Goal: Task Accomplishment & Management: Use online tool/utility

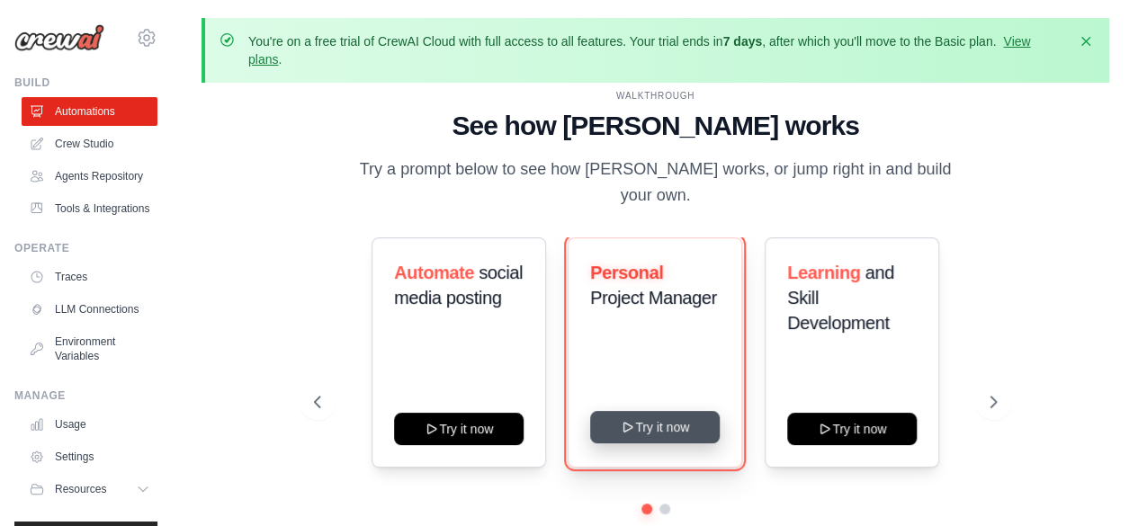
click at [680, 420] on button "Try it now" at bounding box center [655, 427] width 130 height 32
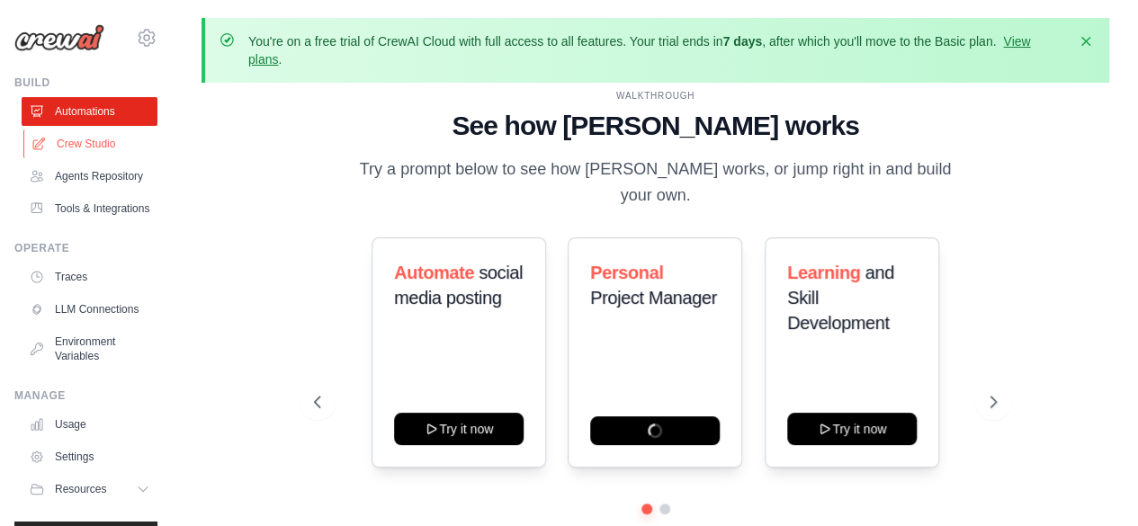
click at [89, 134] on link "Crew Studio" at bounding box center [91, 144] width 136 height 29
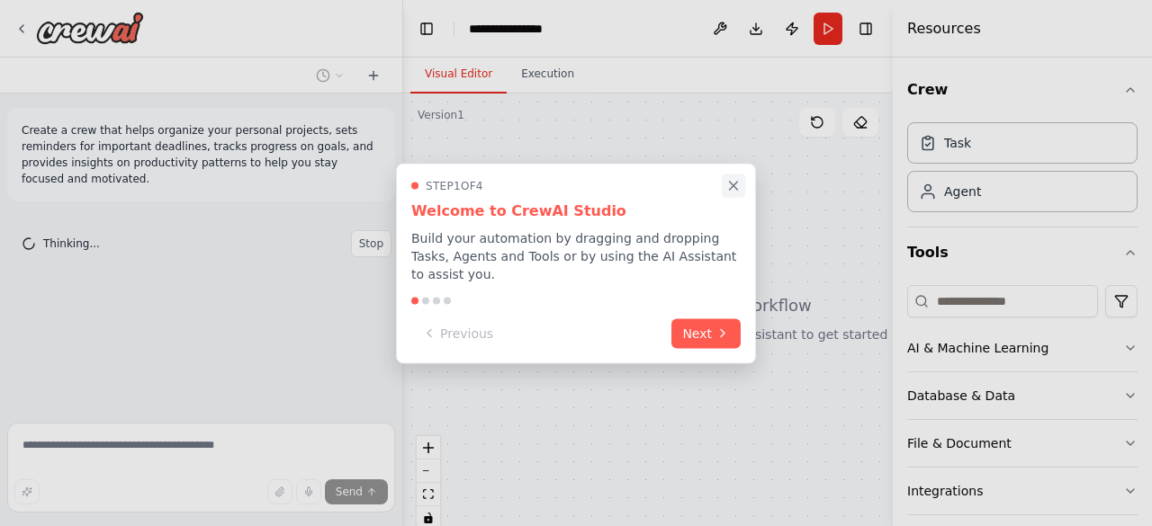
click at [731, 190] on icon "Close walkthrough" at bounding box center [734, 186] width 8 height 8
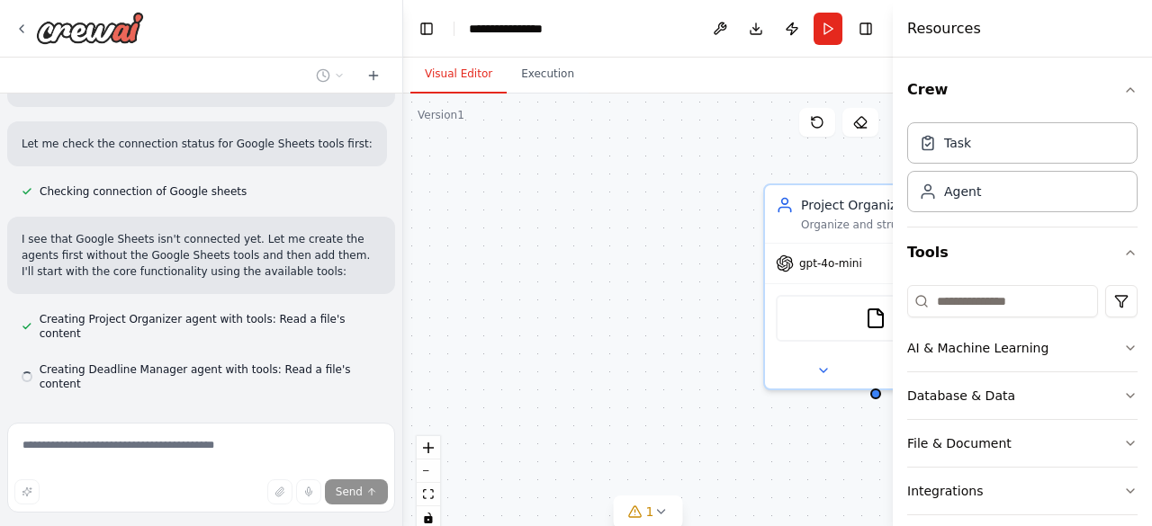
scroll to position [571, 0]
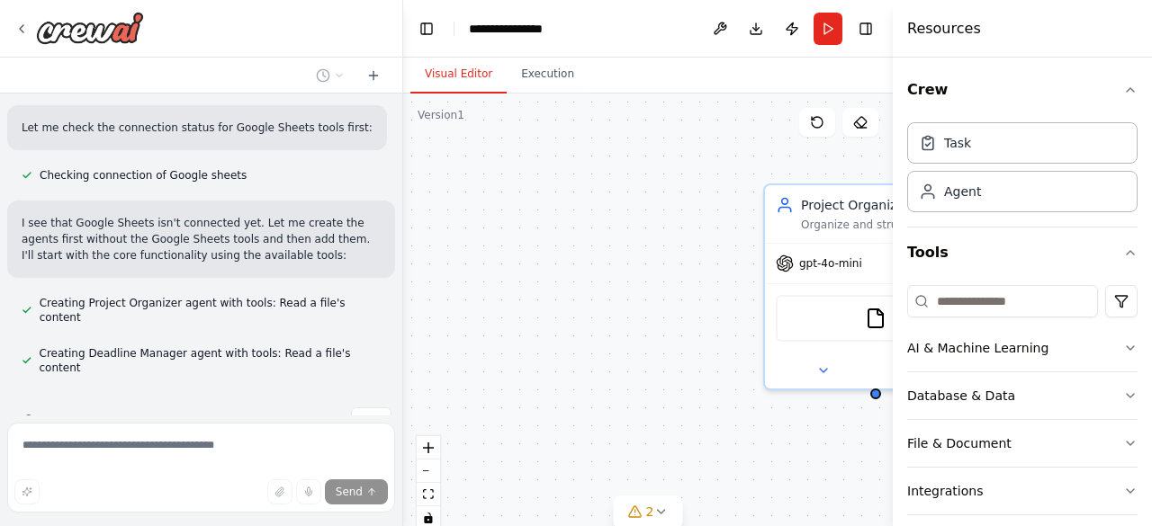
click at [346, 403] on div "Create a crew that helps organize your personal projects, sets reminders for im…" at bounding box center [201, 255] width 402 height 322
click at [365, 408] on button "Stop" at bounding box center [371, 421] width 40 height 27
type textarea "**********"
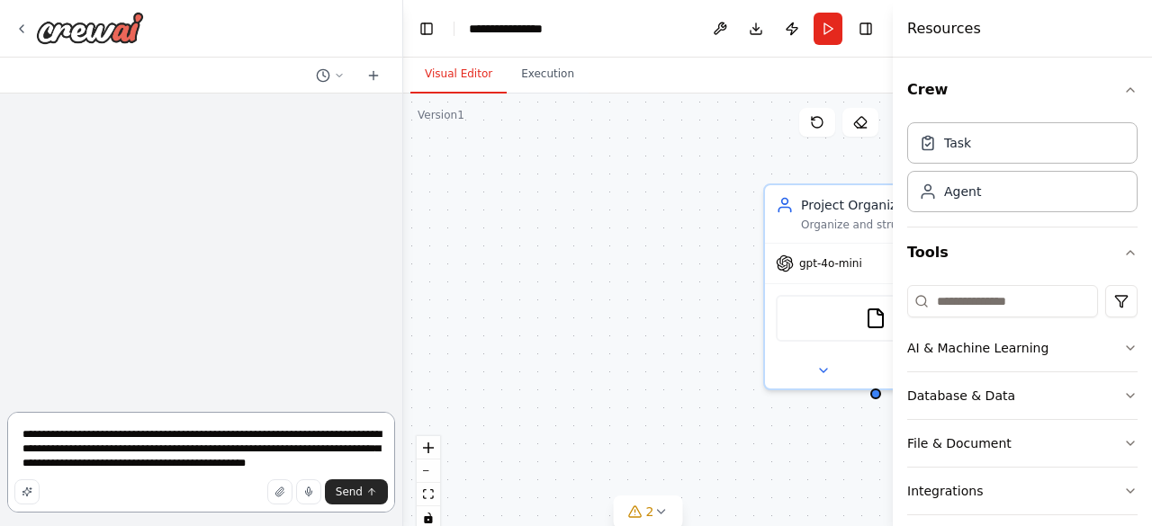
scroll to position [0, 0]
drag, startPoint x: 13, startPoint y: 24, endPoint x: 22, endPoint y: 26, distance: 9.2
click at [22, 26] on div at bounding box center [201, 29] width 402 height 58
click at [22, 26] on icon at bounding box center [22, 28] width 4 height 7
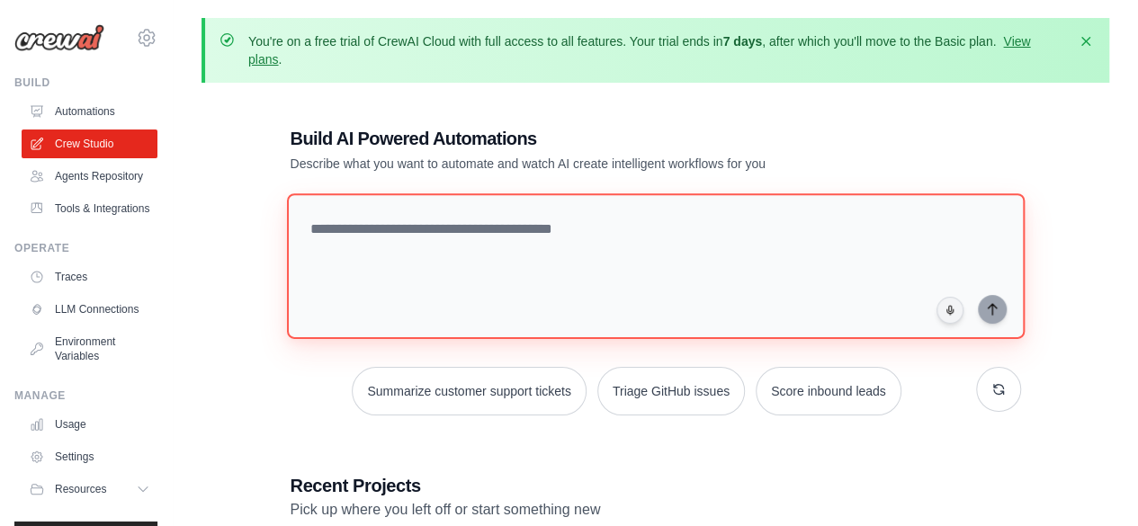
click at [458, 274] on textarea at bounding box center [655, 266] width 738 height 146
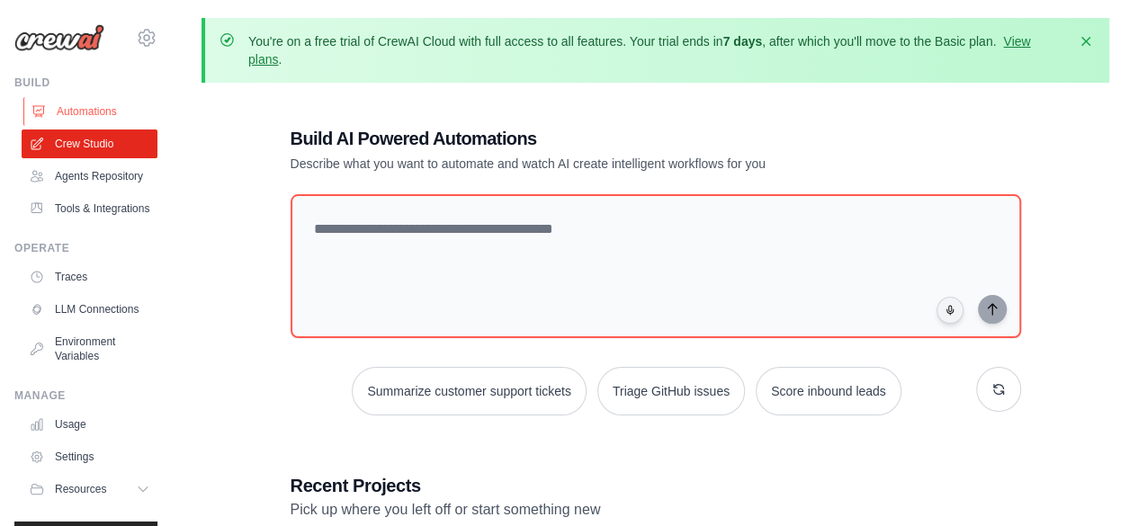
click at [94, 121] on link "Automations" at bounding box center [91, 111] width 136 height 29
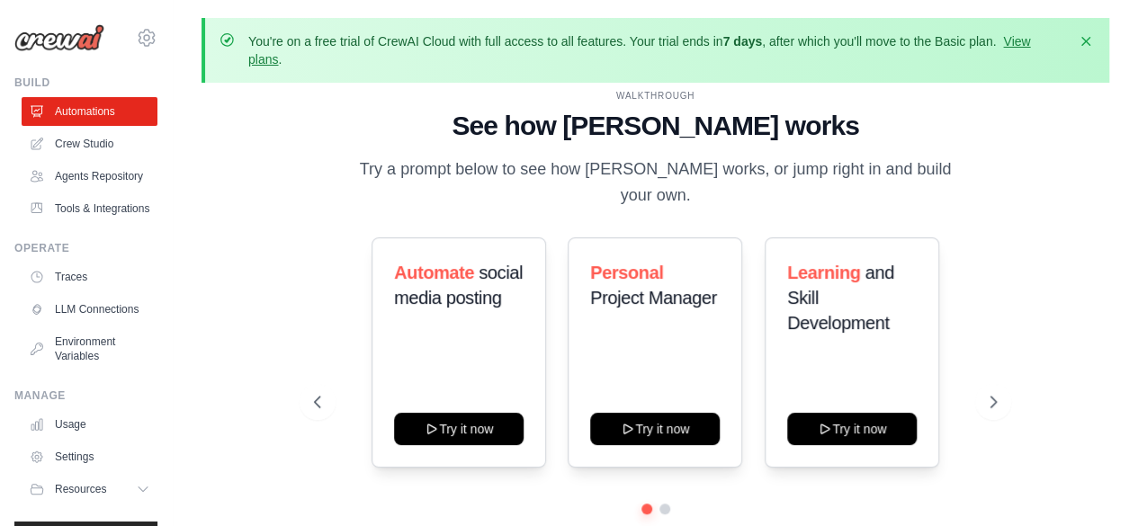
scroll to position [79, 0]
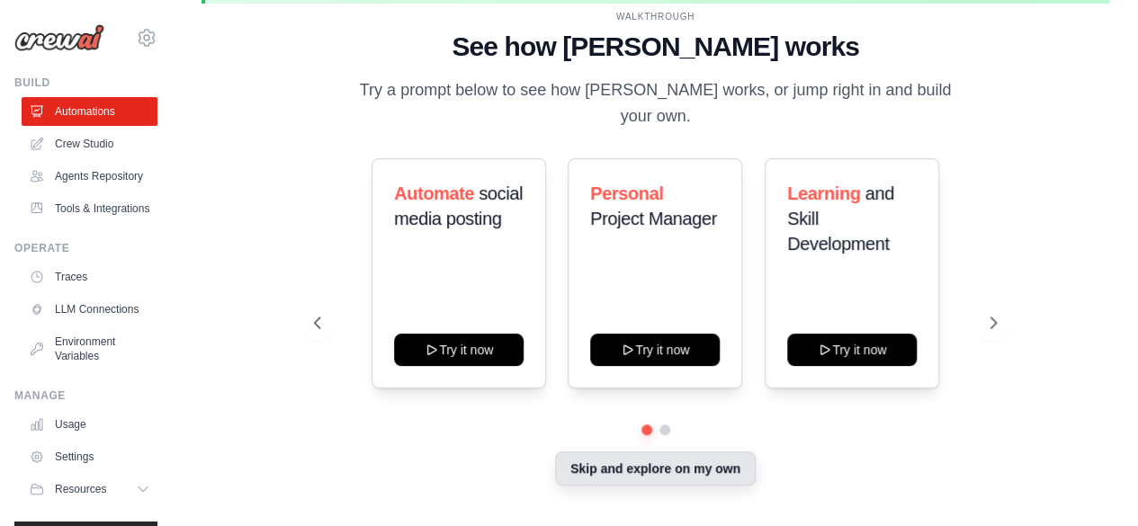
click at [691, 469] on button "Skip and explore on my own" at bounding box center [655, 469] width 201 height 34
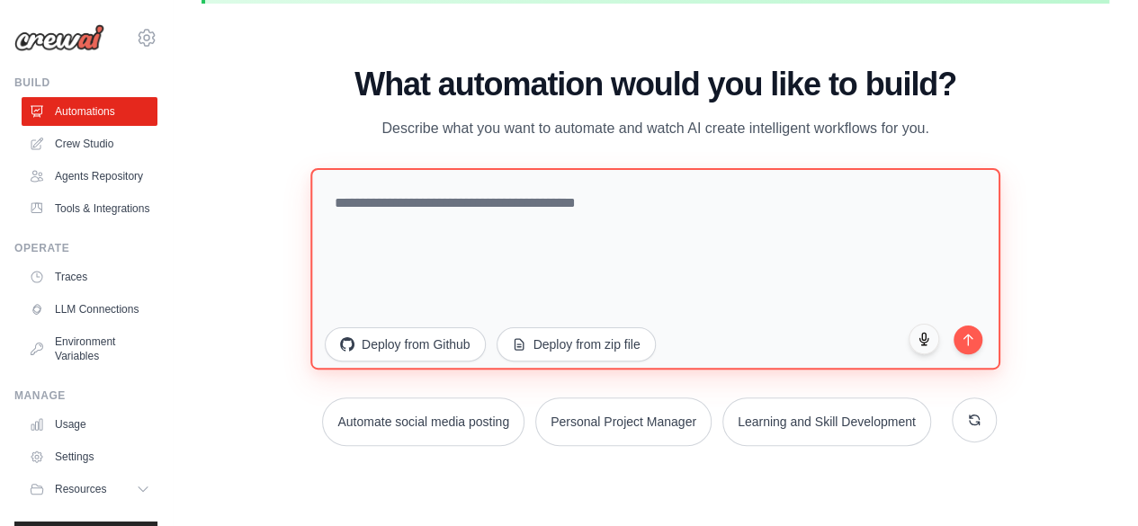
click at [631, 288] on textarea at bounding box center [655, 268] width 690 height 202
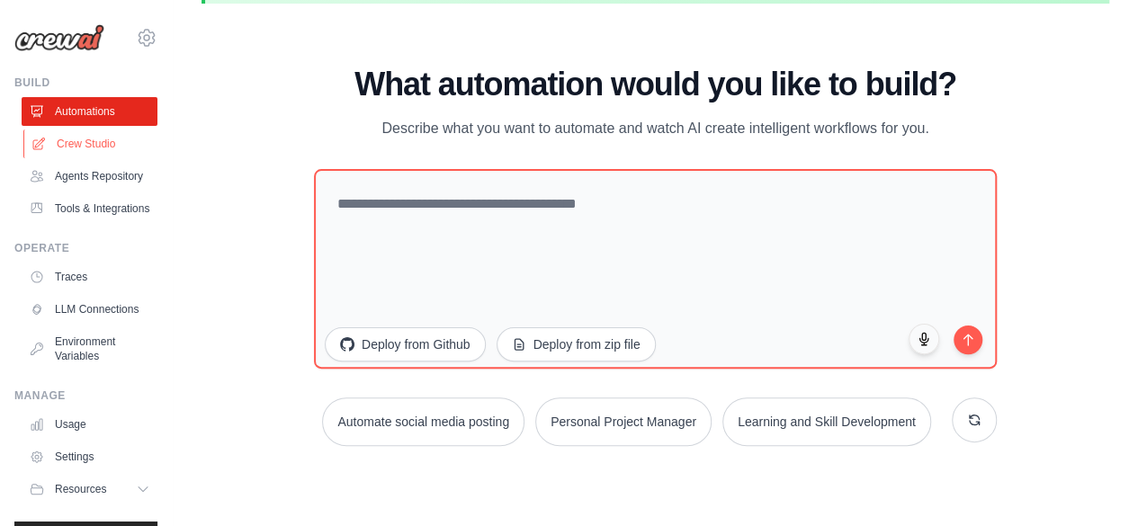
click at [108, 153] on link "Crew Studio" at bounding box center [91, 144] width 136 height 29
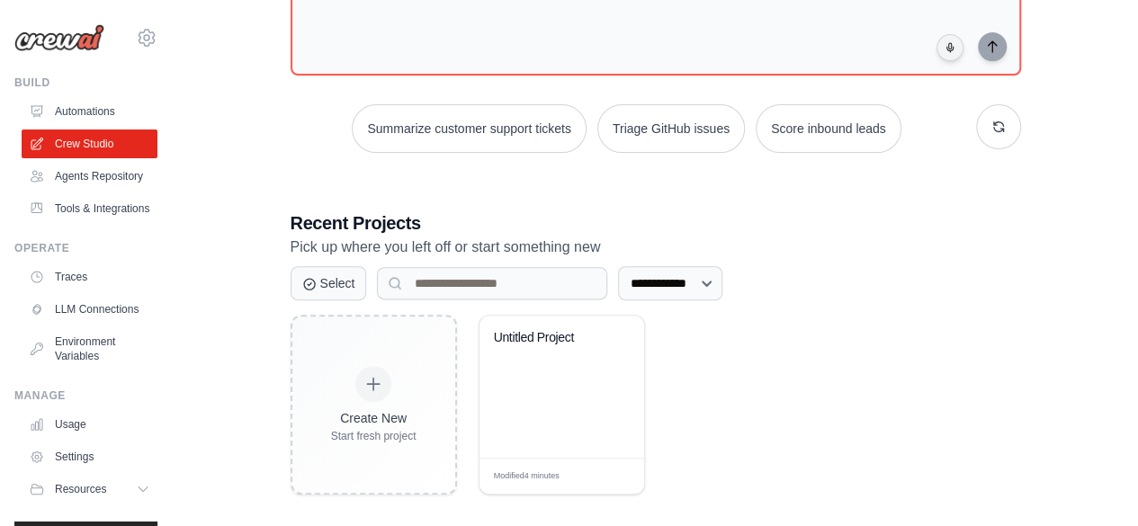
scroll to position [276, 0]
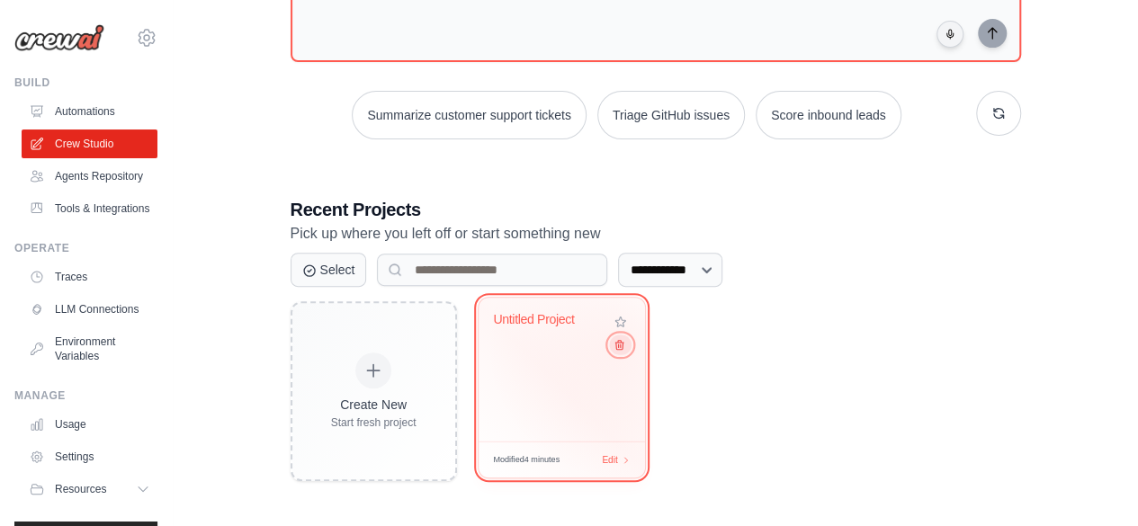
click at [621, 346] on icon at bounding box center [619, 345] width 12 height 12
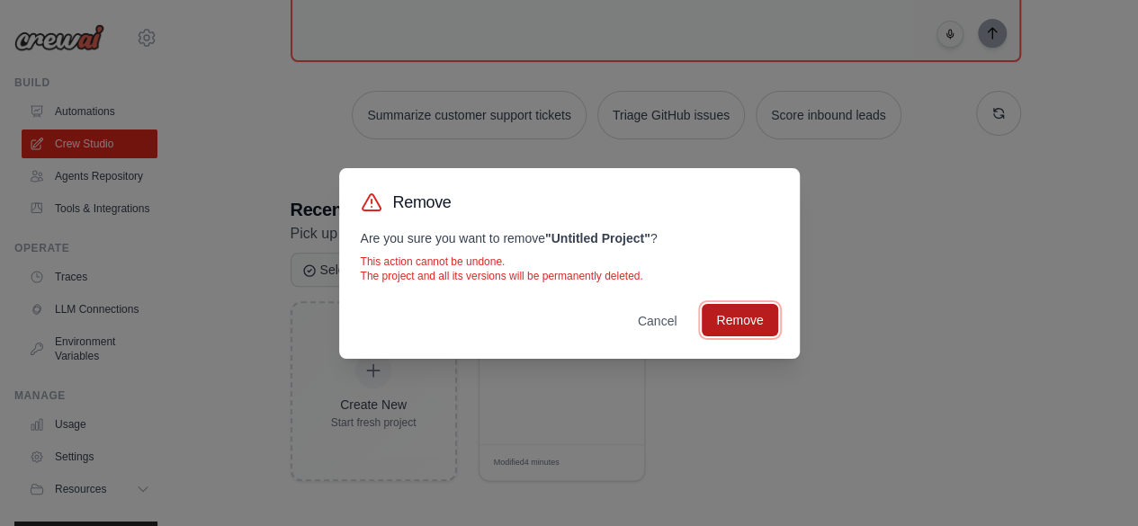
click at [770, 328] on button "Remove" at bounding box center [740, 320] width 76 height 32
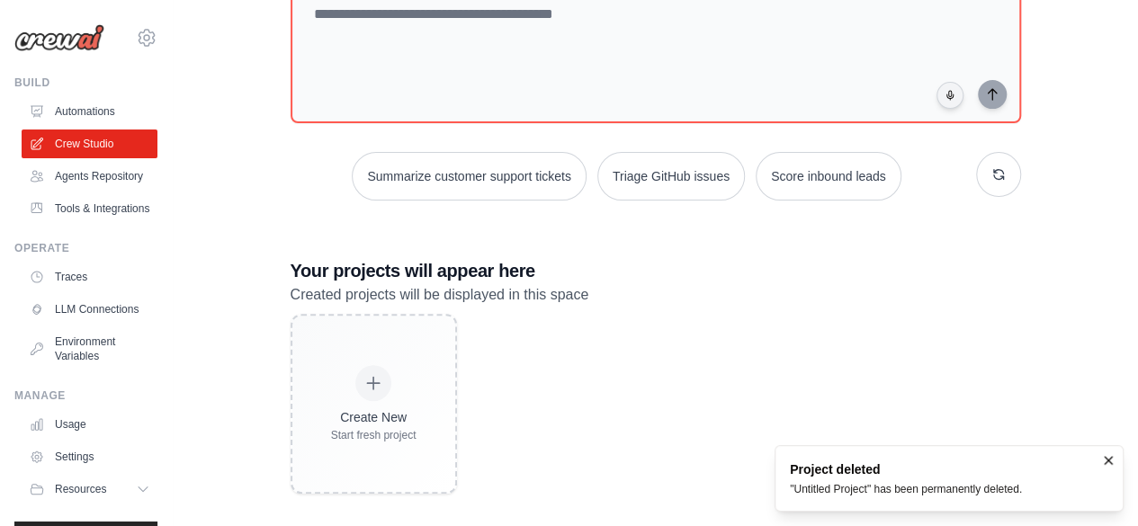
scroll to position [229, 0]
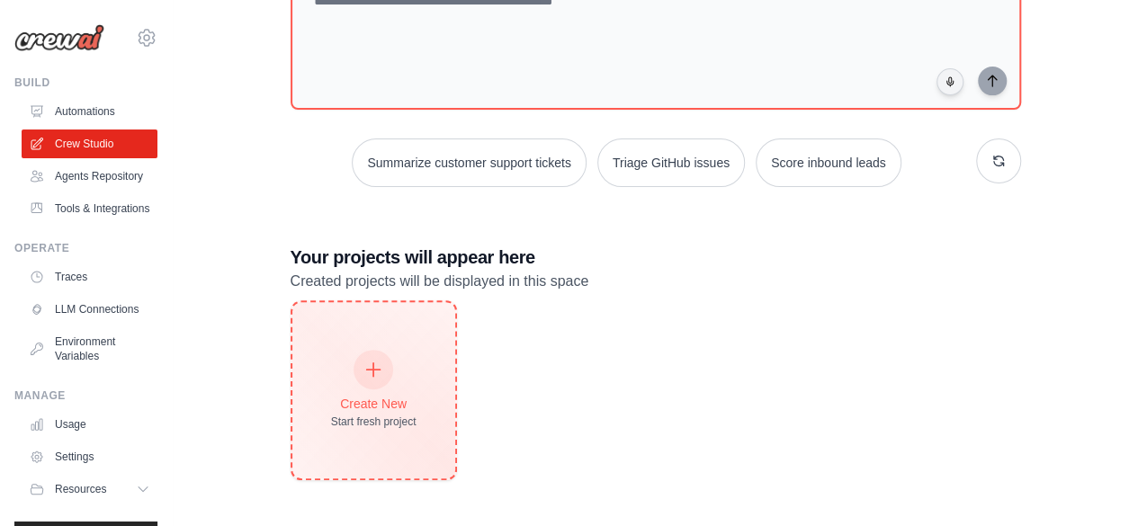
click at [371, 379] on div at bounding box center [374, 370] width 40 height 40
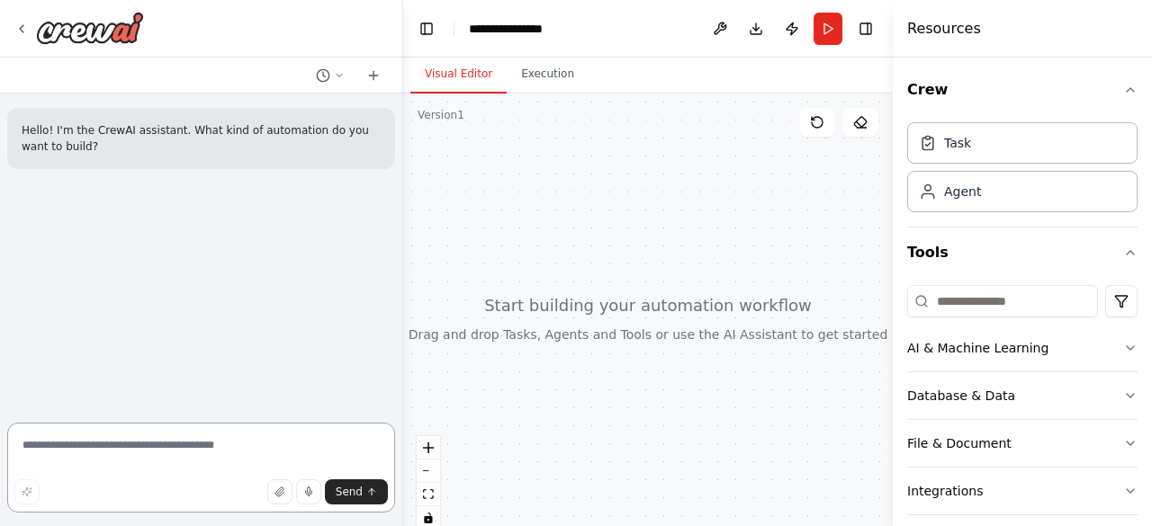
click at [234, 445] on textarea at bounding box center [201, 468] width 388 height 90
click at [230, 449] on textarea at bounding box center [201, 468] width 388 height 90
paste textarea "**********"
type textarea "**********"
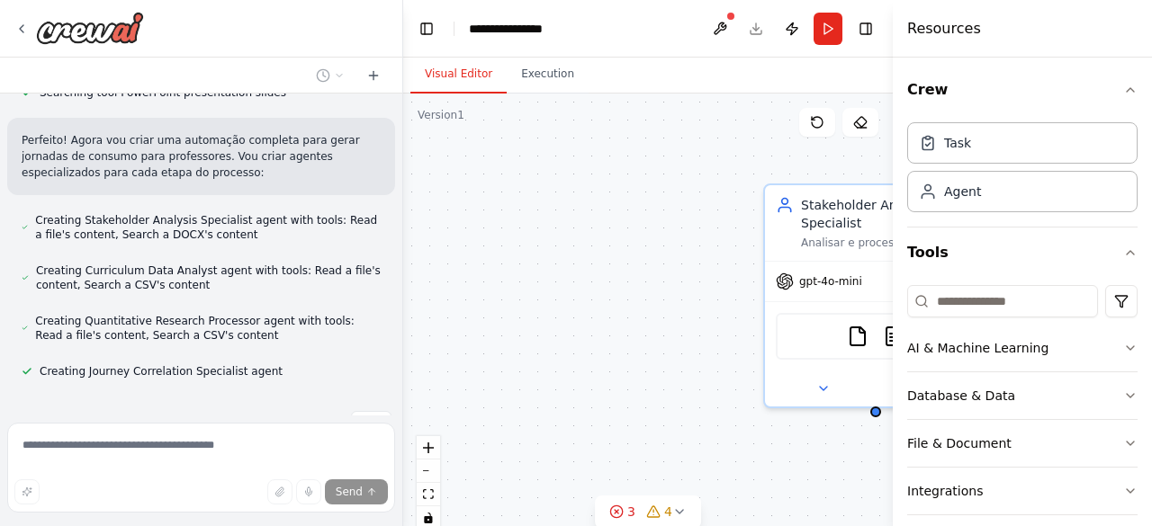
scroll to position [1038, 0]
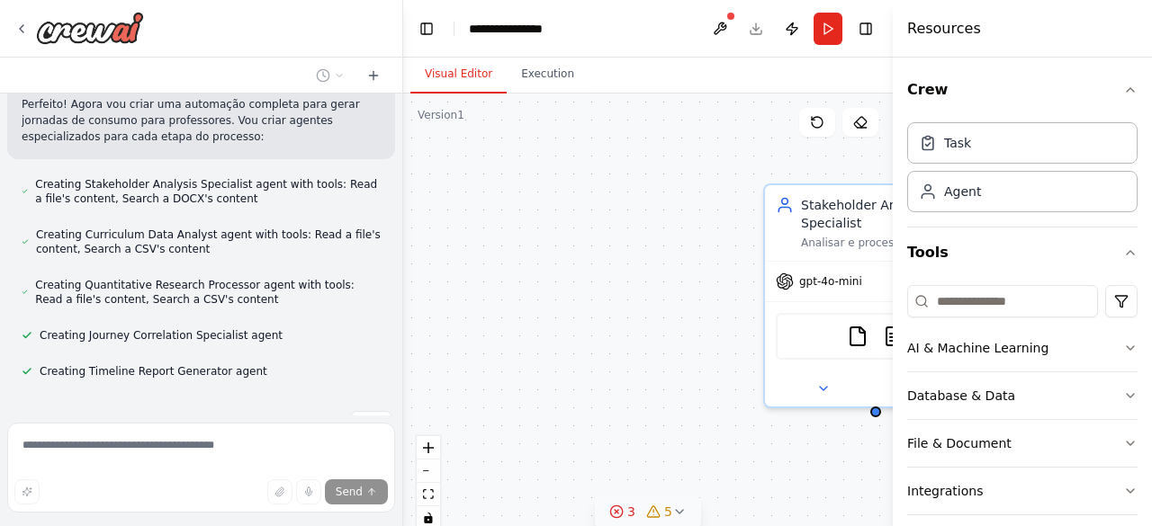
click at [684, 505] on icon at bounding box center [679, 512] width 14 height 14
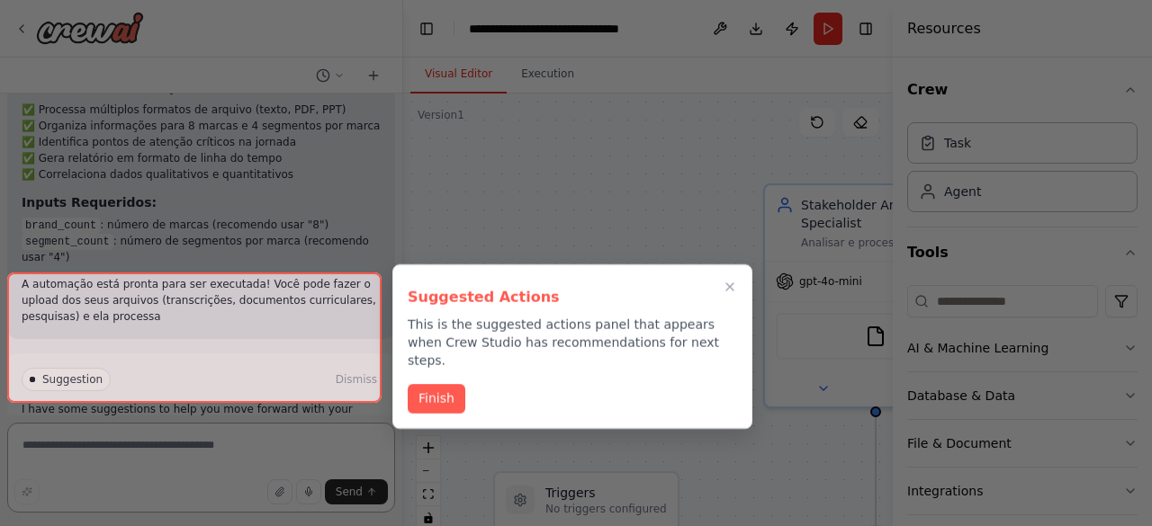
scroll to position [2643, 0]
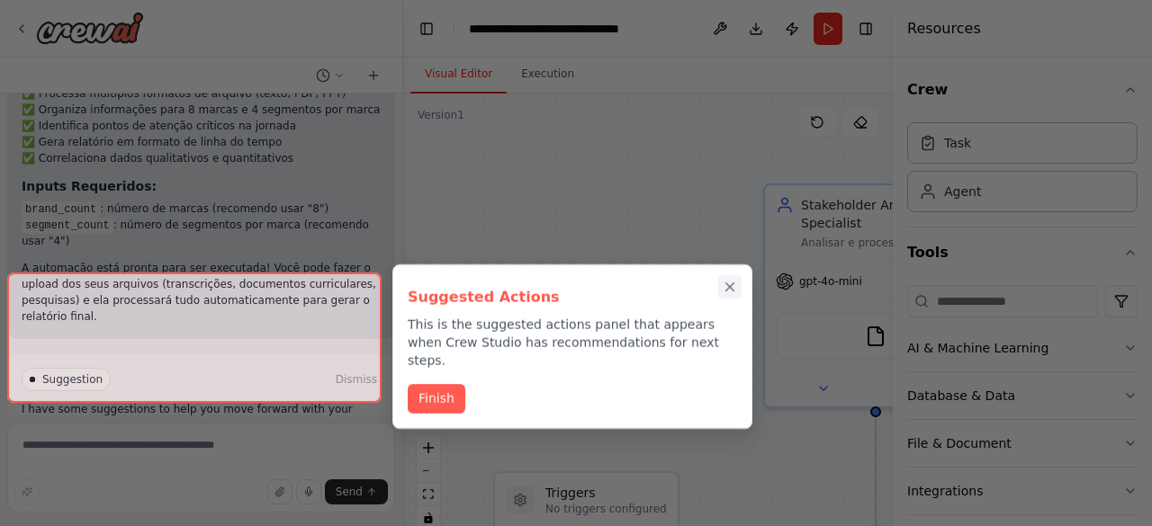
click at [733, 282] on icon "Close walkthrough" at bounding box center [730, 287] width 16 height 16
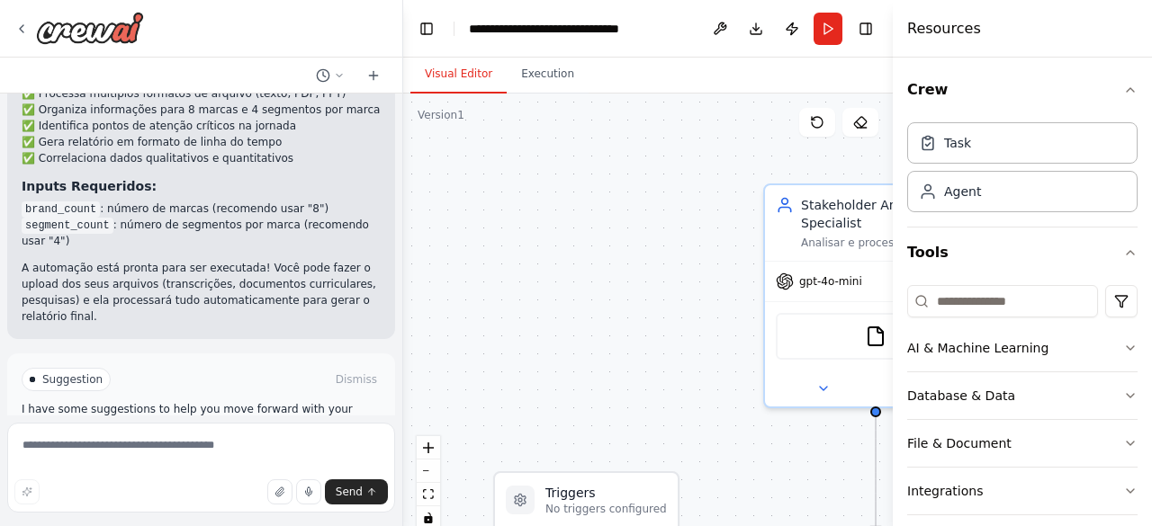
drag, startPoint x: 664, startPoint y: 364, endPoint x: 596, endPoint y: 330, distance: 76.1
click at [596, 330] on div ".deletable-edge-delete-btn { width: 20px; height: 20px; border: 0px solid #ffff…" at bounding box center [648, 319] width 490 height 450
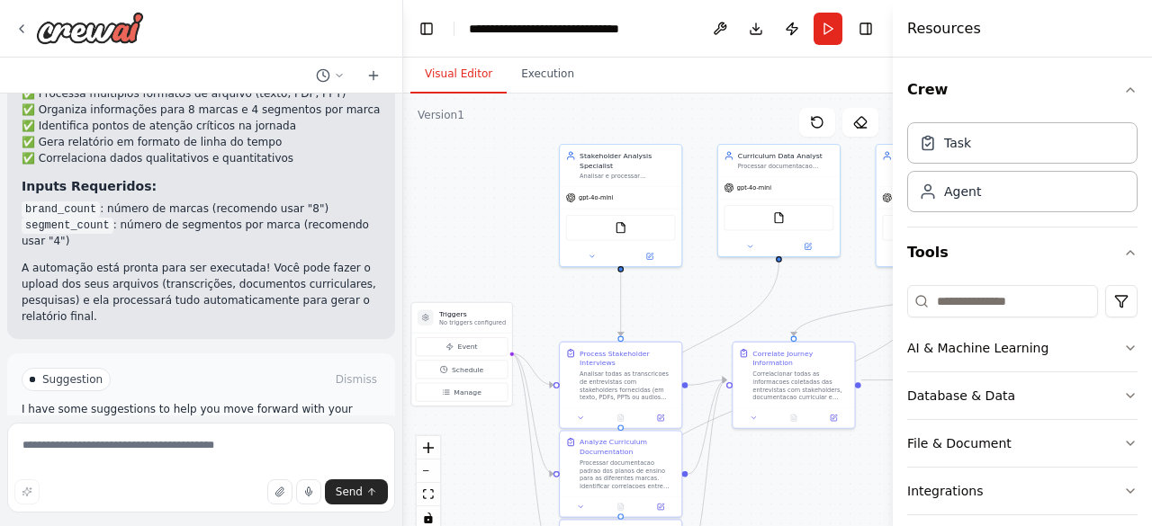
drag, startPoint x: 656, startPoint y: 267, endPoint x: 513, endPoint y: 154, distance: 182.6
click at [513, 154] on div ".deletable-edge-delete-btn { width: 20px; height: 20px; border: 0px solid #ffff…" at bounding box center [648, 319] width 490 height 450
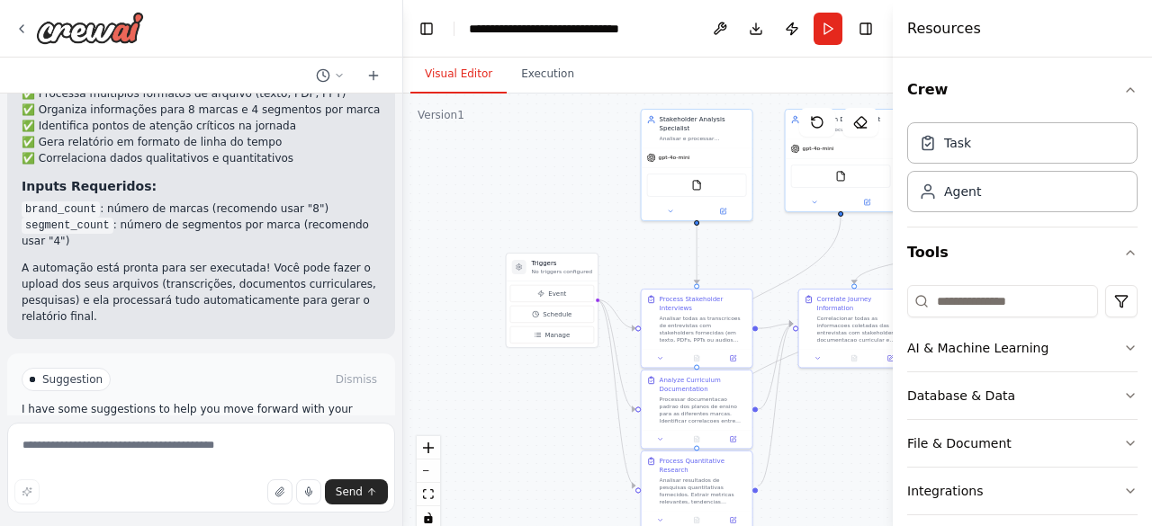
drag, startPoint x: 454, startPoint y: 196, endPoint x: 346, endPoint y: 153, distance: 116.3
click at [346, 153] on div "Hello! I'm the CrewAI assistant. What kind of automation do you want to build? …" at bounding box center [576, 263] width 1152 height 526
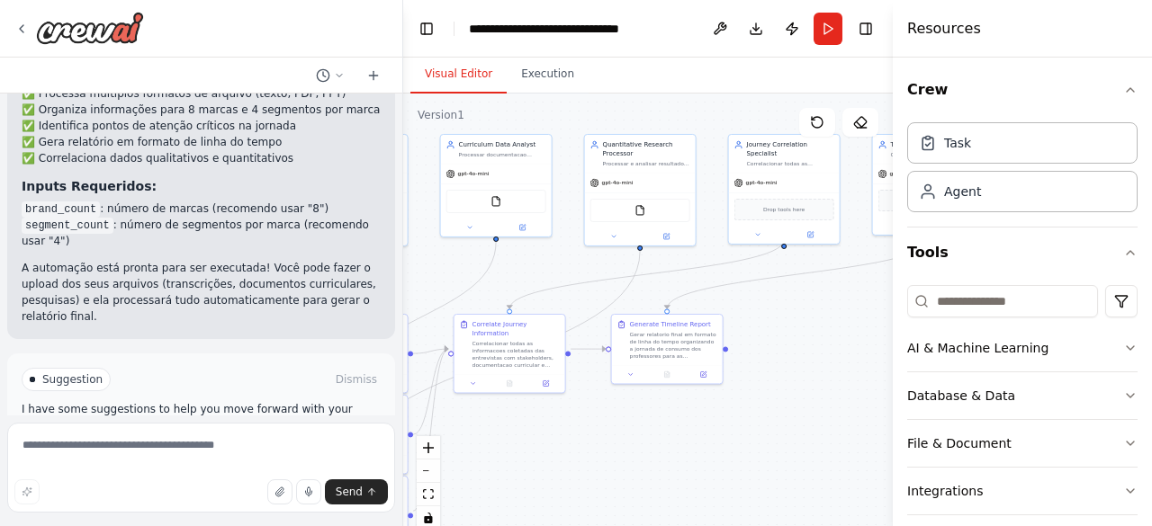
drag, startPoint x: 716, startPoint y: 422, endPoint x: 571, endPoint y: 466, distance: 151.4
click at [571, 466] on div ".deletable-edge-delete-btn { width: 20px; height: 20px; border: 0px solid #ffff…" at bounding box center [648, 319] width 490 height 450
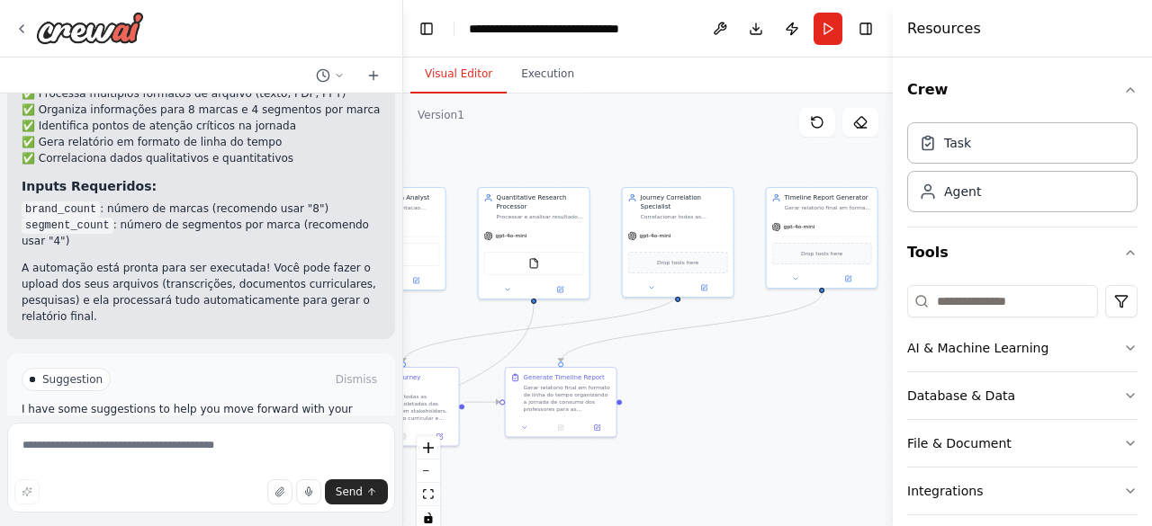
drag, startPoint x: 814, startPoint y: 377, endPoint x: 707, endPoint y: 429, distance: 119.1
click at [707, 429] on div ".deletable-edge-delete-btn { width: 20px; height: 20px; border: 0px solid #ffff…" at bounding box center [648, 319] width 490 height 450
click at [404, 323] on div ".deletable-edge-delete-btn { width: 20px; height: 20px; border: 0px solid #ffff…" at bounding box center [648, 319] width 490 height 450
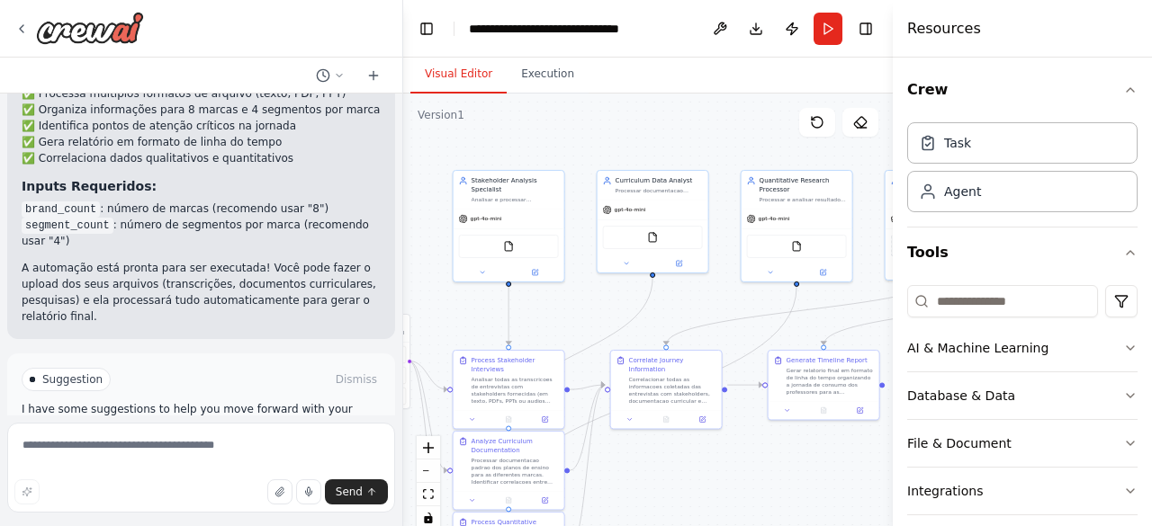
drag, startPoint x: 426, startPoint y: 321, endPoint x: 694, endPoint y: 306, distance: 268.6
click at [694, 306] on div ".deletable-edge-delete-btn { width: 20px; height: 20px; border: 0px solid #ffff…" at bounding box center [648, 319] width 490 height 450
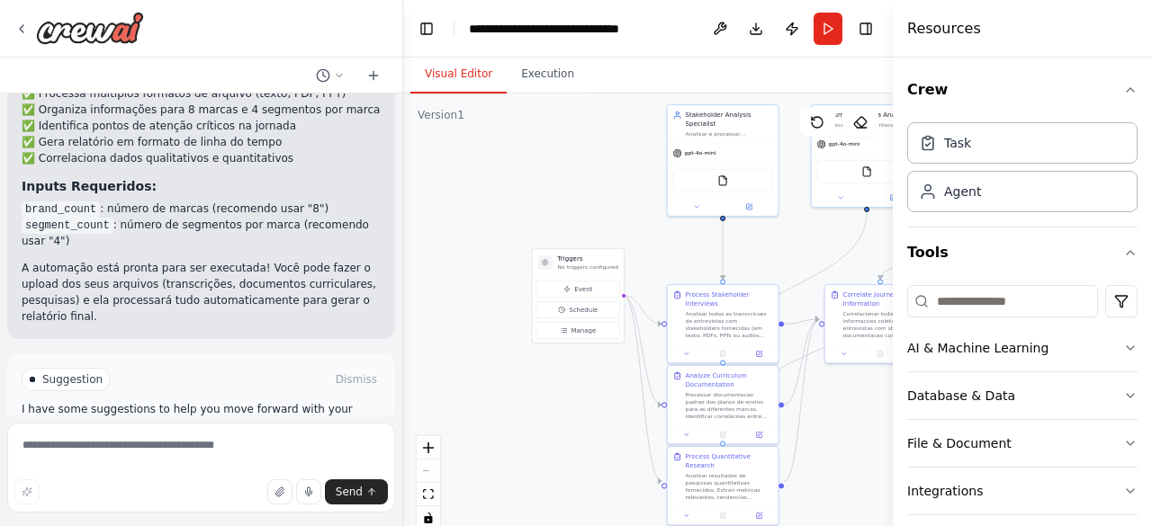
drag, startPoint x: 589, startPoint y: 307, endPoint x: 804, endPoint y: 238, distance: 225.7
click at [804, 238] on div ".deletable-edge-delete-btn { width: 20px; height: 20px; border: 0px solid #ffff…" at bounding box center [648, 319] width 490 height 450
click at [338, 71] on icon at bounding box center [339, 75] width 11 height 11
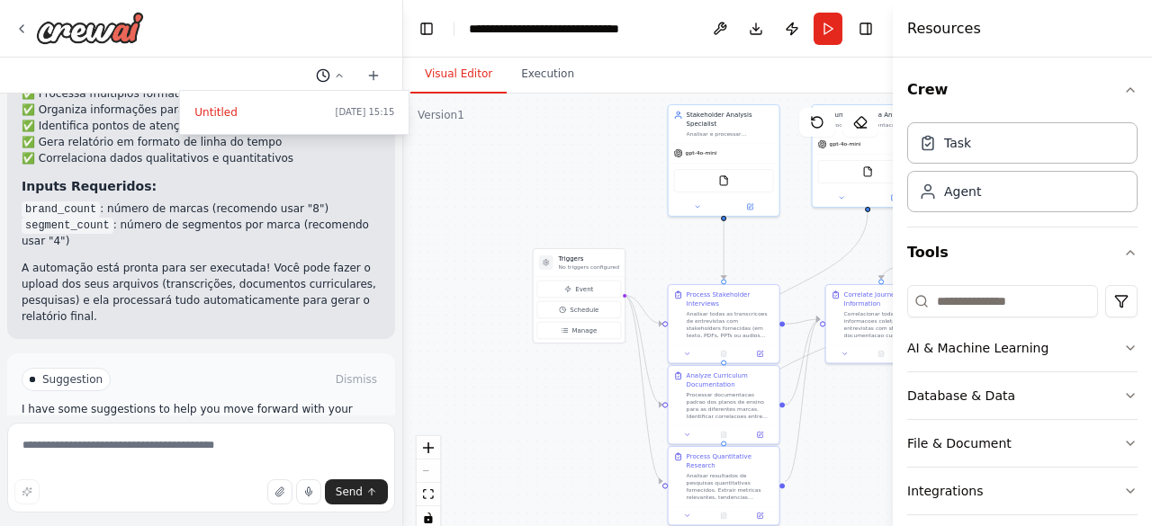
click at [338, 71] on div at bounding box center [201, 263] width 403 height 526
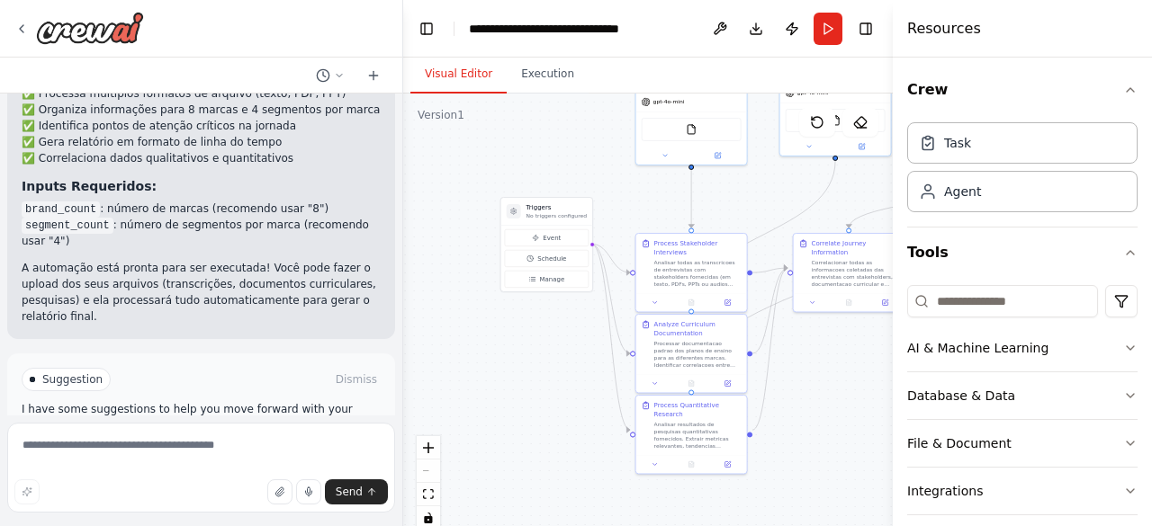
drag, startPoint x: 484, startPoint y: 222, endPoint x: 448, endPoint y: 171, distance: 62.7
click at [448, 171] on div ".deletable-edge-delete-btn { width: 20px; height: 20px; border: 0px solid #ffff…" at bounding box center [648, 319] width 490 height 450
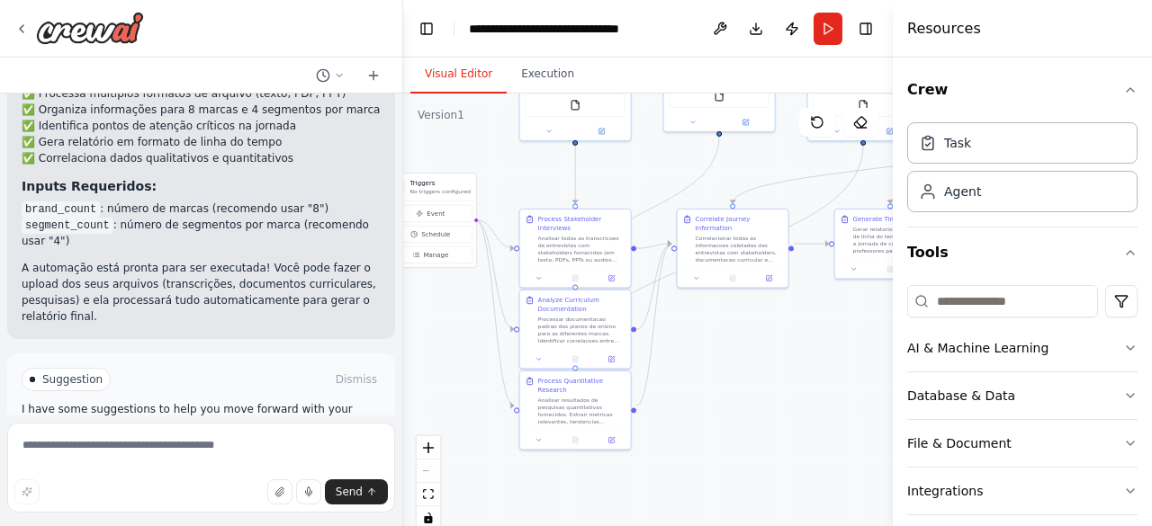
drag, startPoint x: 570, startPoint y: 463, endPoint x: 456, endPoint y: 439, distance: 116.0
click at [456, 439] on div ".deletable-edge-delete-btn { width: 20px; height: 20px; border: 0px solid #ffff…" at bounding box center [648, 319] width 490 height 450
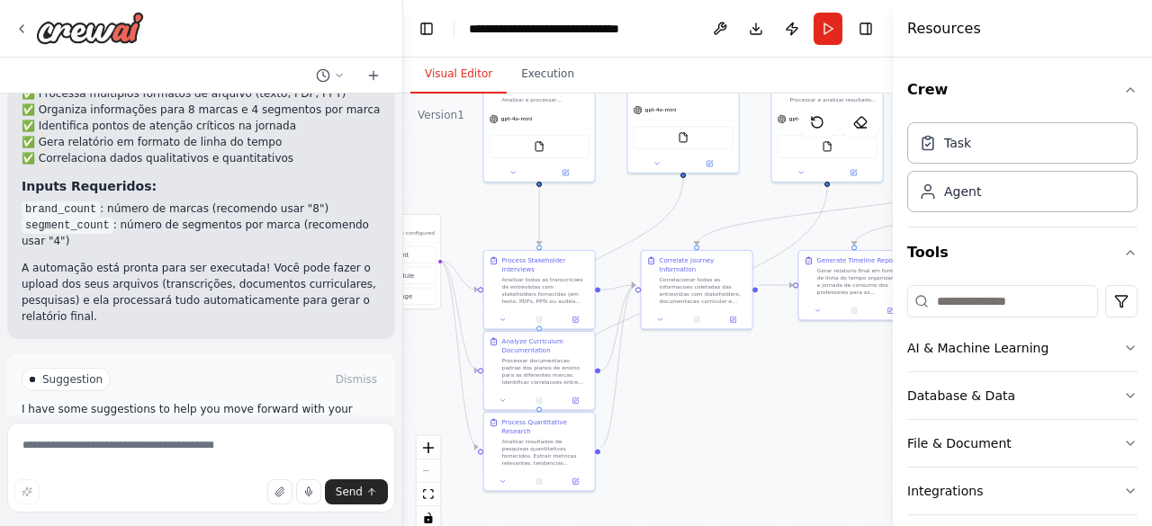
drag, startPoint x: 766, startPoint y: 393, endPoint x: 748, endPoint y: 433, distance: 43.5
click at [748, 433] on div ".deletable-edge-delete-btn { width: 20px; height: 20px; border: 0px solid #ffff…" at bounding box center [648, 319] width 490 height 450
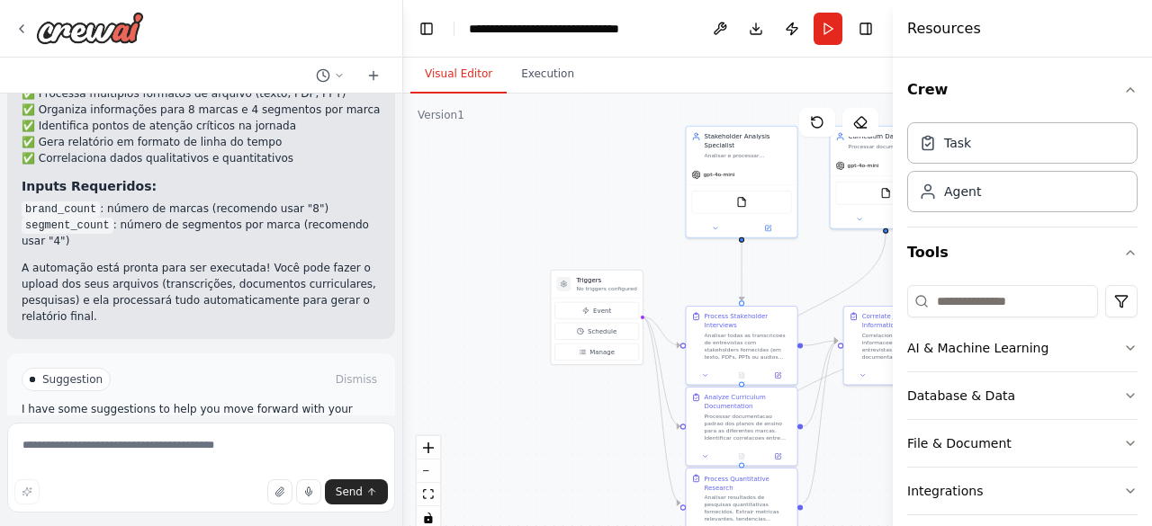
drag, startPoint x: 495, startPoint y: 211, endPoint x: 680, endPoint y: 269, distance: 194.1
click at [680, 269] on div ".deletable-edge-delete-btn { width: 20px; height: 20px; border: 0px solid #ffff…" at bounding box center [648, 319] width 490 height 450
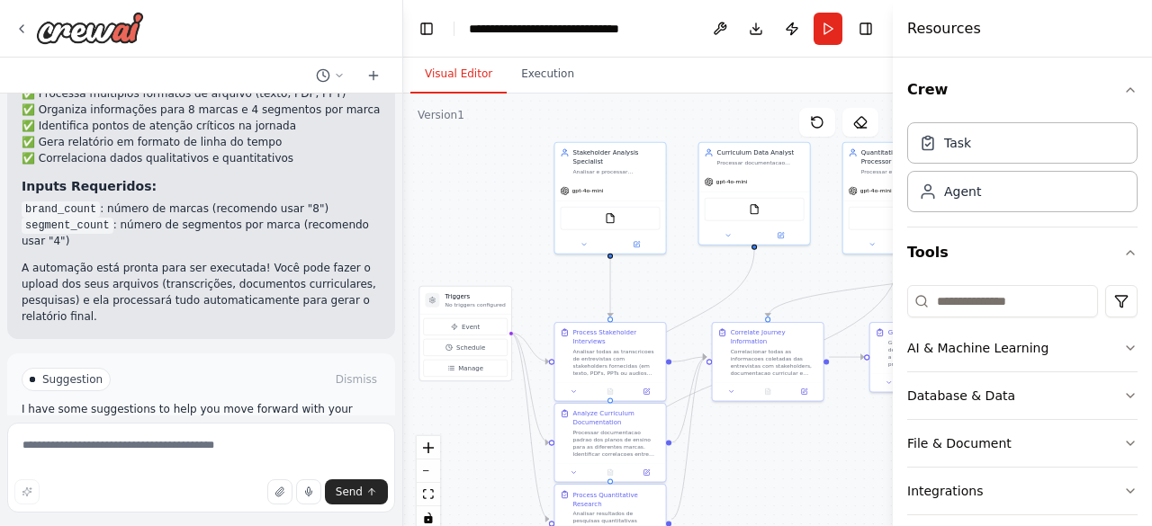
drag, startPoint x: 629, startPoint y: 213, endPoint x: 496, endPoint y: 228, distance: 134.0
click at [496, 228] on div ".deletable-edge-delete-btn { width: 20px; height: 20px; border: 0px solid #ffff…" at bounding box center [648, 319] width 490 height 450
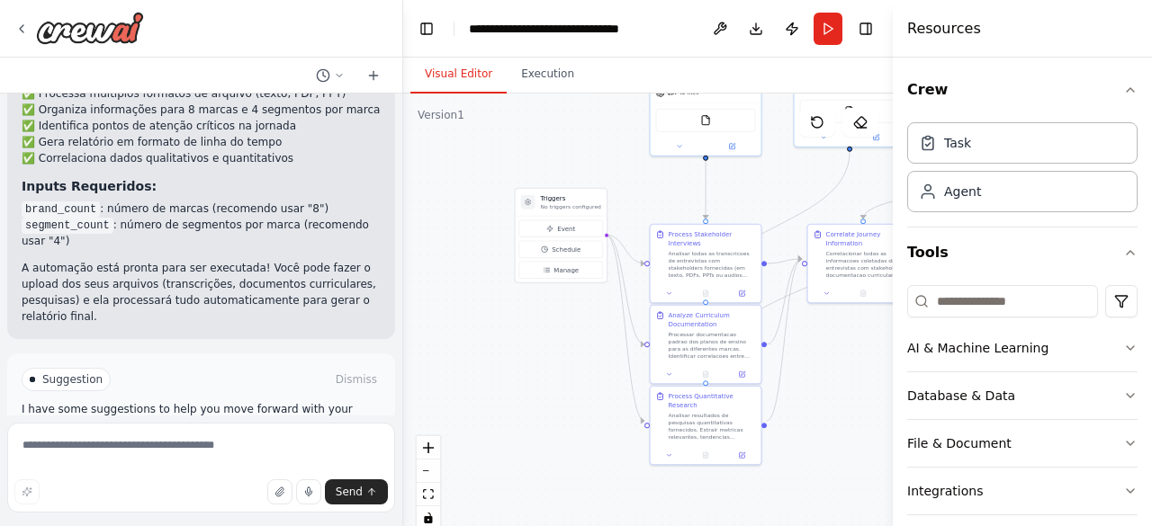
drag, startPoint x: 488, startPoint y: 445, endPoint x: 584, endPoint y: 349, distance: 136.2
click at [584, 349] on div ".deletable-edge-delete-btn { width: 20px; height: 20px; border: 0px solid #ffff…" at bounding box center [648, 319] width 490 height 450
click at [28, 30] on icon at bounding box center [21, 29] width 14 height 14
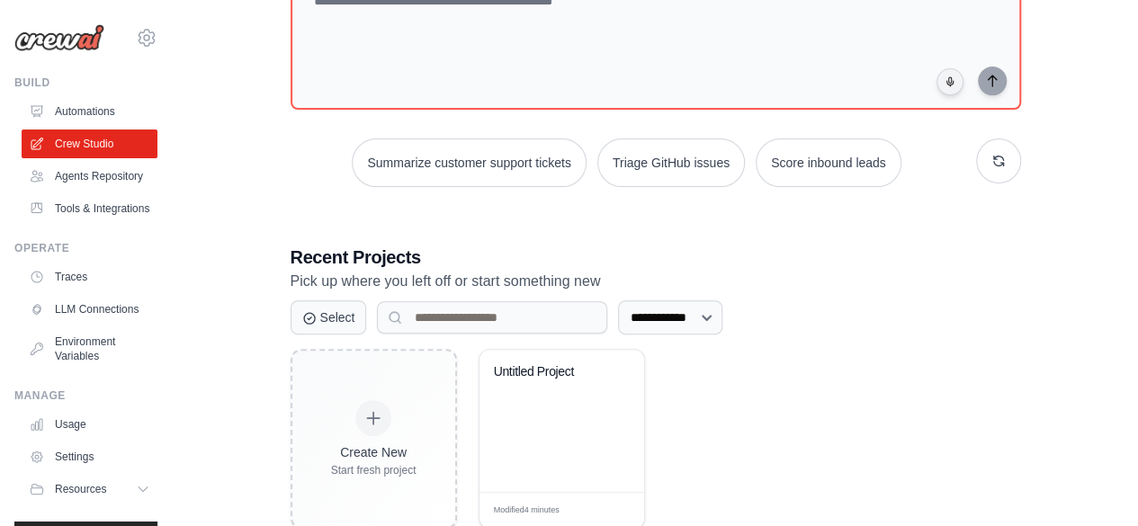
drag, startPoint x: 1121, startPoint y: 245, endPoint x: 1148, endPoint y: 256, distance: 29.1
click at [1137, 256] on html "ananda.carolinamartins@gmail.com Settings Build Automations Blog" at bounding box center [569, 173] width 1138 height 804
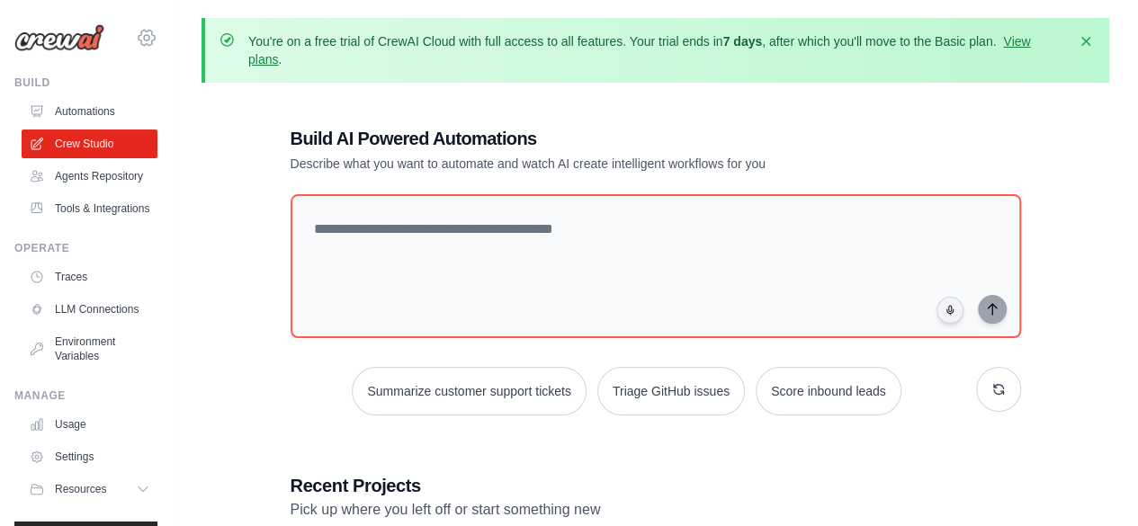
click at [136, 36] on icon at bounding box center [147, 38] width 22 height 22
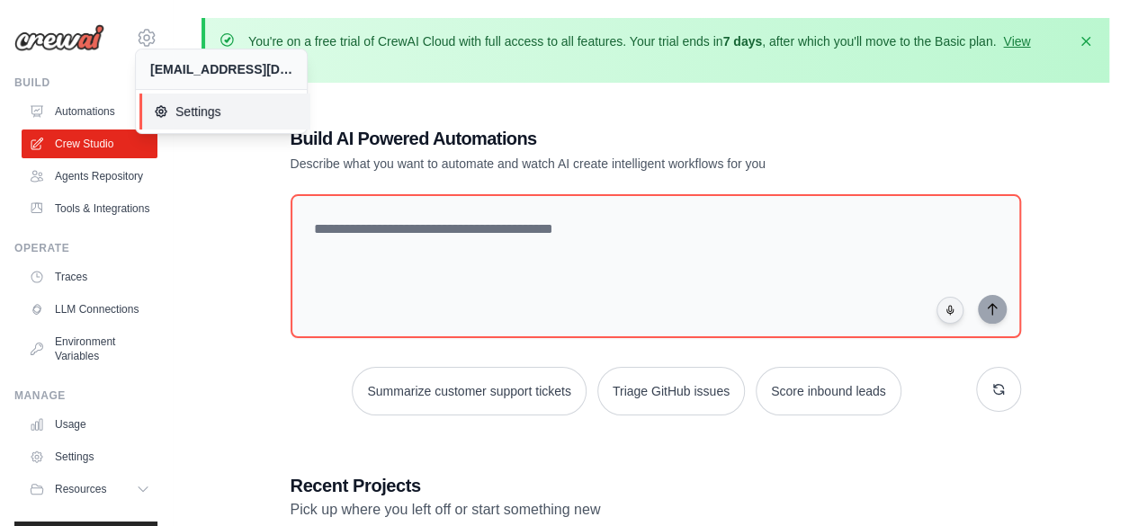
click at [247, 109] on span "Settings" at bounding box center [225, 112] width 142 height 18
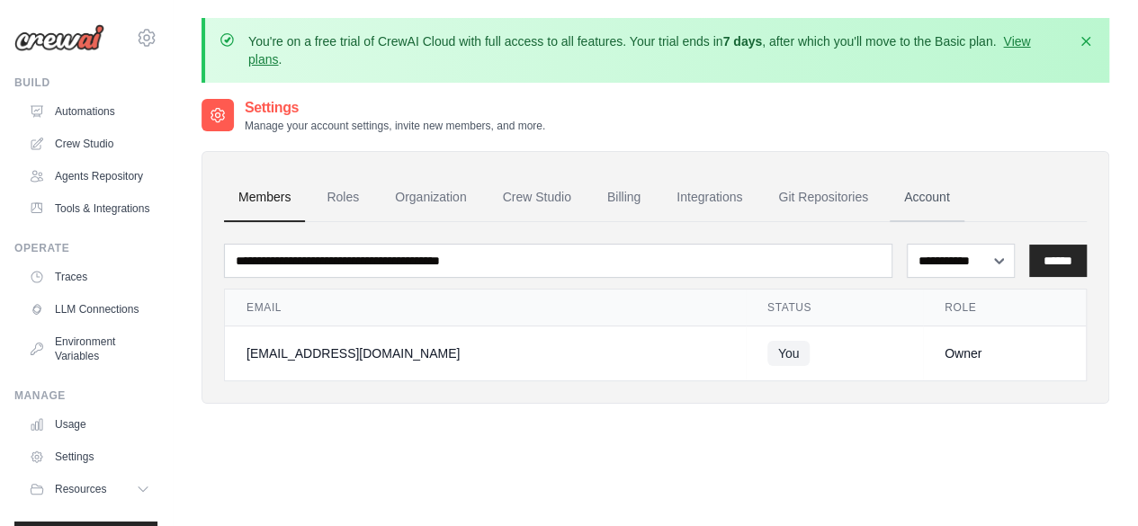
click at [921, 193] on link "Account" at bounding box center [927, 198] width 75 height 49
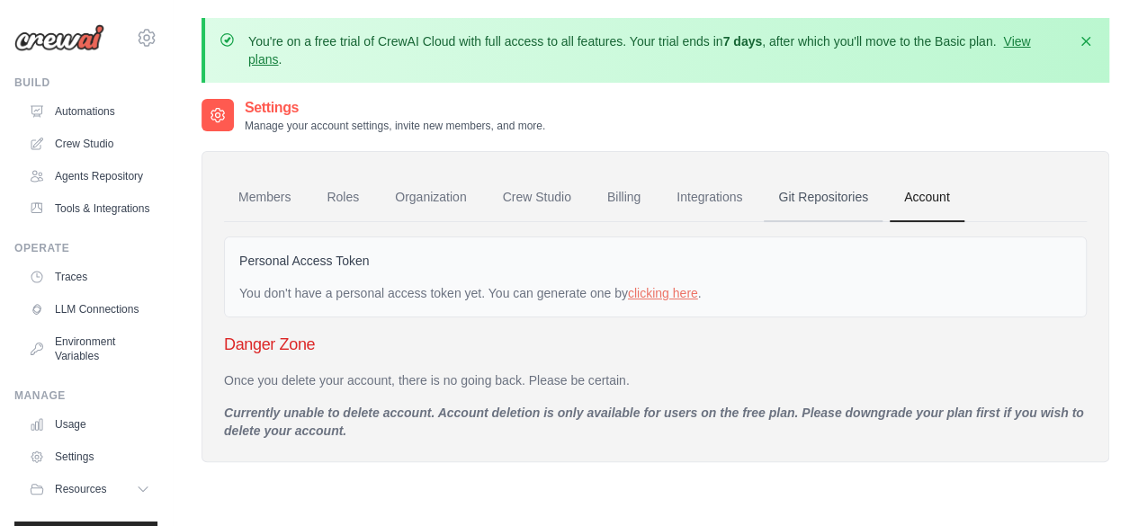
click at [828, 191] on link "Git Repositories" at bounding box center [823, 198] width 119 height 49
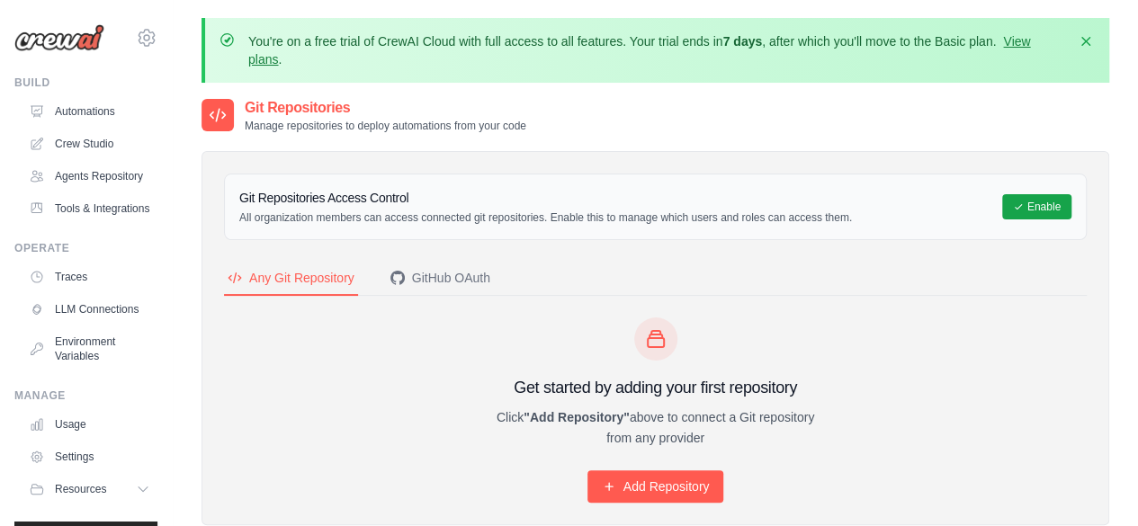
click at [711, 205] on h3 "Git Repositories Access Control" at bounding box center [545, 198] width 613 height 18
click at [1071, 60] on div "Dismiss" at bounding box center [1080, 50] width 29 height 36
click at [1091, 45] on icon "button" at bounding box center [1086, 40] width 18 height 18
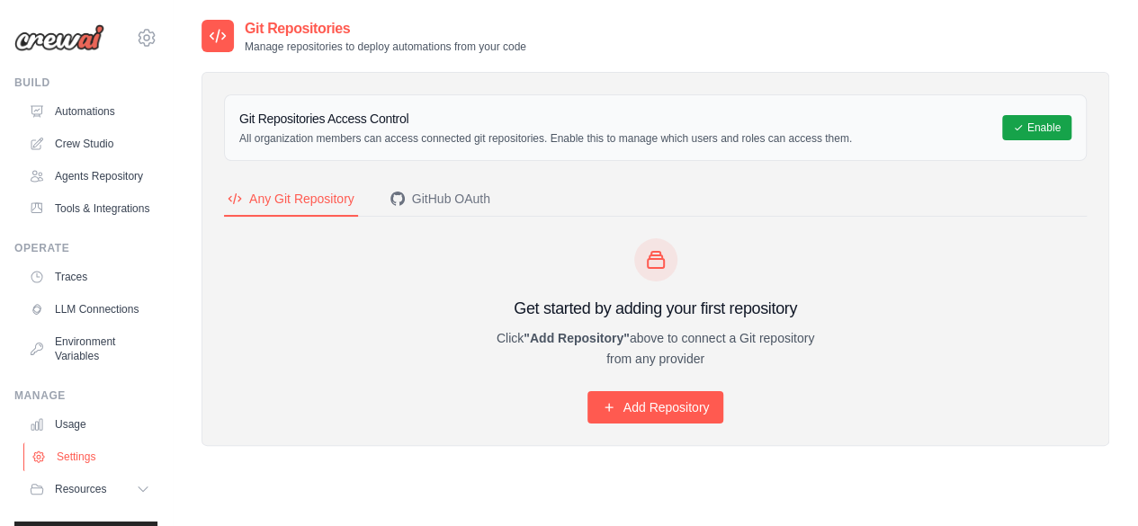
click at [100, 472] on link "Settings" at bounding box center [91, 457] width 136 height 29
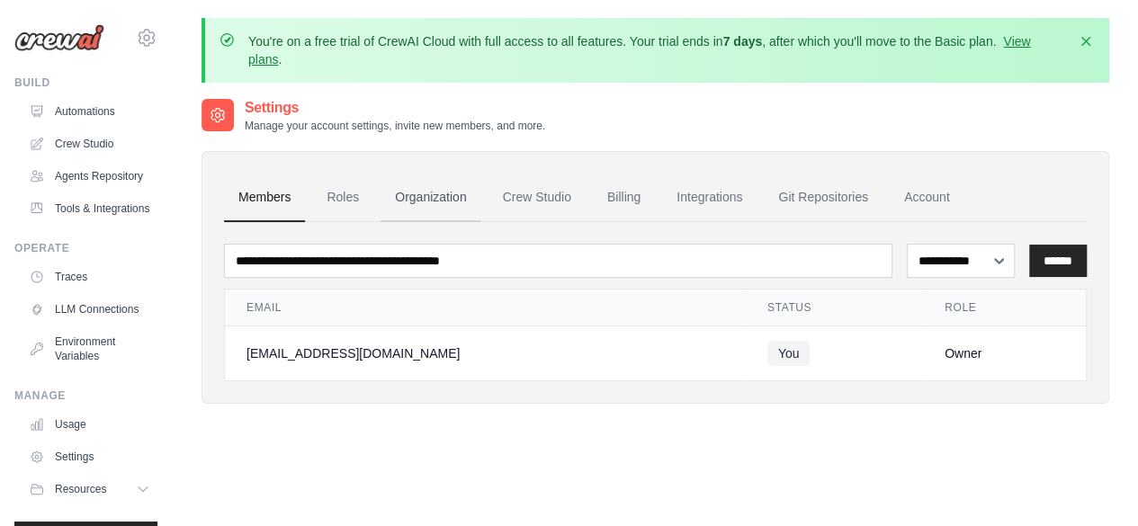
click at [428, 190] on link "Organization" at bounding box center [431, 198] width 100 height 49
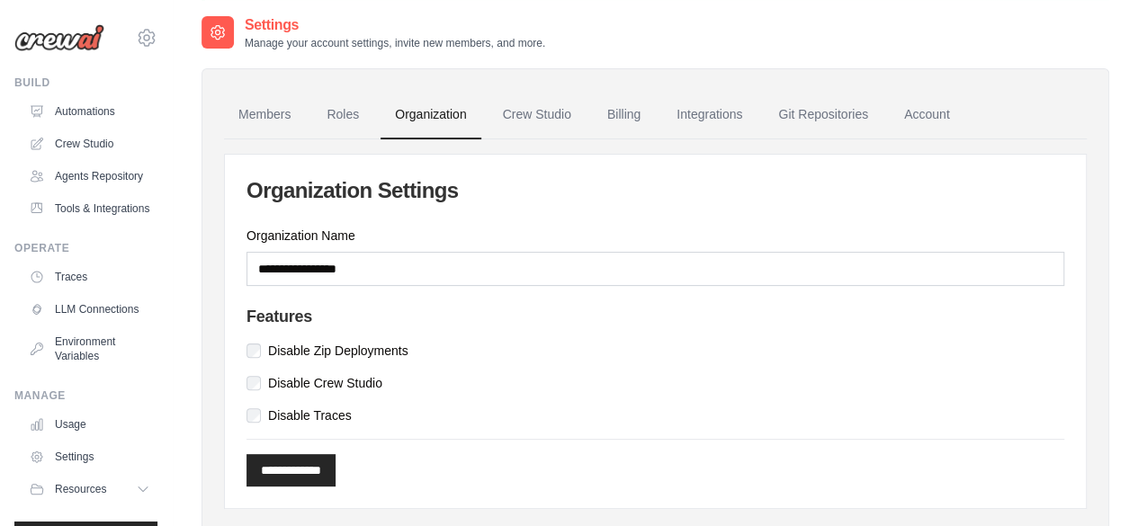
scroll to position [82, 0]
click at [547, 135] on link "Crew Studio" at bounding box center [537, 116] width 97 height 49
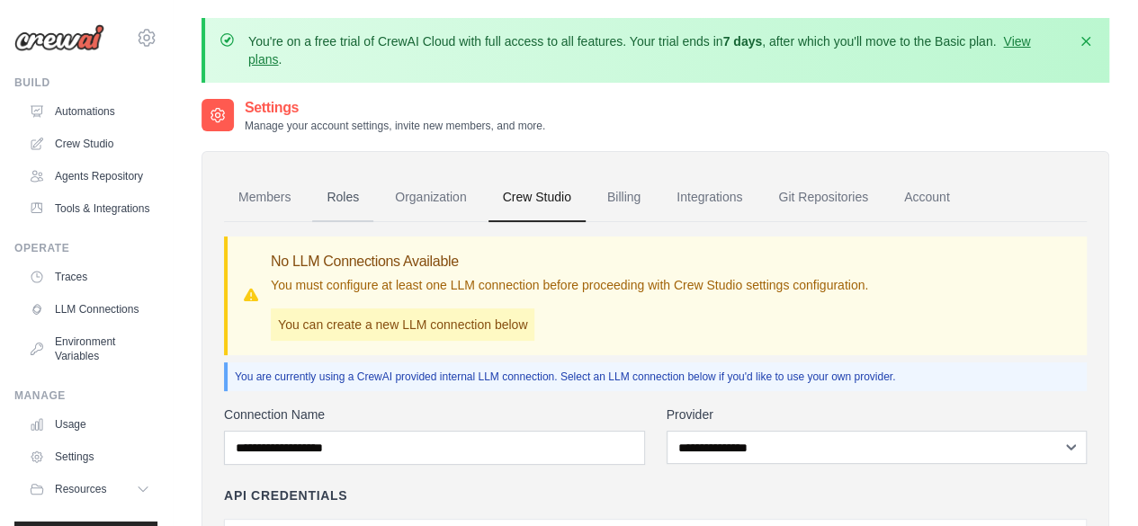
click at [336, 199] on link "Roles" at bounding box center [342, 198] width 61 height 49
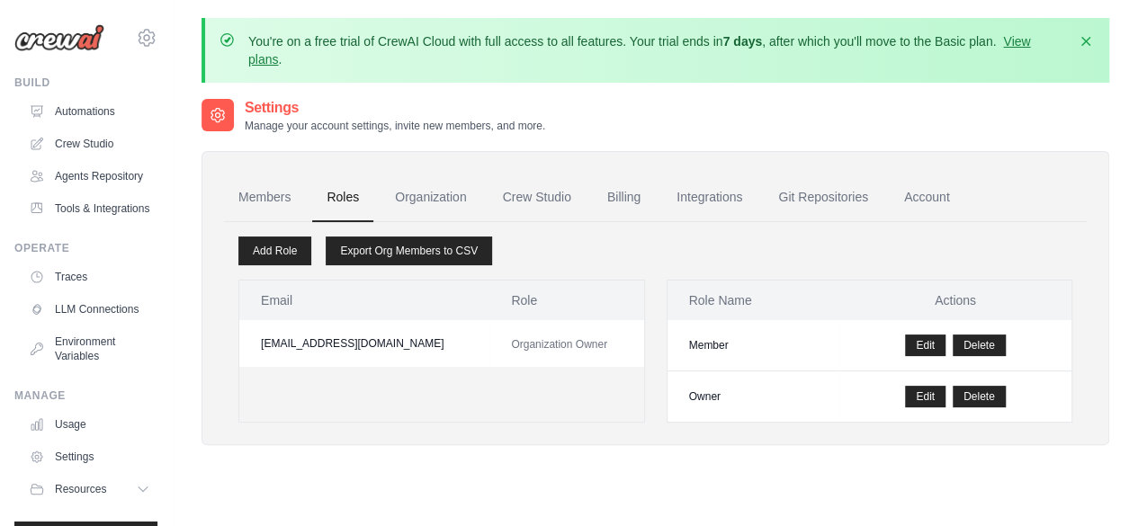
scroll to position [83, 0]
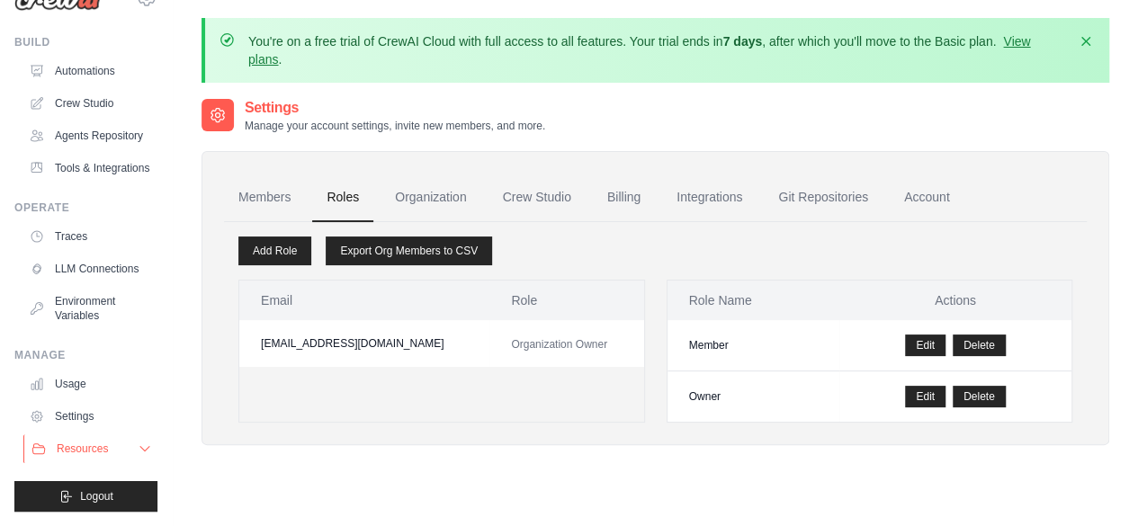
click at [138, 449] on icon at bounding box center [145, 449] width 14 height 14
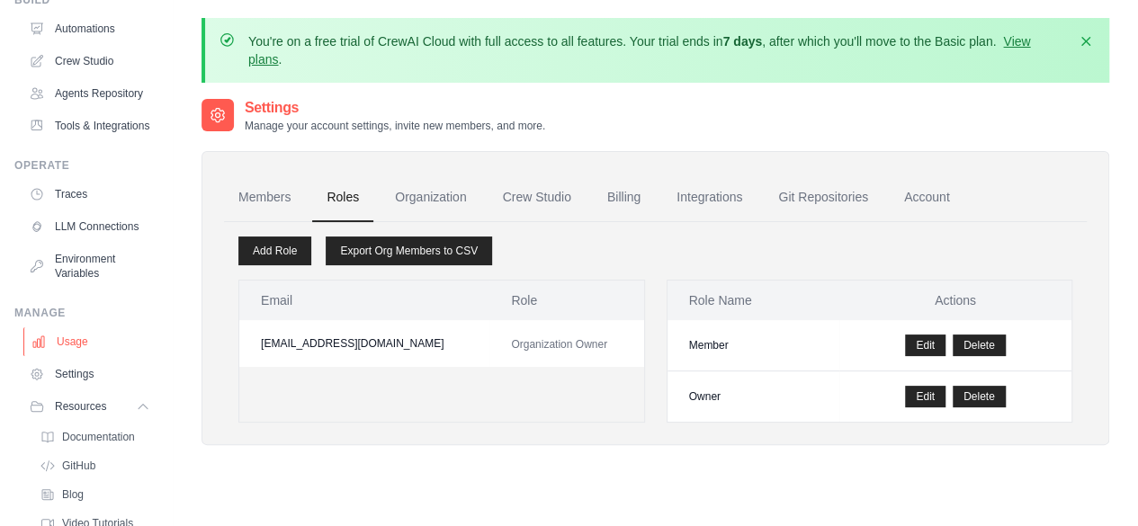
click at [77, 356] on link "Usage" at bounding box center [91, 342] width 136 height 29
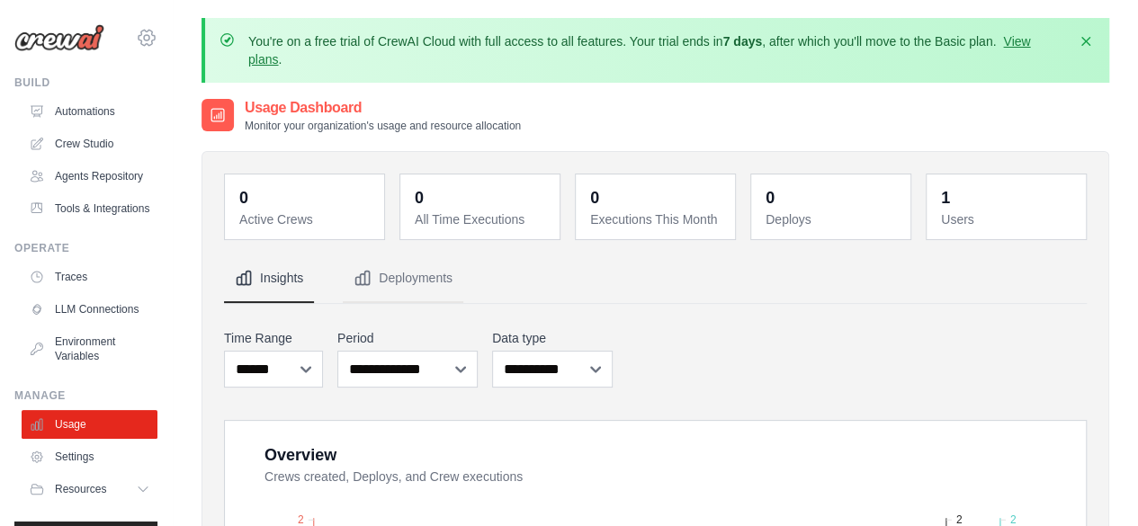
click at [136, 28] on icon at bounding box center [147, 38] width 22 height 22
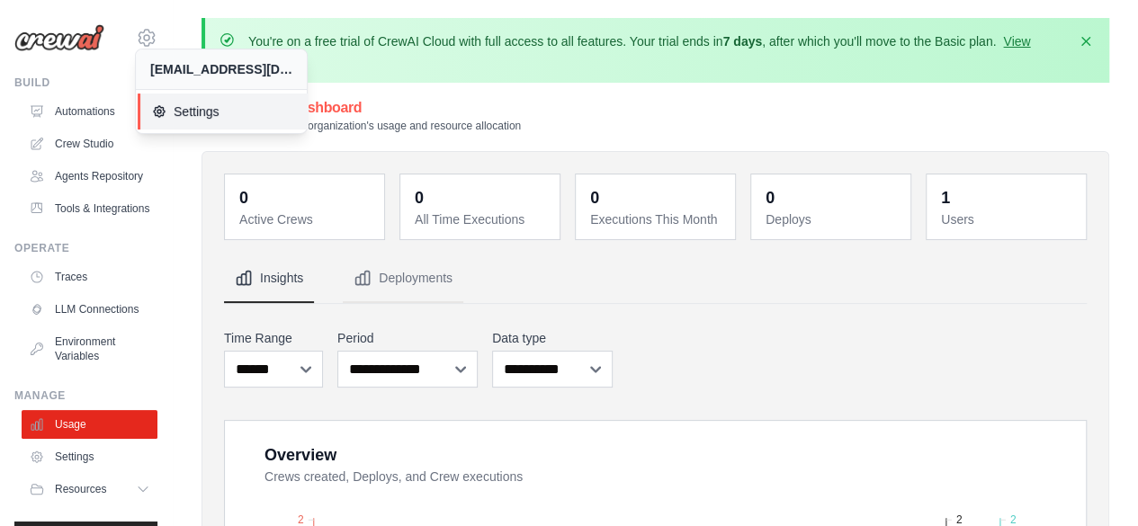
click at [229, 105] on span "Settings" at bounding box center [223, 112] width 142 height 18
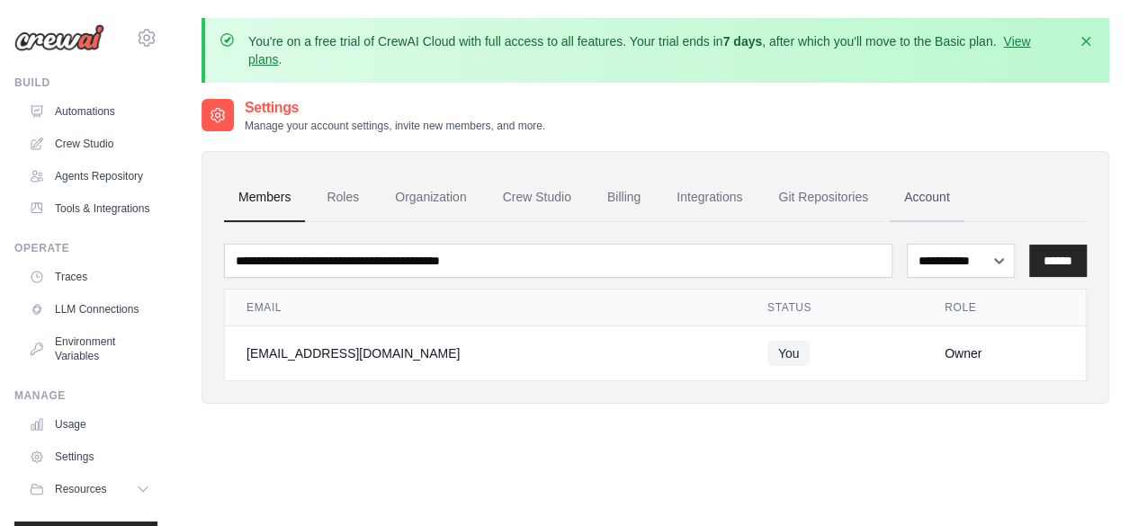
click at [944, 202] on link "Account" at bounding box center [927, 198] width 75 height 49
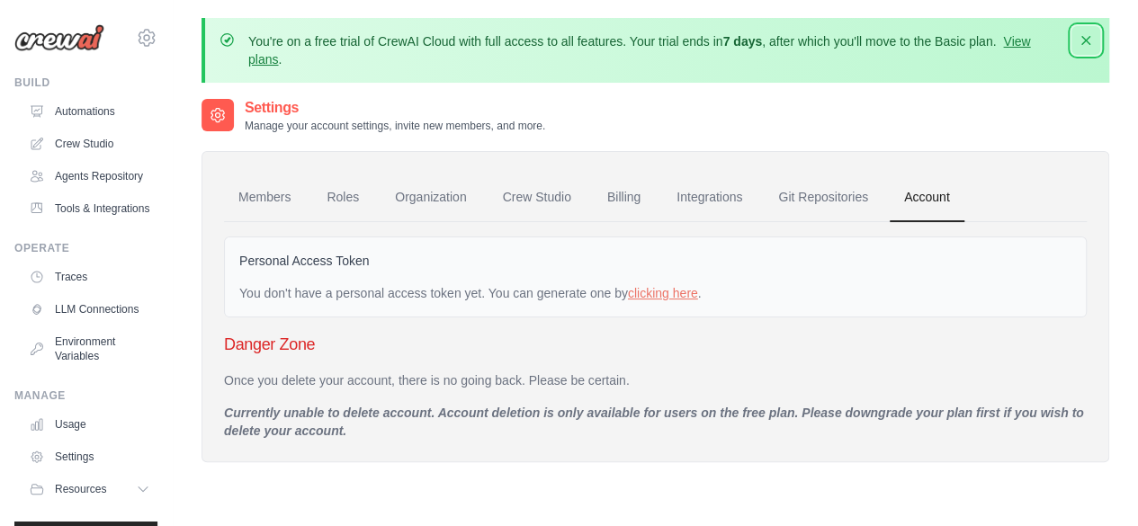
click at [1091, 45] on icon "button" at bounding box center [1086, 40] width 18 height 18
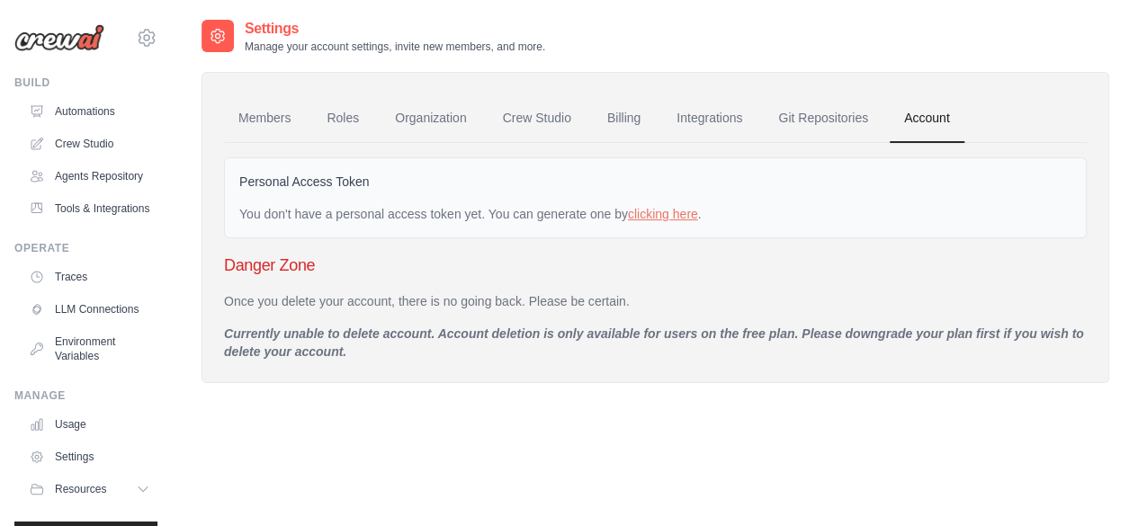
drag, startPoint x: 1044, startPoint y: 8, endPoint x: 657, endPoint y: 463, distance: 597.5
click at [657, 463] on div "Settings Manage your account settings, invite new members, and more. Members Ro…" at bounding box center [656, 281] width 908 height 526
drag, startPoint x: 74, startPoint y: 53, endPoint x: 76, endPoint y: 44, distance: 9.2
click at [76, 44] on div "[EMAIL_ADDRESS][DOMAIN_NAME] Settings" at bounding box center [85, 29] width 143 height 58
click at [76, 44] on img at bounding box center [59, 37] width 90 height 27
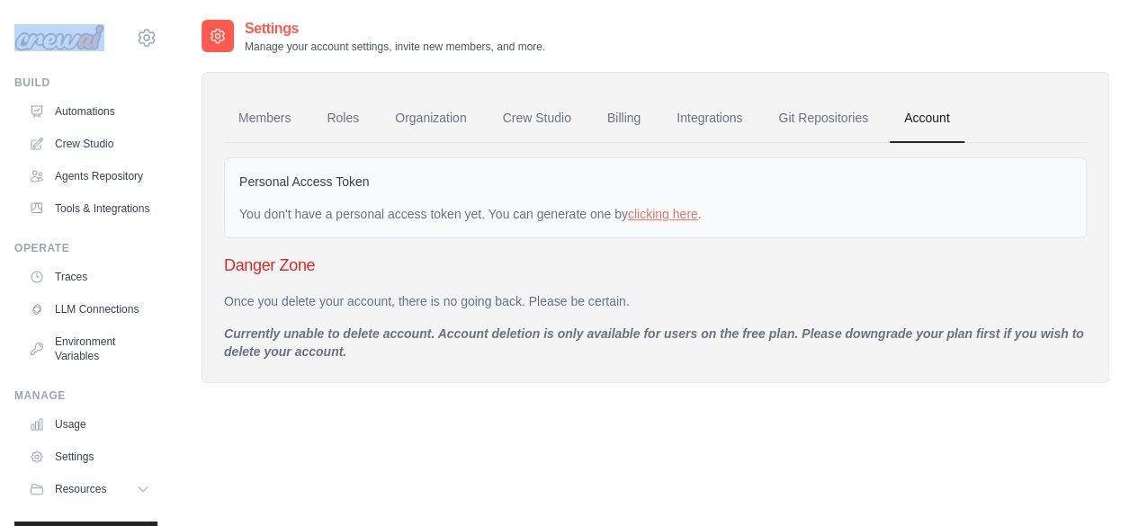
click at [92, 35] on img at bounding box center [59, 37] width 90 height 27
click at [58, 40] on img at bounding box center [59, 37] width 90 height 27
click at [121, 46] on div "[EMAIL_ADDRESS][DOMAIN_NAME] Settings" at bounding box center [85, 29] width 143 height 58
click at [136, 40] on icon at bounding box center [147, 38] width 22 height 22
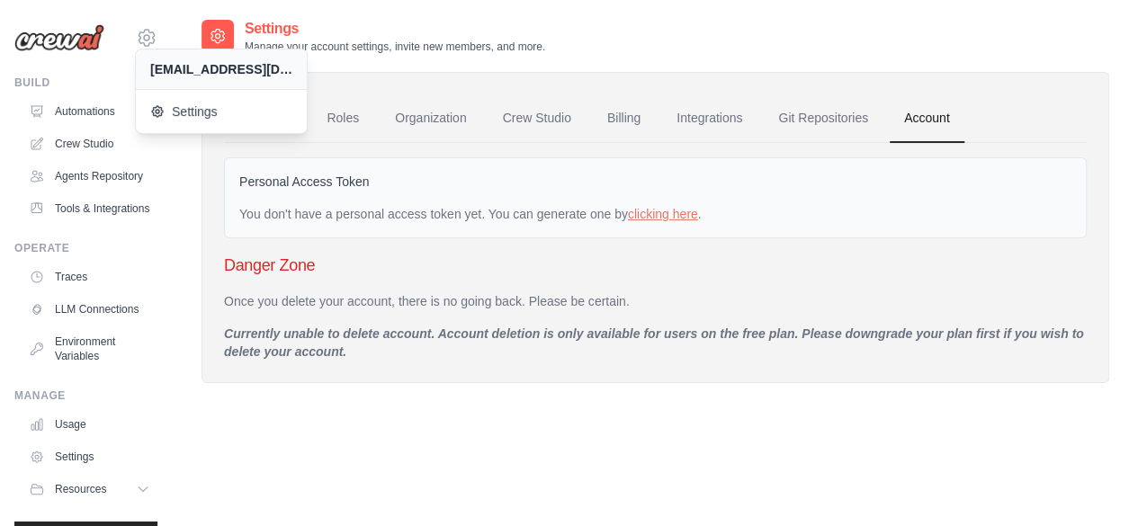
click at [63, 40] on img at bounding box center [59, 37] width 90 height 27
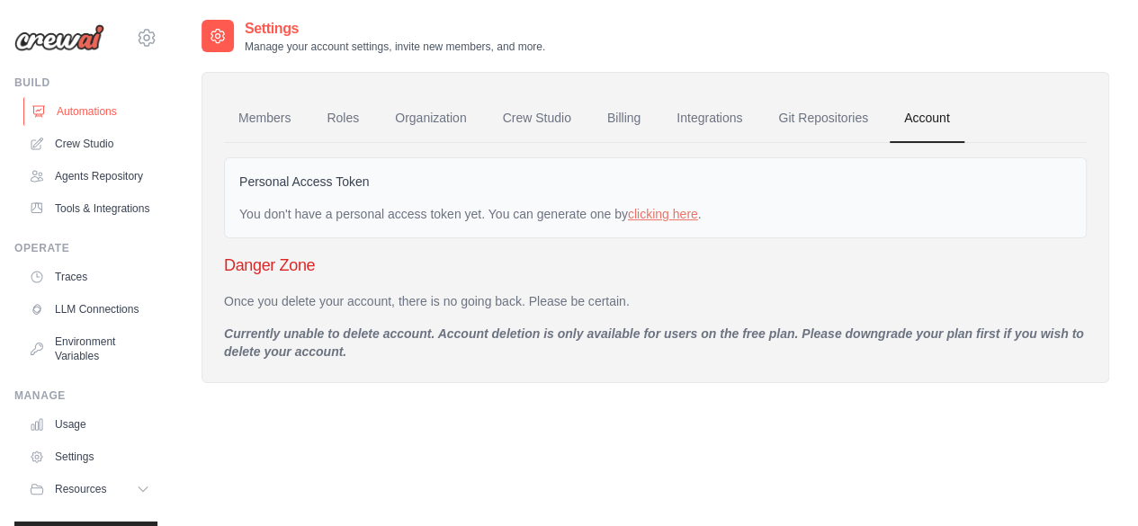
click at [72, 107] on link "Automations" at bounding box center [91, 111] width 136 height 29
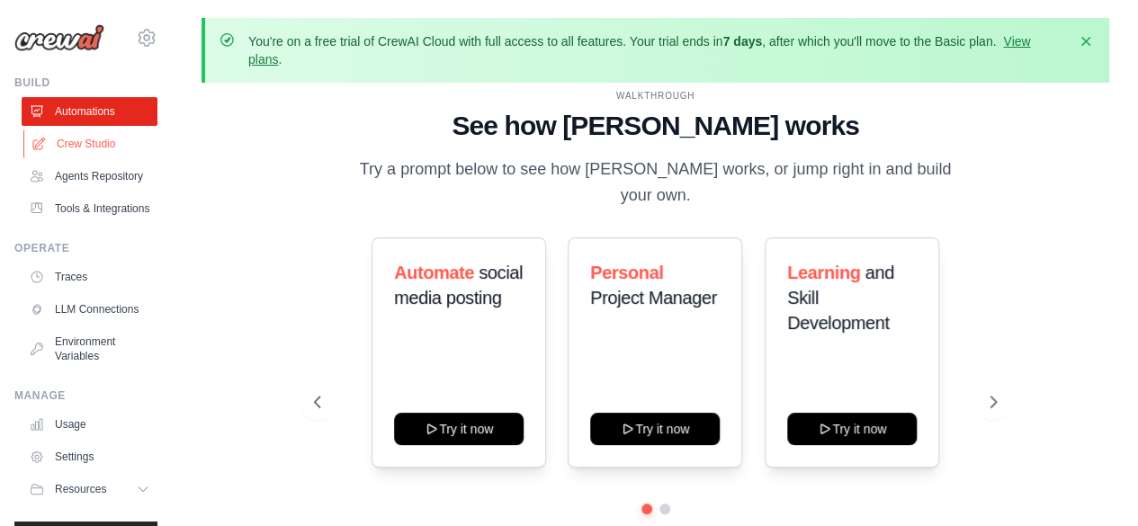
click at [99, 157] on link "Crew Studio" at bounding box center [91, 144] width 136 height 29
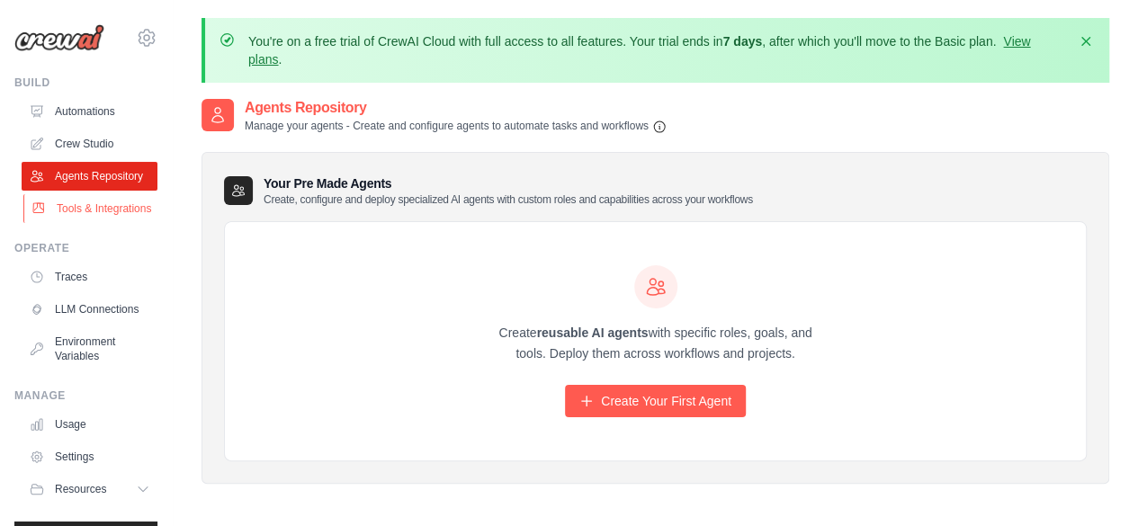
click at [63, 215] on link "Tools & Integrations" at bounding box center [91, 208] width 136 height 29
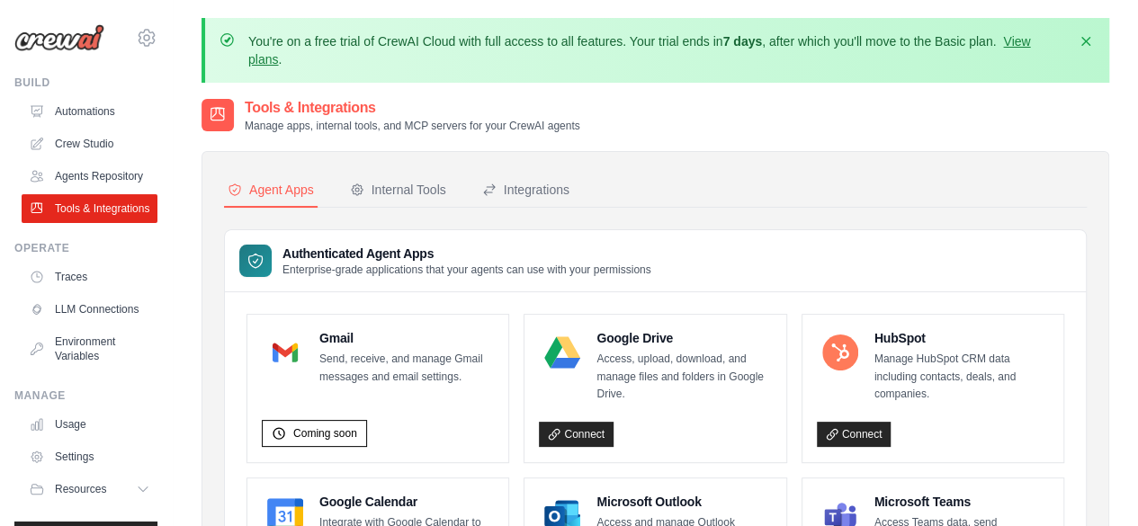
click at [76, 53] on div "[EMAIL_ADDRESS][DOMAIN_NAME] Settings" at bounding box center [85, 29] width 143 height 58
click at [73, 36] on img at bounding box center [59, 37] width 90 height 27
click at [85, 109] on link "Automations" at bounding box center [91, 111] width 136 height 29
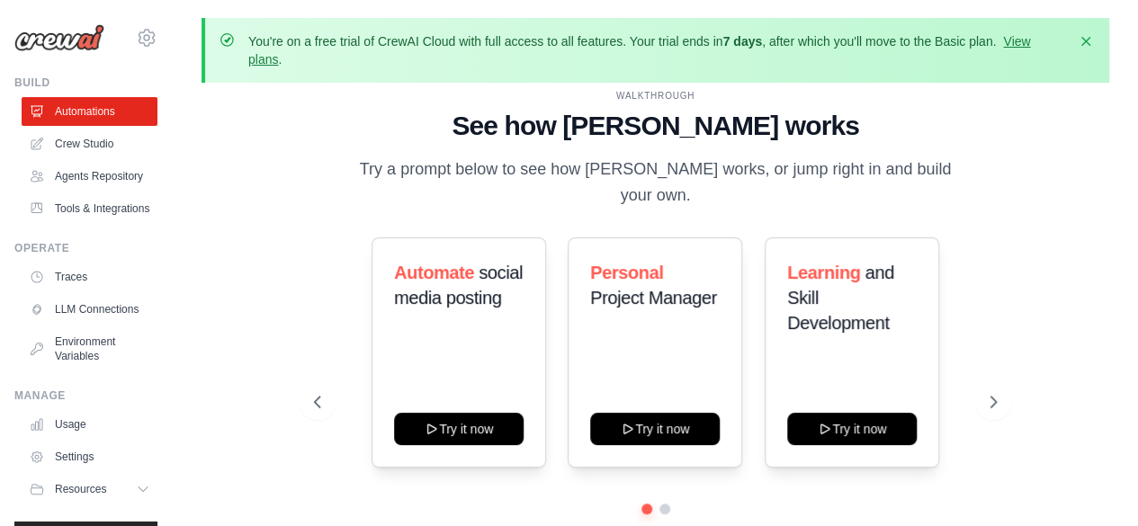
click at [84, 44] on img at bounding box center [59, 37] width 90 height 27
click at [97, 183] on link "Agents Repository" at bounding box center [91, 176] width 136 height 29
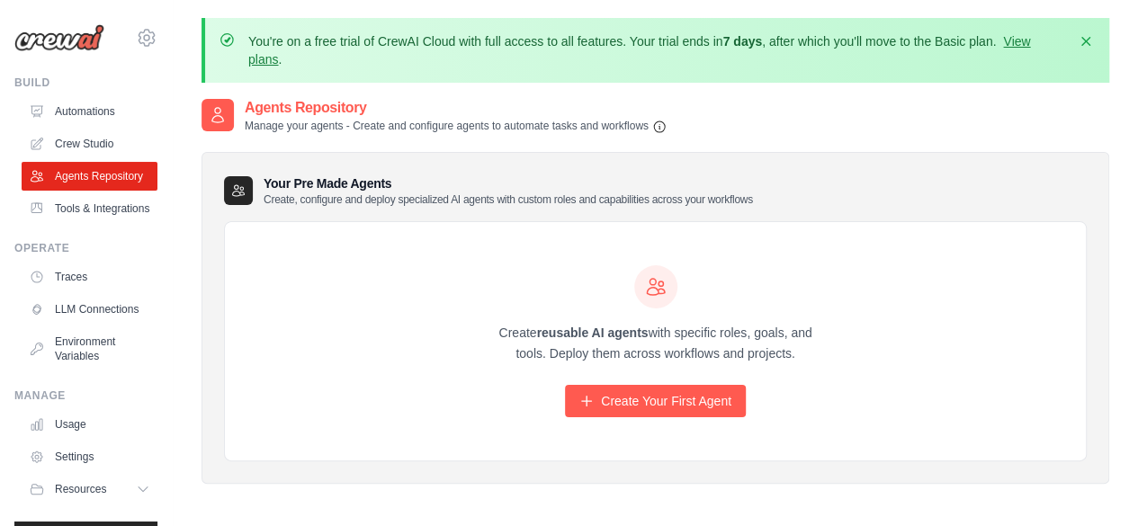
scroll to position [83, 0]
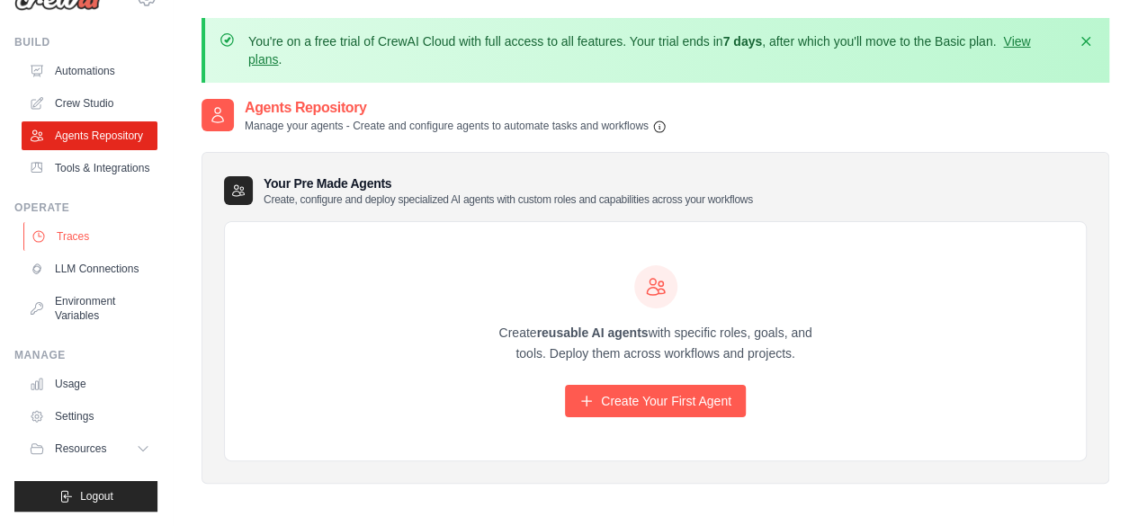
click at [97, 222] on link "Traces" at bounding box center [91, 236] width 136 height 29
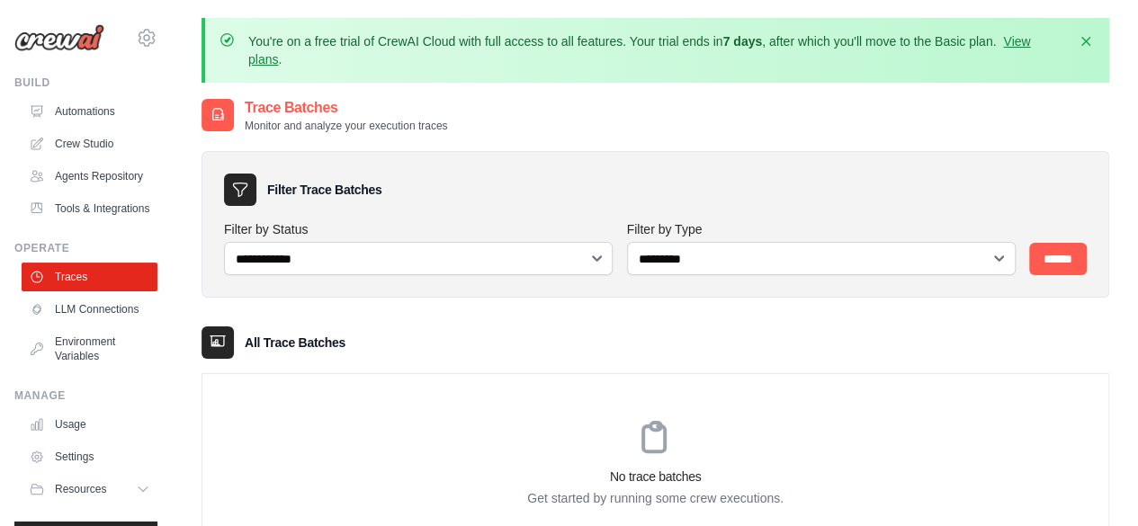
click at [88, 42] on img at bounding box center [59, 37] width 90 height 27
click at [79, 223] on link "Tools & Integrations" at bounding box center [91, 208] width 136 height 29
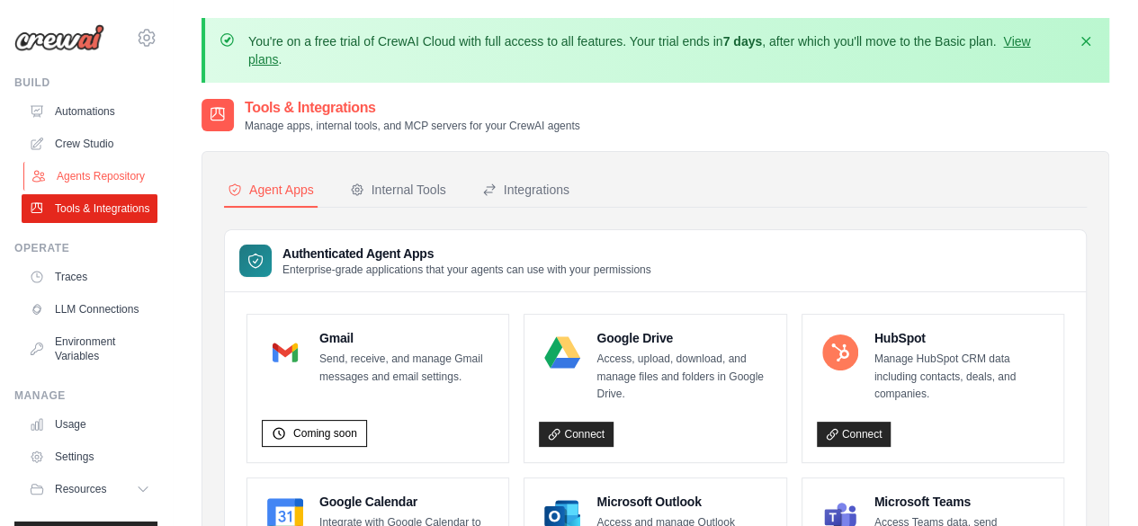
click at [85, 191] on link "Agents Repository" at bounding box center [91, 176] width 136 height 29
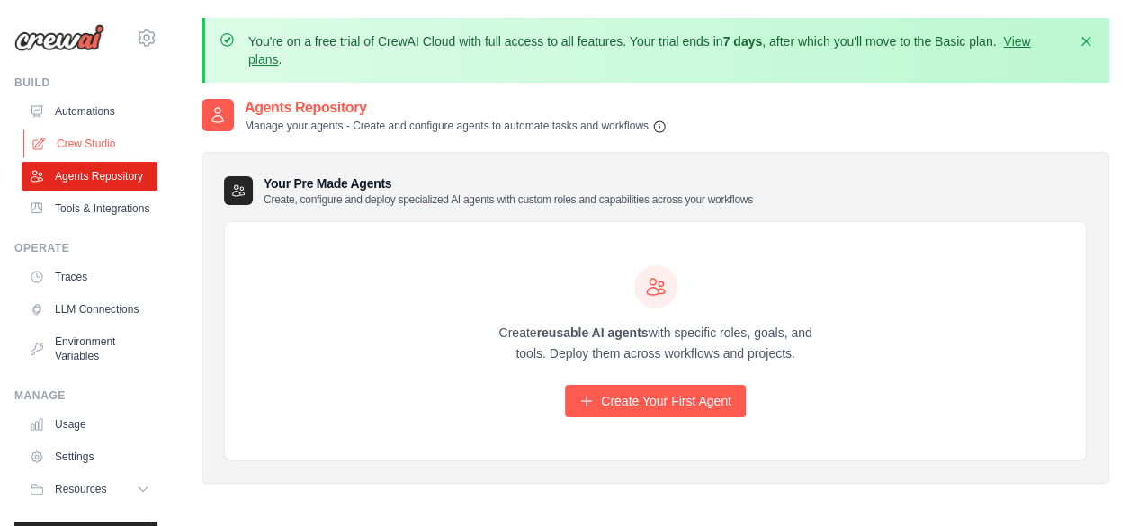
click at [90, 137] on link "Crew Studio" at bounding box center [91, 144] width 136 height 29
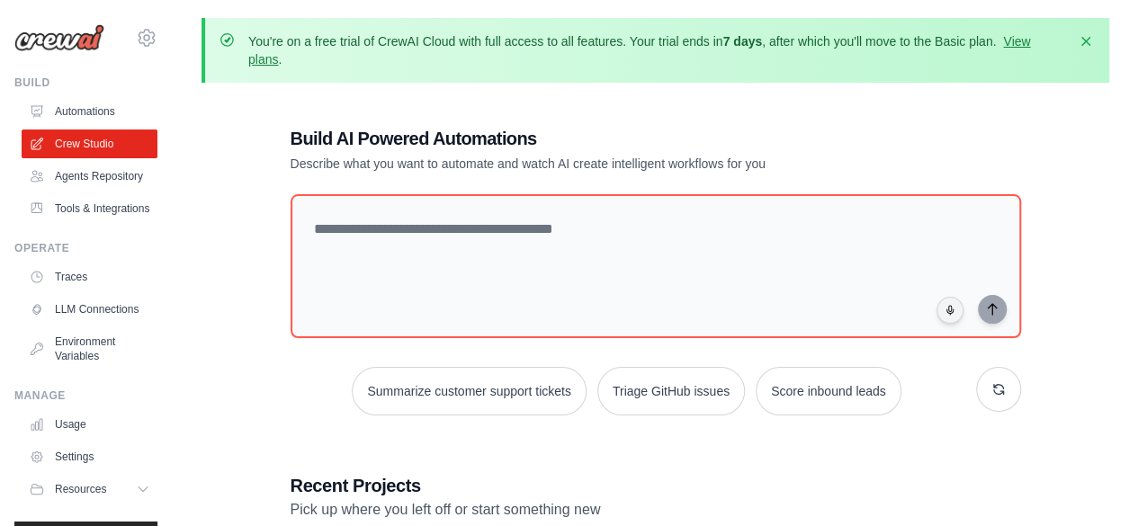
click at [92, 118] on link "Automations" at bounding box center [90, 111] width 136 height 29
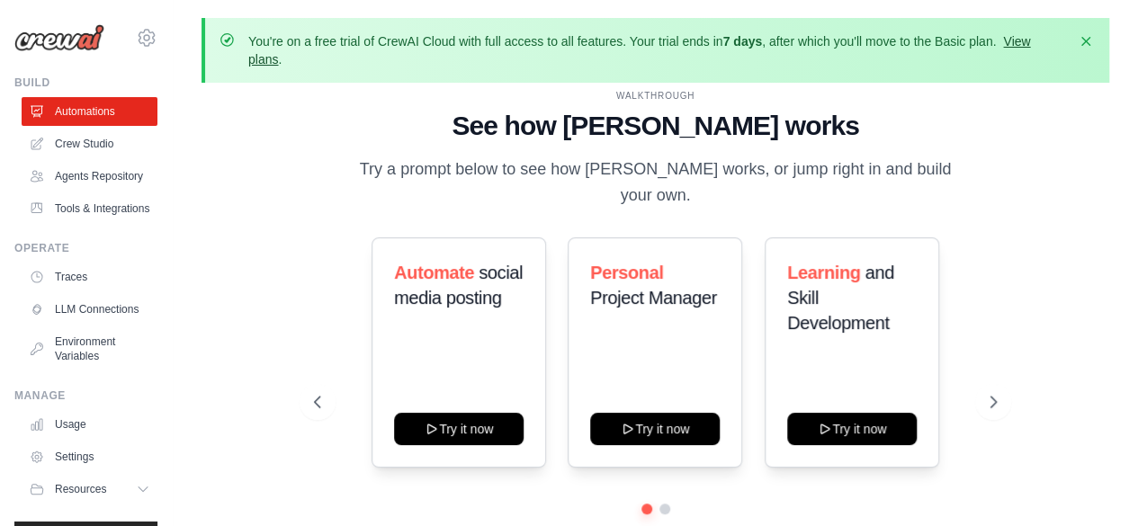
click at [1030, 41] on link "View plans" at bounding box center [639, 50] width 782 height 32
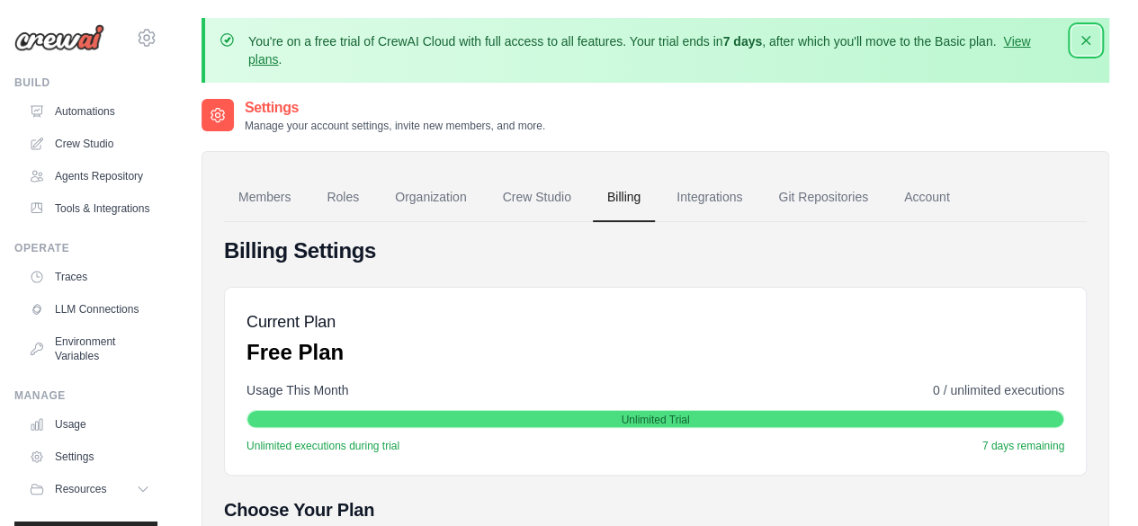
click at [1082, 32] on icon "button" at bounding box center [1086, 40] width 18 height 18
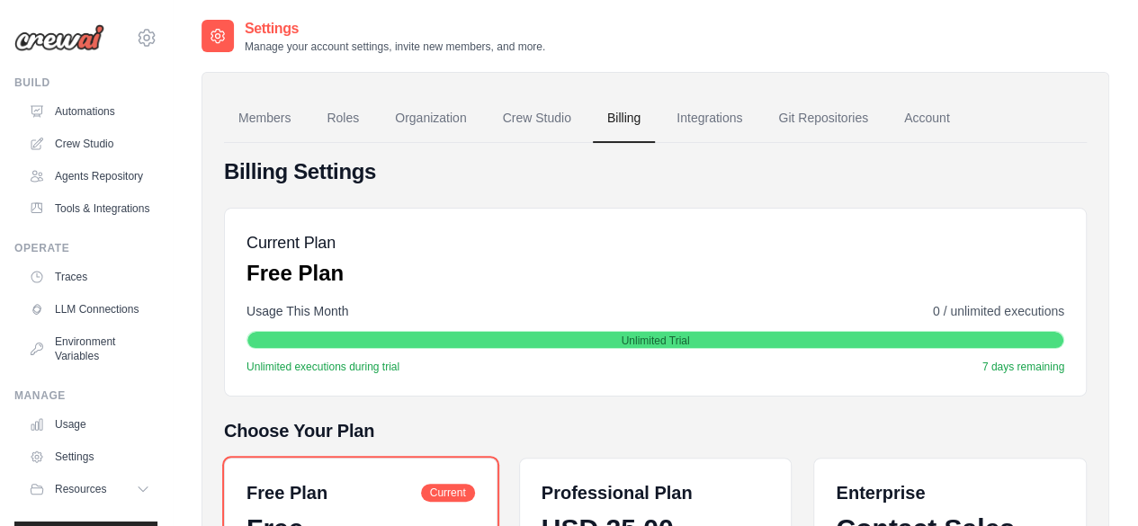
click at [87, 42] on img at bounding box center [59, 37] width 90 height 27
click at [78, 112] on link "Automations" at bounding box center [91, 111] width 136 height 29
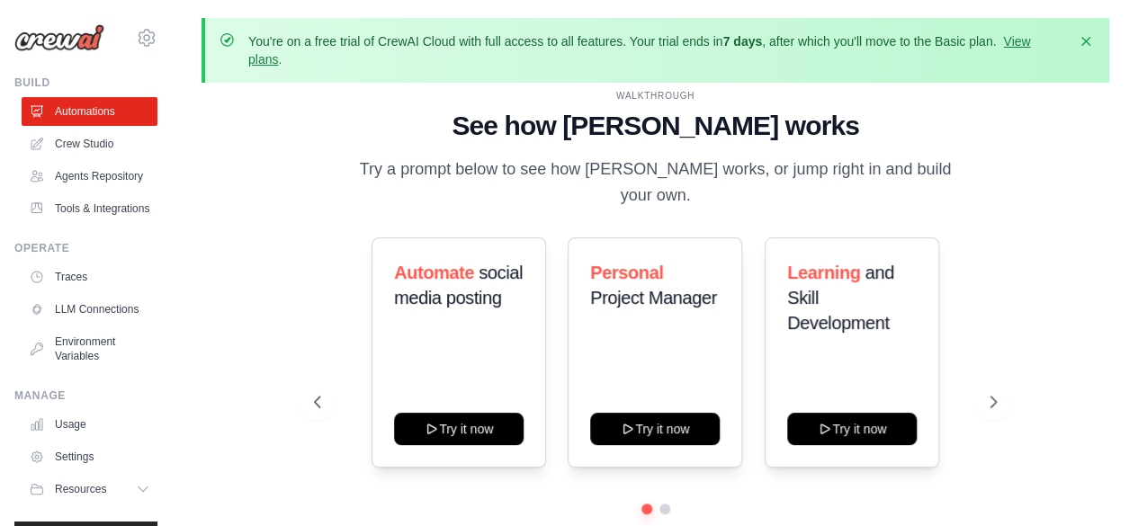
scroll to position [79, 0]
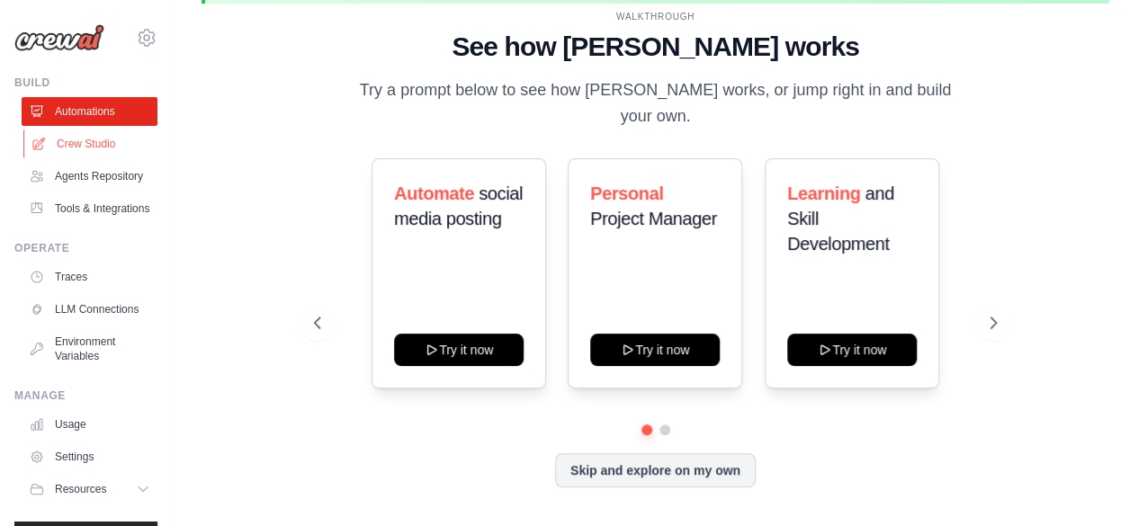
click at [106, 155] on link "Crew Studio" at bounding box center [91, 144] width 136 height 29
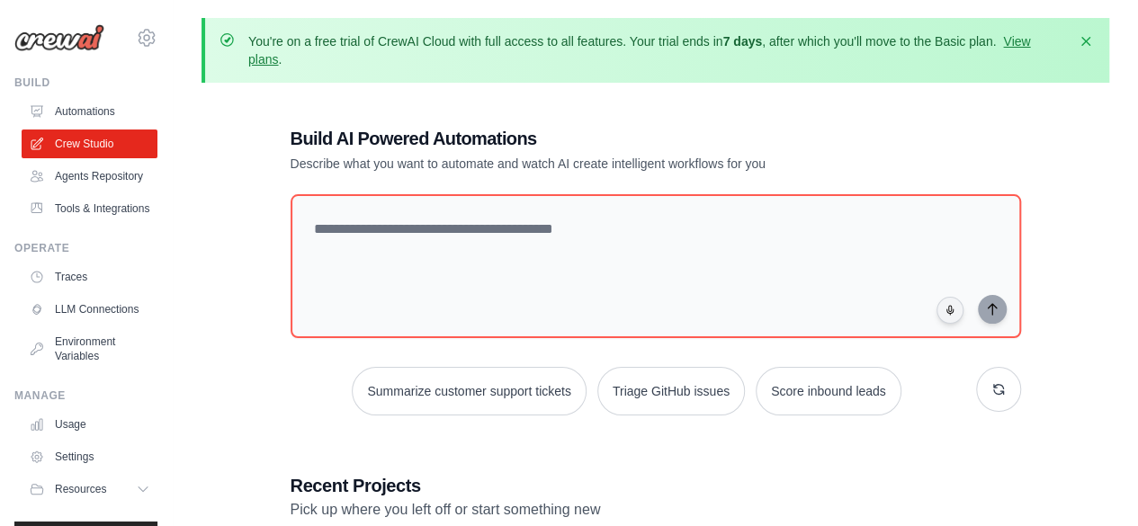
scroll to position [276, 0]
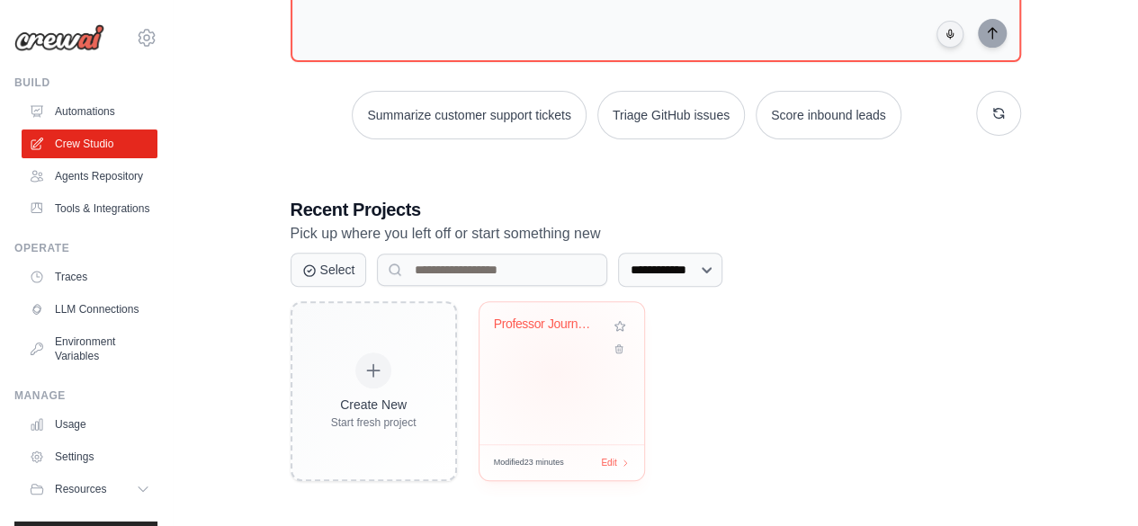
click at [554, 372] on div "Professor Journey Analysis Engine" at bounding box center [562, 373] width 165 height 142
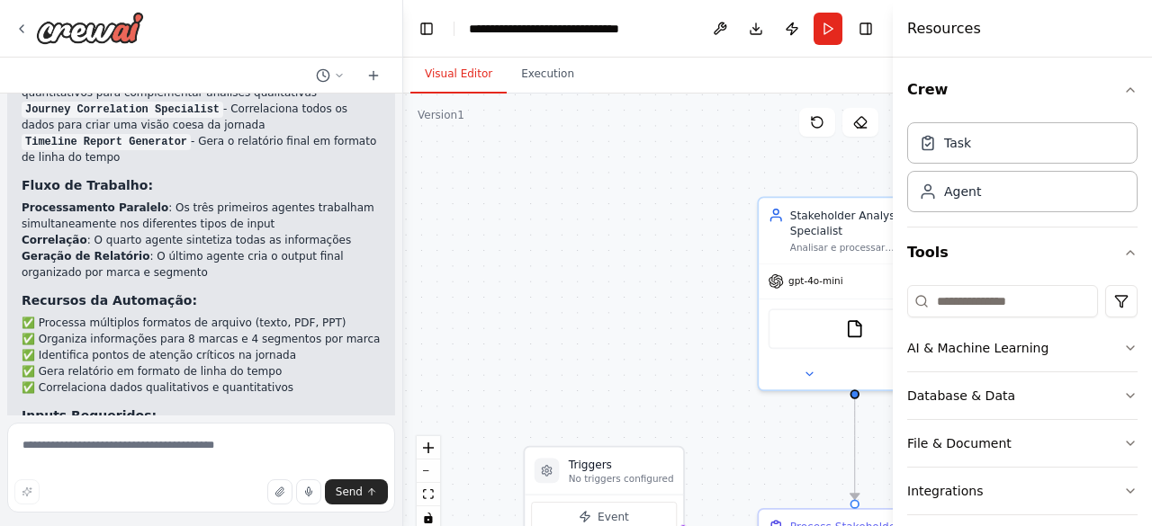
scroll to position [2396, 0]
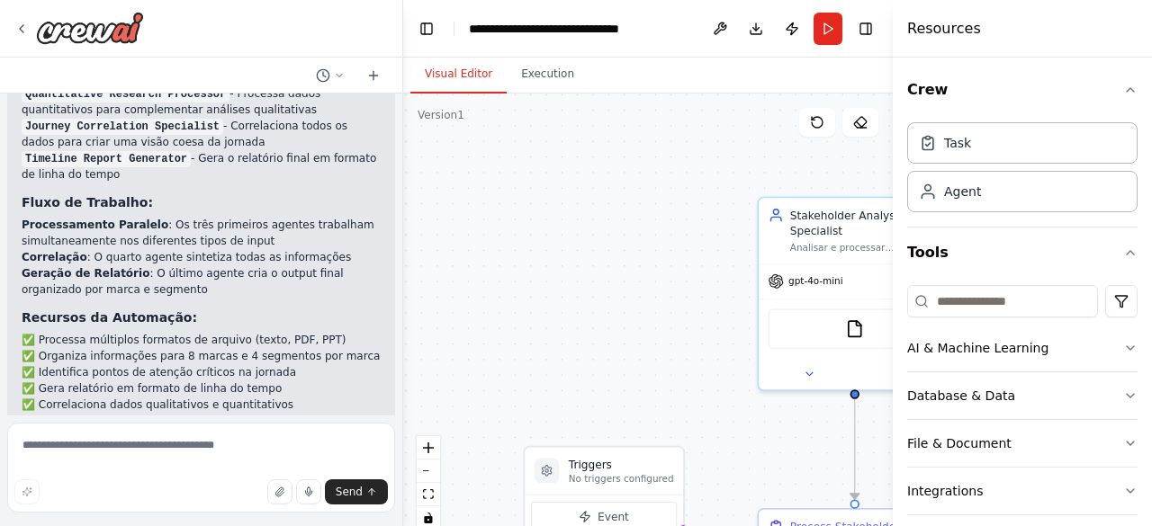
click at [398, 371] on div at bounding box center [399, 263] width 7 height 526
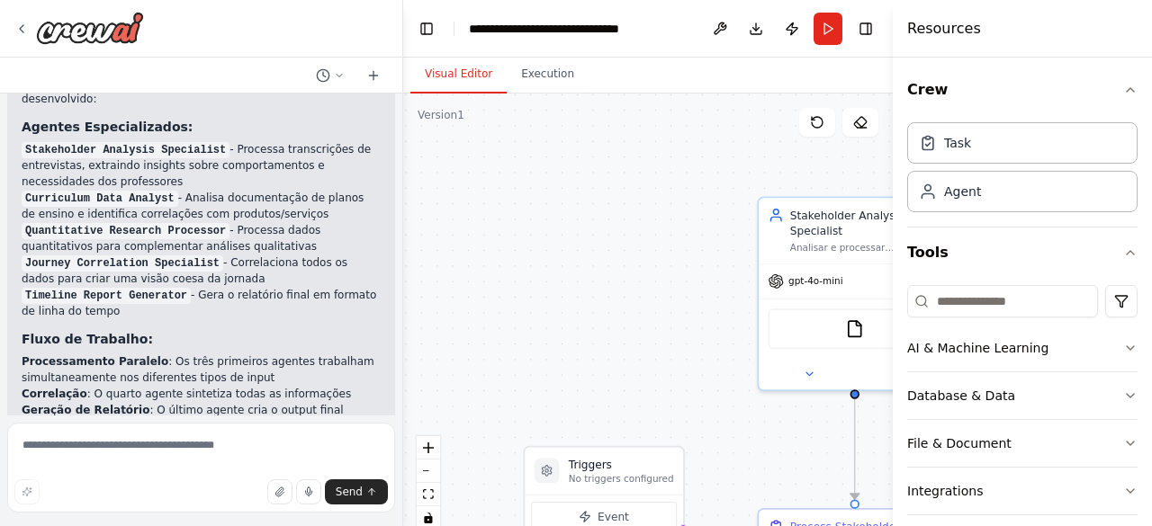
scroll to position [2288, 0]
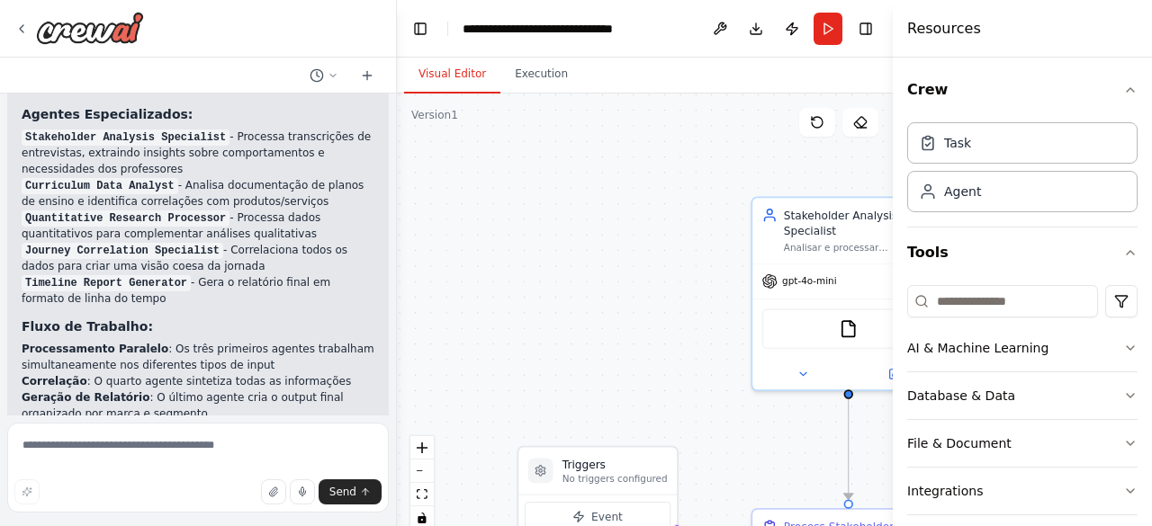
drag, startPoint x: 400, startPoint y: 364, endPoint x: 396, endPoint y: 388, distance: 24.6
click at [396, 388] on div "Hello! I'm the CrewAI assistant. What kind of automation do you want to build? …" at bounding box center [576, 263] width 1152 height 526
click at [391, 366] on div at bounding box center [392, 263] width 7 height 526
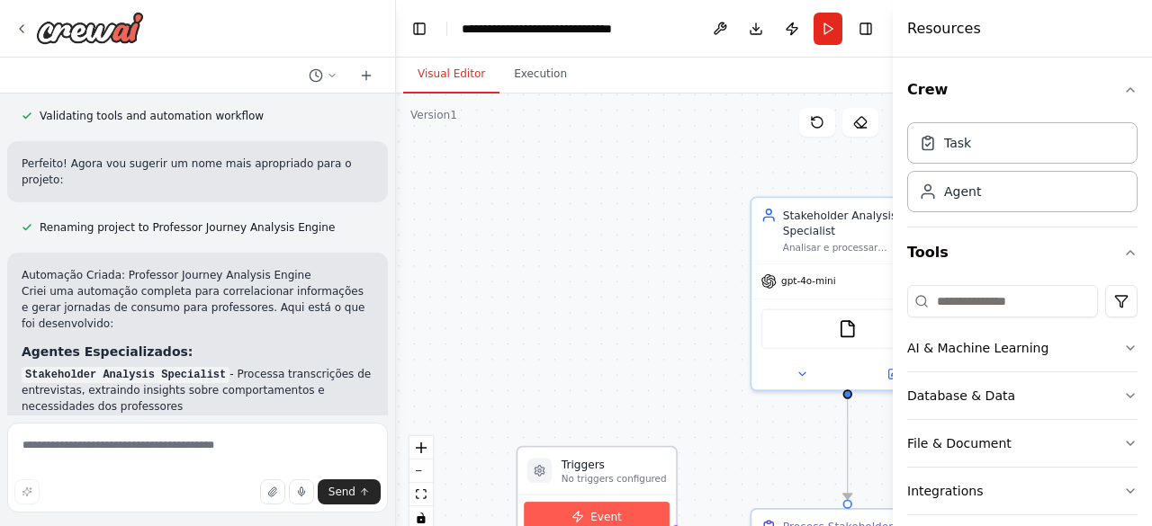
drag, startPoint x: 391, startPoint y: 366, endPoint x: 714, endPoint y: 510, distance: 354.5
click at [714, 510] on div "Hello! I'm the CrewAI assistant. What kind of automation do you want to build? …" at bounding box center [576, 263] width 1152 height 526
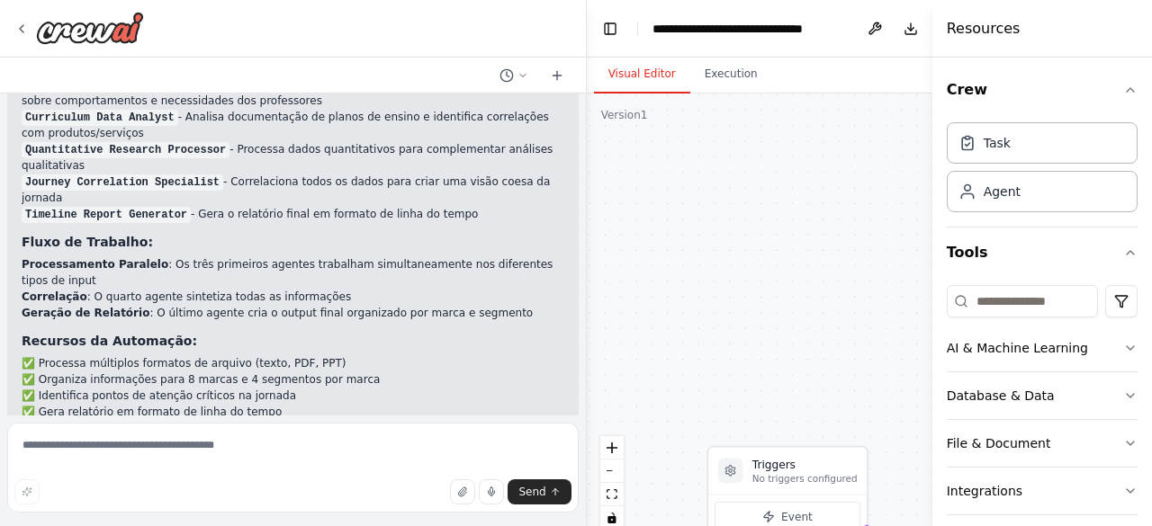
click at [401, 332] on h3 "Recursos da Automação:" at bounding box center [293, 341] width 543 height 18
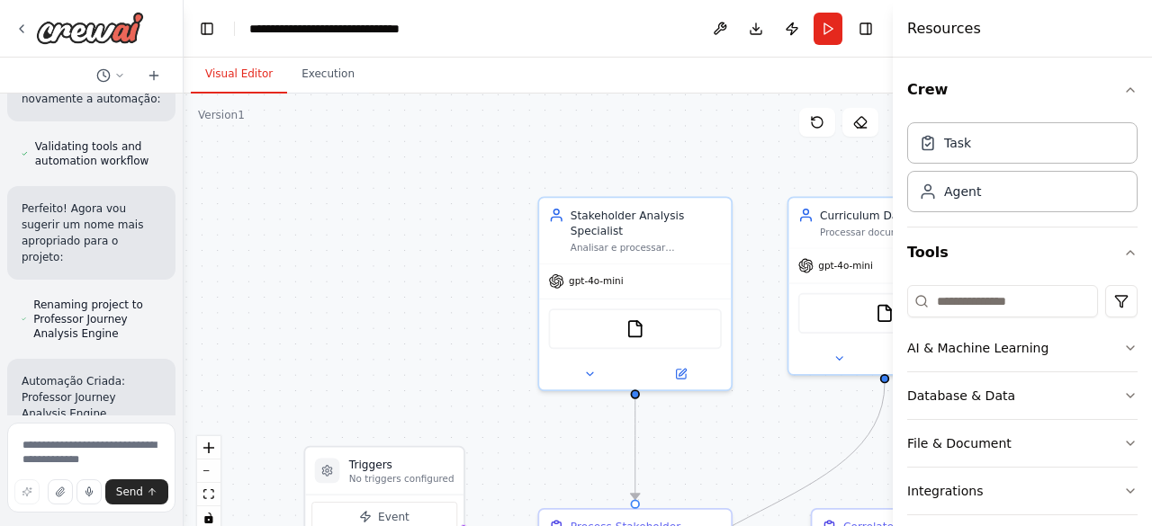
scroll to position [3820, 0]
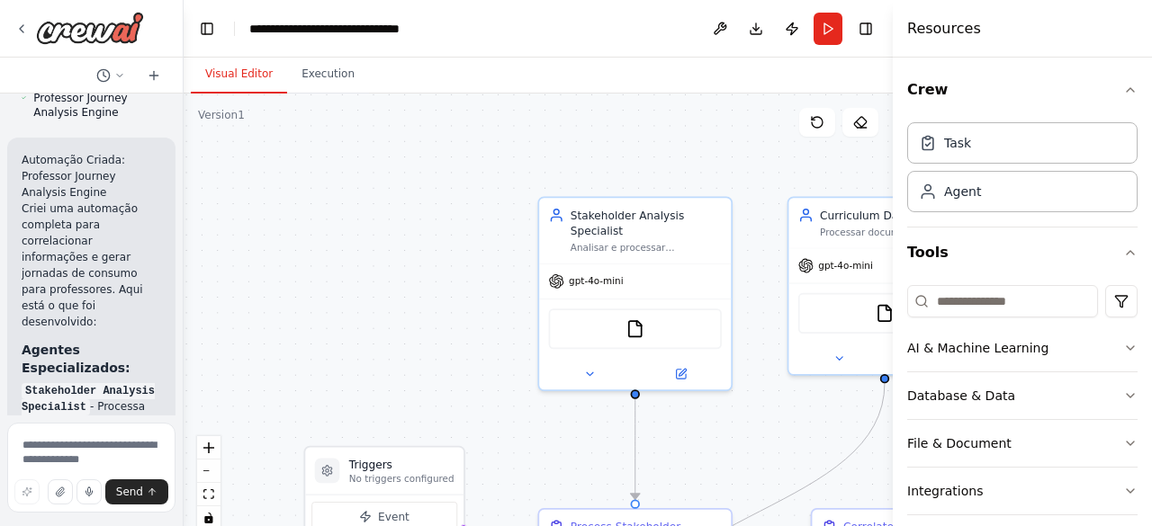
drag, startPoint x: 585, startPoint y: 249, endPoint x: 101, endPoint y: 251, distance: 484.1
click at [101, 251] on div "Hello! I'm the CrewAI assistant. What kind of automation do you want to build? …" at bounding box center [92, 263] width 184 height 526
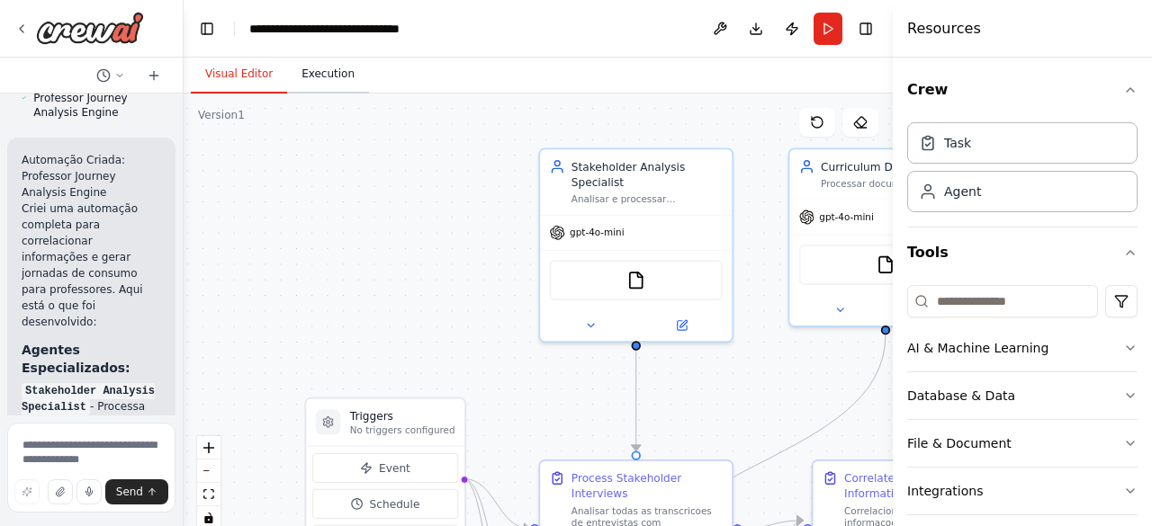
drag, startPoint x: 357, startPoint y: 230, endPoint x: 326, endPoint y: 82, distance: 151.8
click at [326, 82] on div "Visual Editor Execution Version 1 Show Tools Hide Agents .deletable-edge-delete…" at bounding box center [538, 292] width 709 height 469
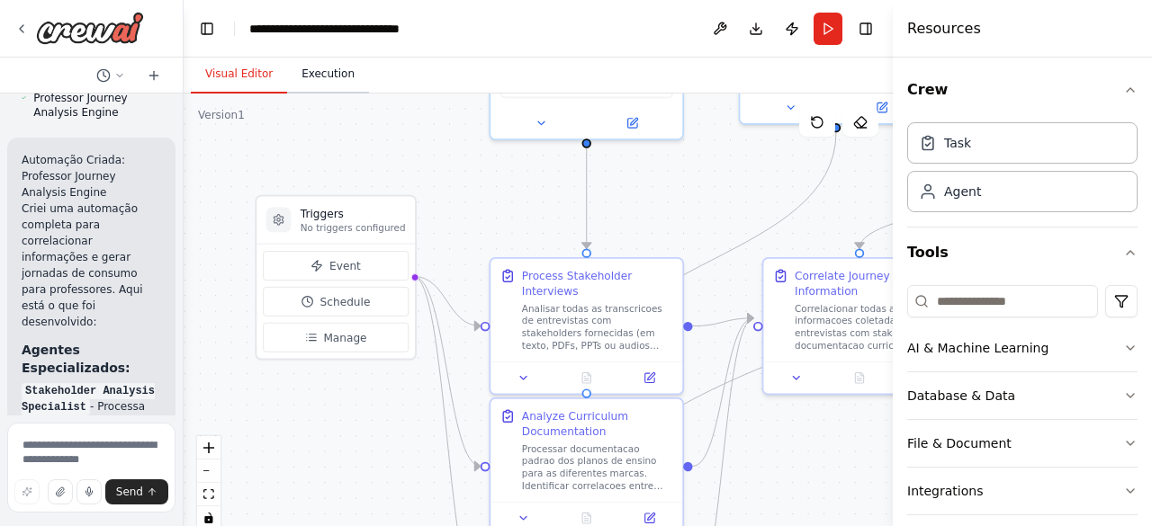
drag, startPoint x: 351, startPoint y: 169, endPoint x: 334, endPoint y: 67, distance: 104.0
click at [334, 67] on div "Visual Editor Execution Version 1 Show Tools Hide Agents .deletable-edge-delete…" at bounding box center [538, 292] width 709 height 469
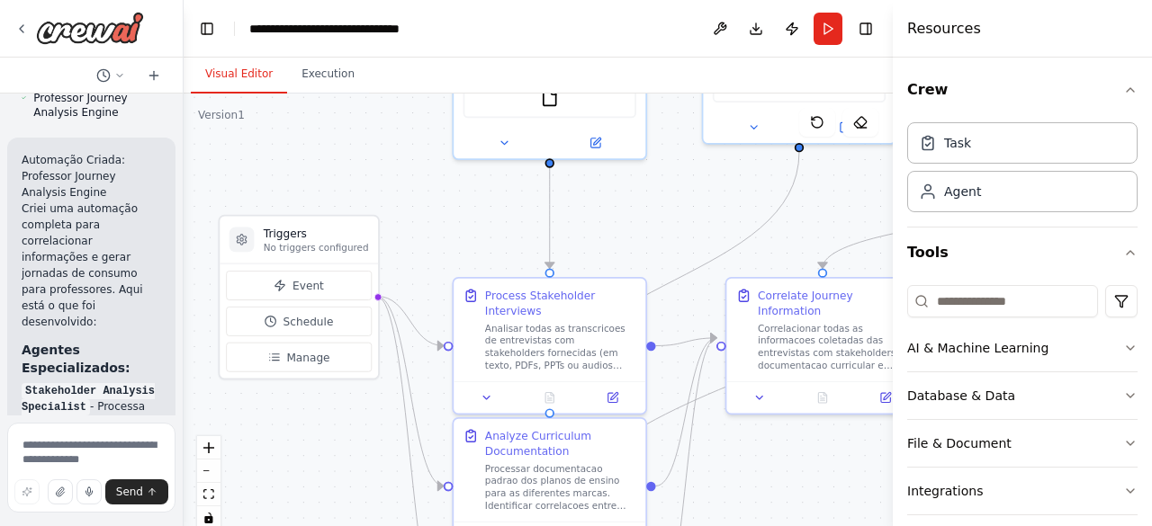
drag, startPoint x: 384, startPoint y: 446, endPoint x: 333, endPoint y: 471, distance: 56.8
click at [333, 471] on div ".deletable-edge-delete-btn { width: 20px; height: 20px; border: 0px solid #ffff…" at bounding box center [538, 319] width 709 height 450
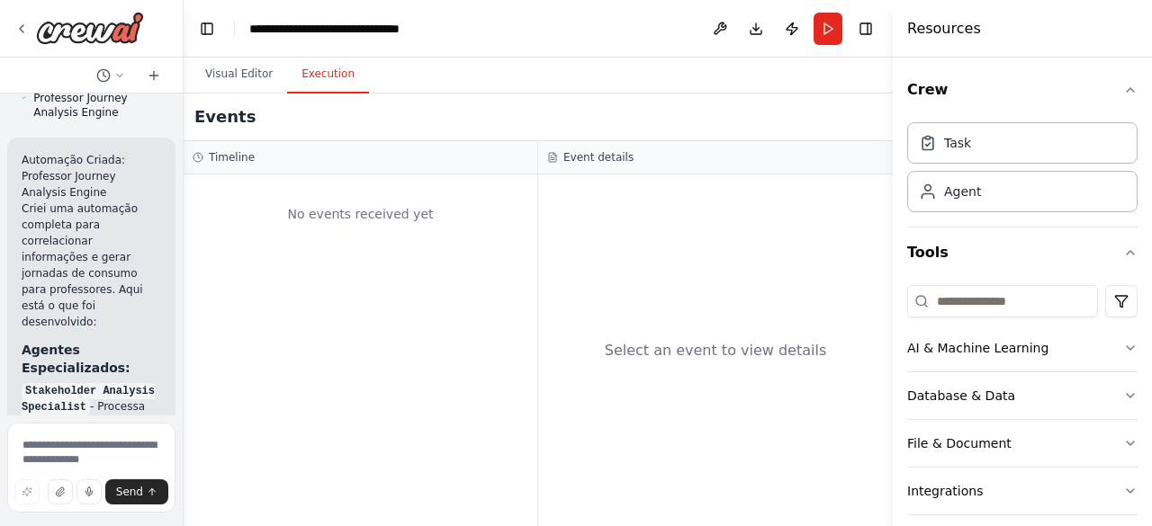
click at [320, 71] on button "Execution" at bounding box center [328, 75] width 82 height 38
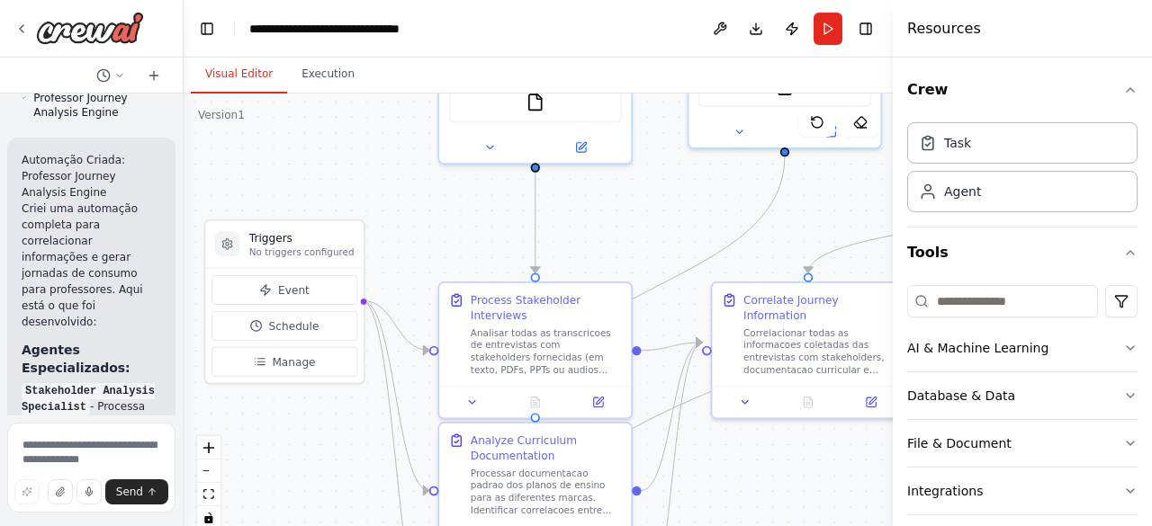
click at [238, 76] on button "Visual Editor" at bounding box center [239, 75] width 96 height 38
click at [280, 347] on button "Manage" at bounding box center [284, 362] width 146 height 30
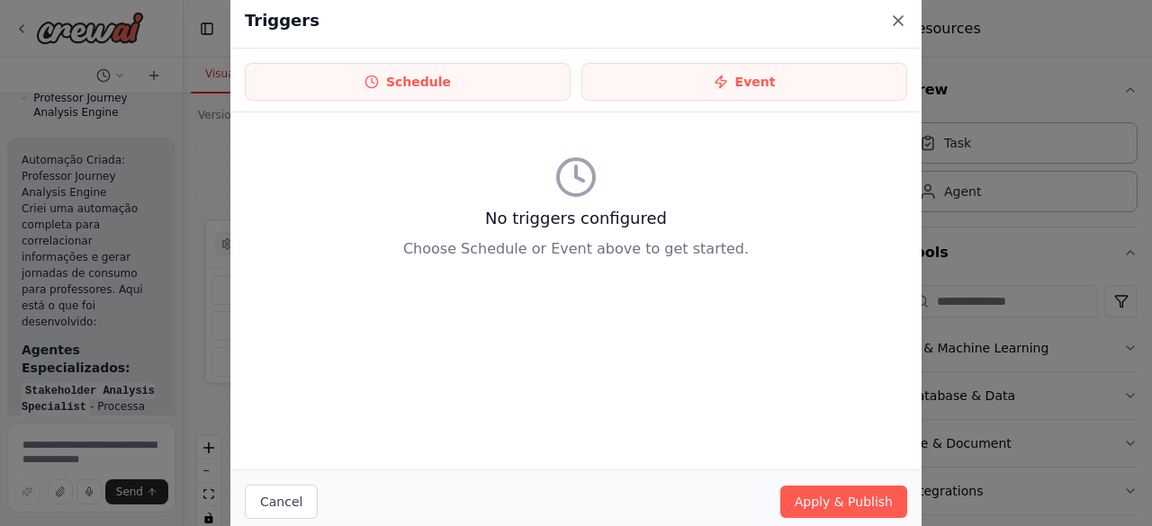
click at [891, 26] on icon at bounding box center [898, 21] width 18 height 18
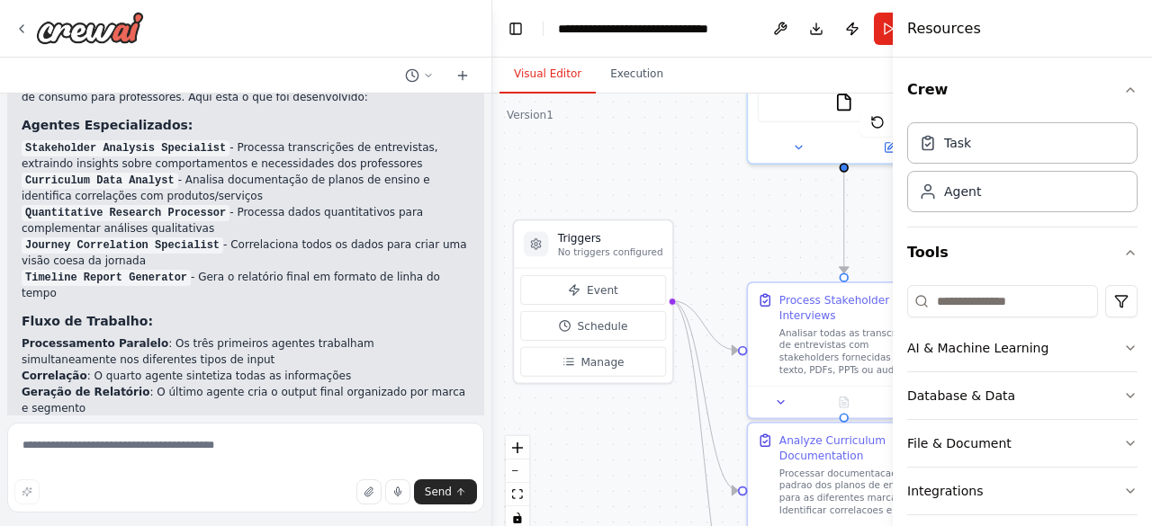
scroll to position [2018, 0]
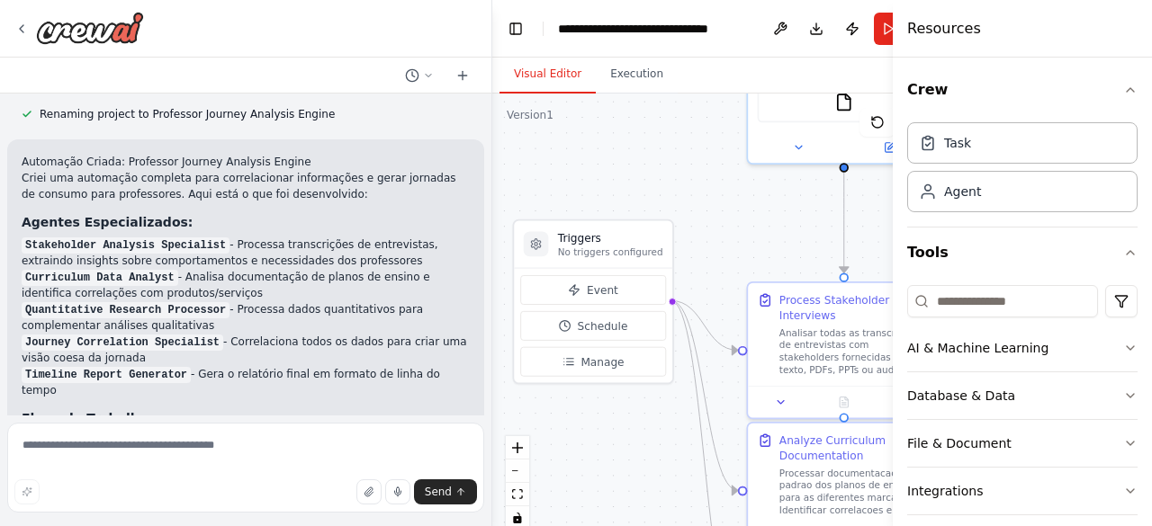
drag, startPoint x: 177, startPoint y: 239, endPoint x: 518, endPoint y: 218, distance: 341.7
click at [518, 218] on div "Hello! I'm the CrewAI assistant. What kind of automation do you want to build? …" at bounding box center [576, 263] width 1152 height 526
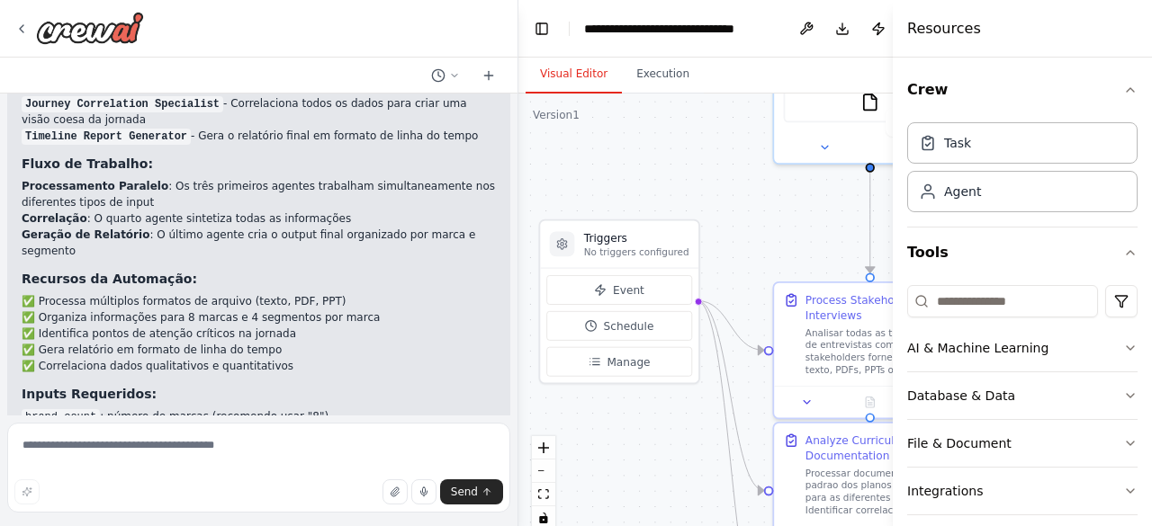
scroll to position [2271, 0]
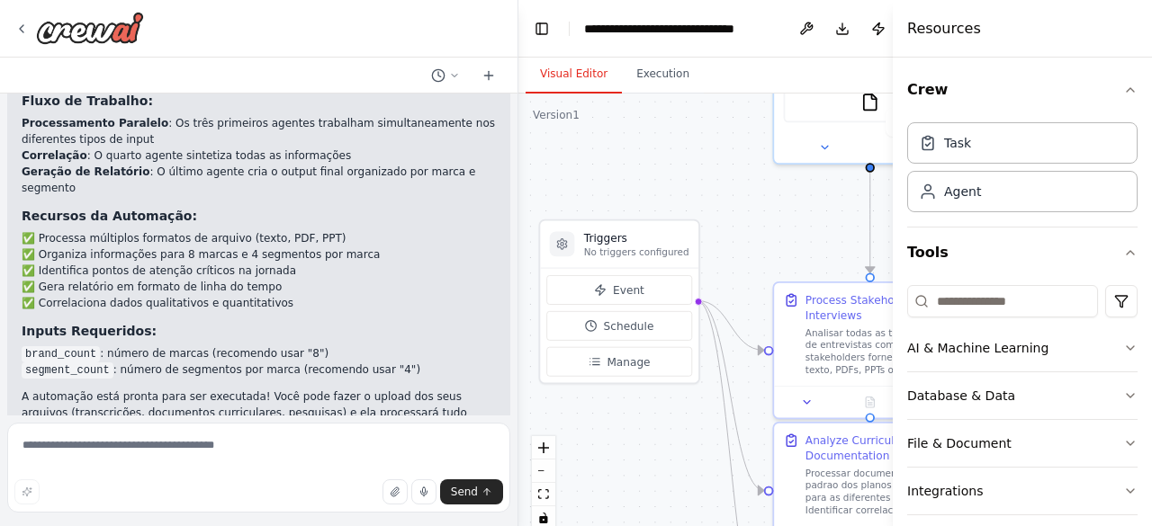
click at [358, 362] on li "segment_count : número de segmentos por marca (recomendo usar "4")" at bounding box center [259, 370] width 474 height 16
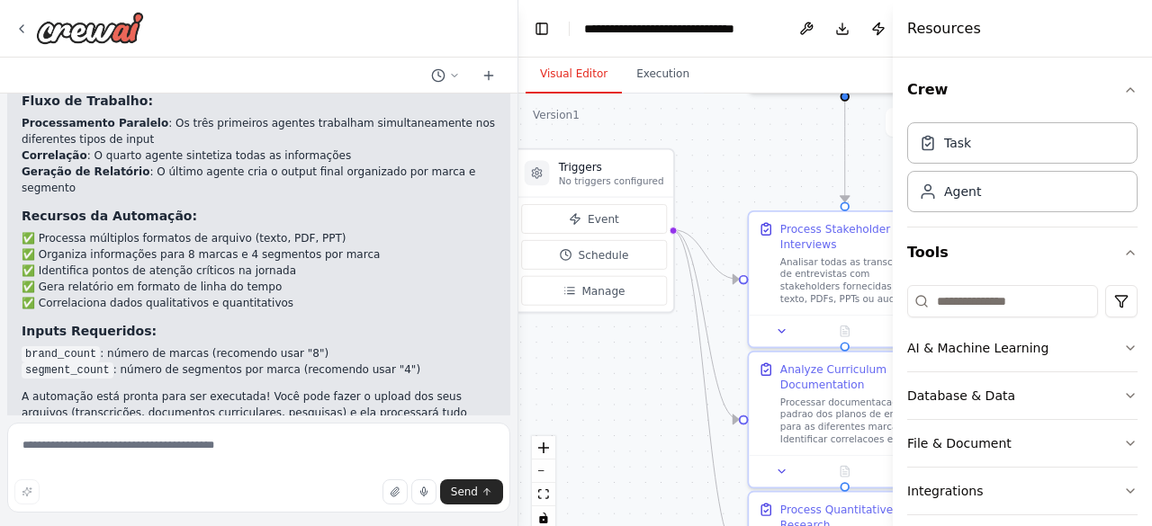
drag, startPoint x: 626, startPoint y: 437, endPoint x: 599, endPoint y: 363, distance: 79.4
click at [599, 363] on div ".deletable-edge-delete-btn { width: 20px; height: 20px; border: 0px solid #ffff…" at bounding box center [748, 319] width 461 height 450
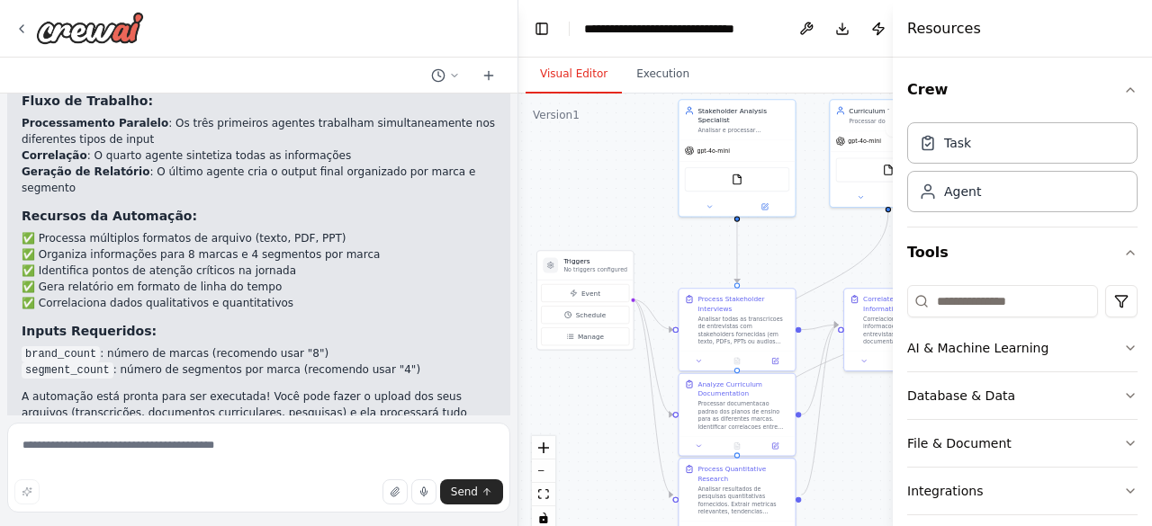
drag, startPoint x: 632, startPoint y: 368, endPoint x: 618, endPoint y: 391, distance: 27.0
click at [618, 391] on div ".deletable-edge-delete-btn { width: 20px; height: 20px; border: 0px solid #ffff…" at bounding box center [748, 319] width 461 height 450
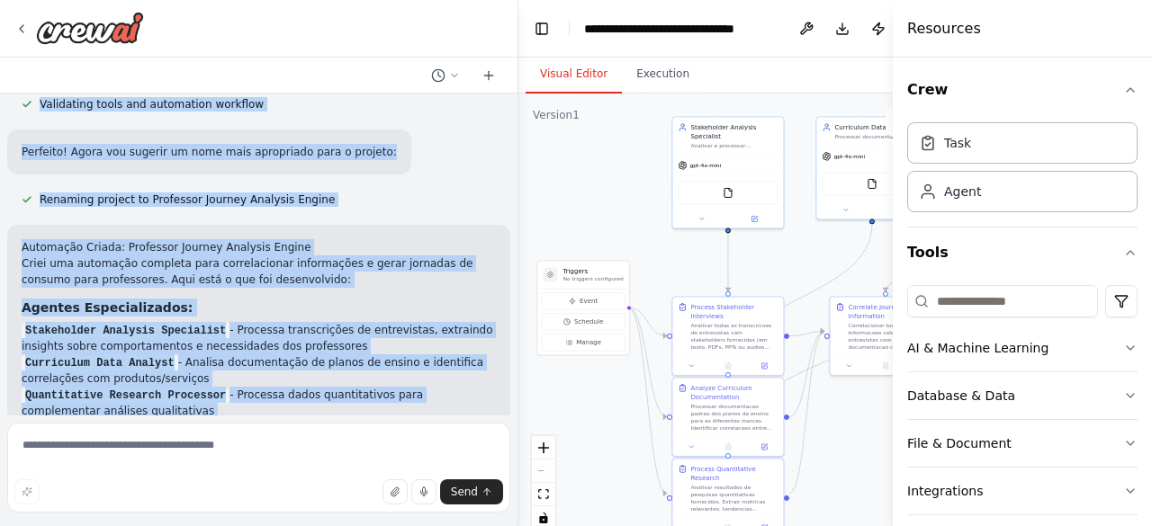
scroll to position [1796, 0]
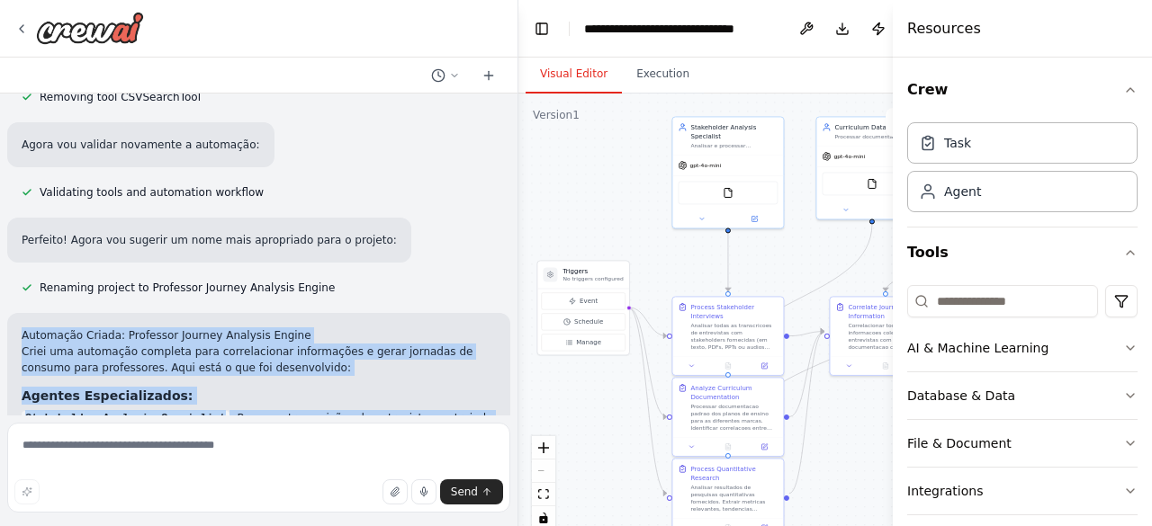
drag, startPoint x: 408, startPoint y: 385, endPoint x: 0, endPoint y: 319, distance: 412.9
click at [0, 319] on div "Hello! I'm the CrewAI assistant. What kind of automation do you want to build? …" at bounding box center [259, 263] width 518 height 526
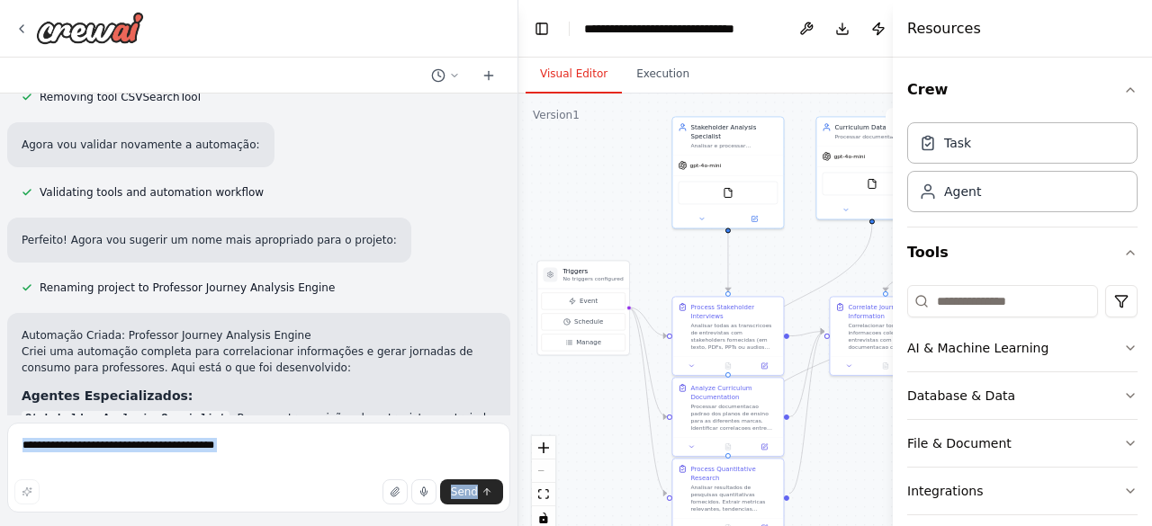
copy div "A automação está pronta para ser executada! Você pode fazer o upload dos seus a…"
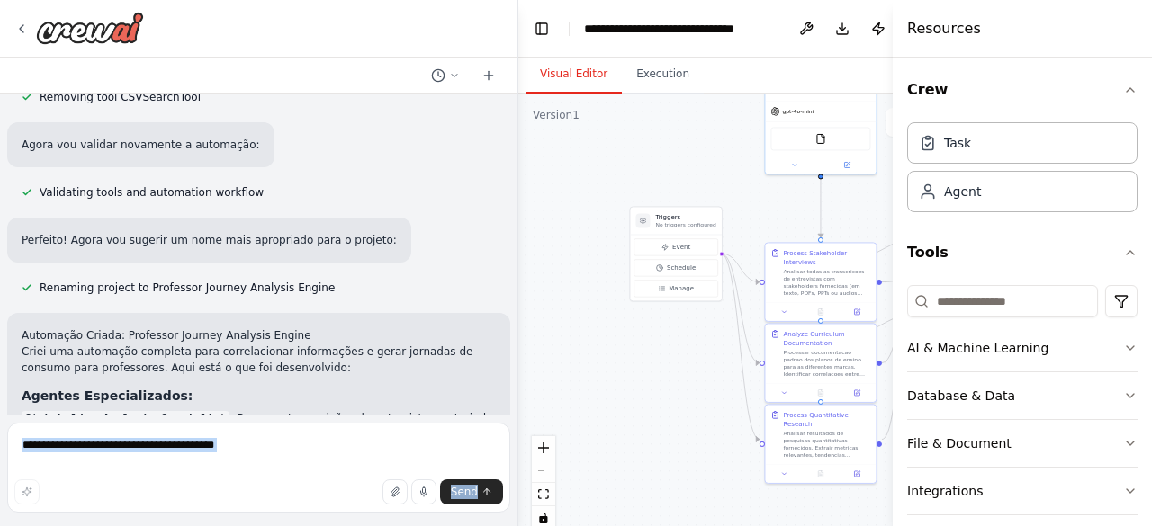
drag, startPoint x: 630, startPoint y: 408, endPoint x: 723, endPoint y: 354, distance: 108.0
click at [723, 354] on div ".deletable-edge-delete-btn { width: 20px; height: 20px; border: 0px solid #ffff…" at bounding box center [748, 319] width 461 height 450
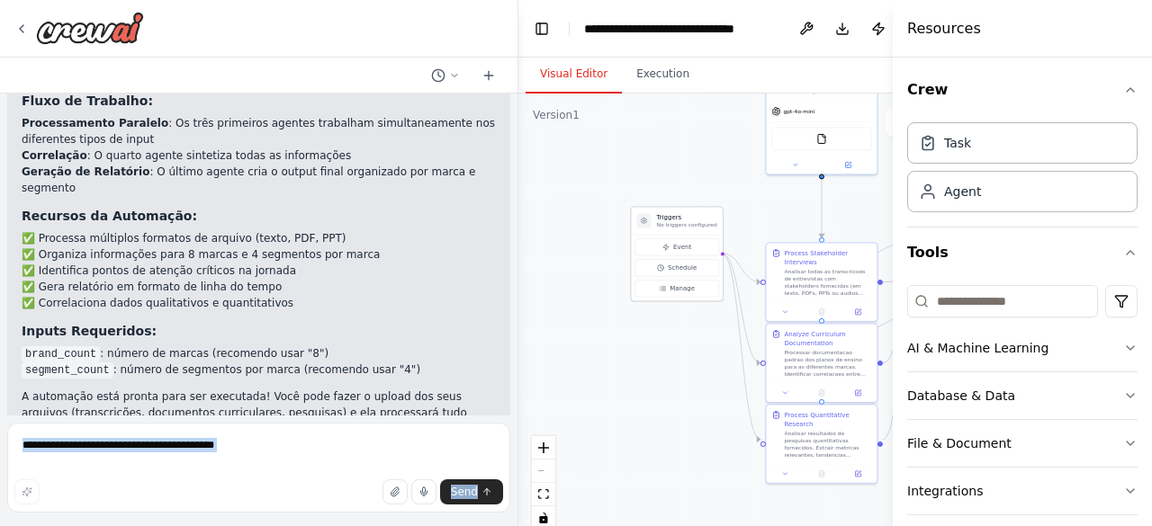
click at [640, 222] on icon at bounding box center [643, 220] width 7 height 7
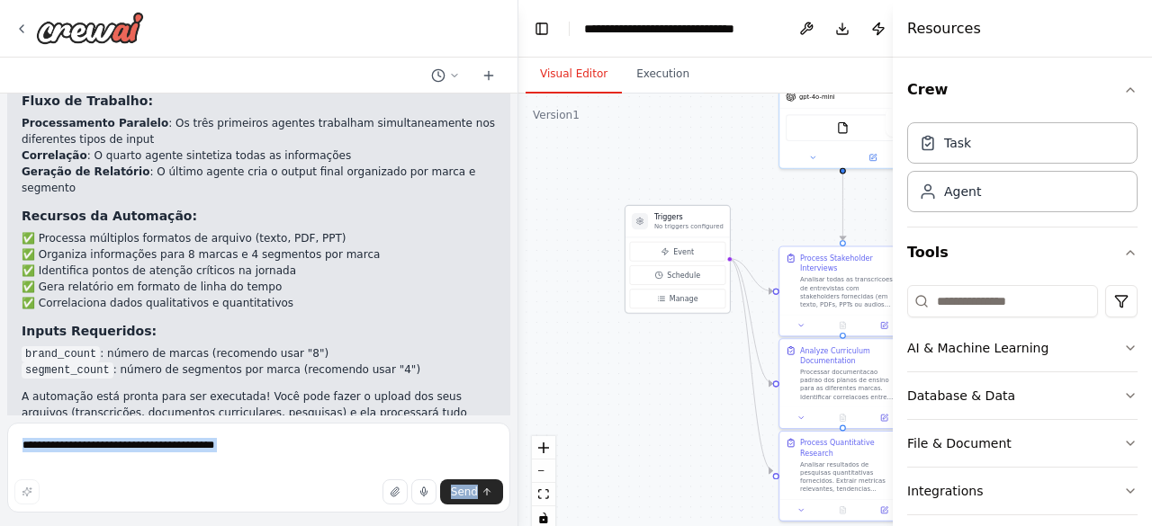
click at [634, 227] on div at bounding box center [640, 221] width 16 height 16
drag, startPoint x: 666, startPoint y: 223, endPoint x: 584, endPoint y: 325, distance: 130.6
click at [584, 325] on p "No triggers configured" at bounding box center [606, 329] width 69 height 8
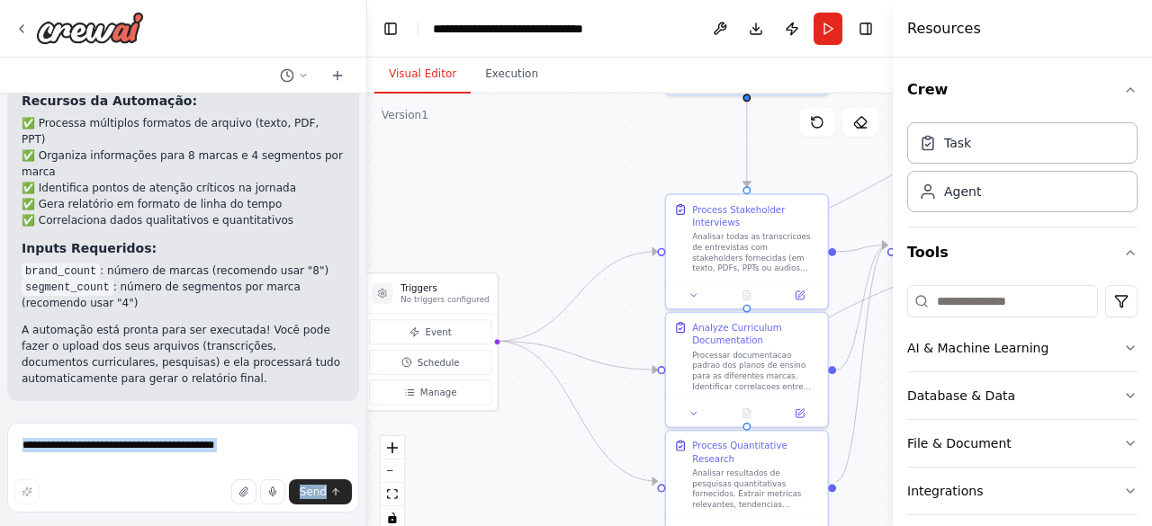
scroll to position [4496, 0]
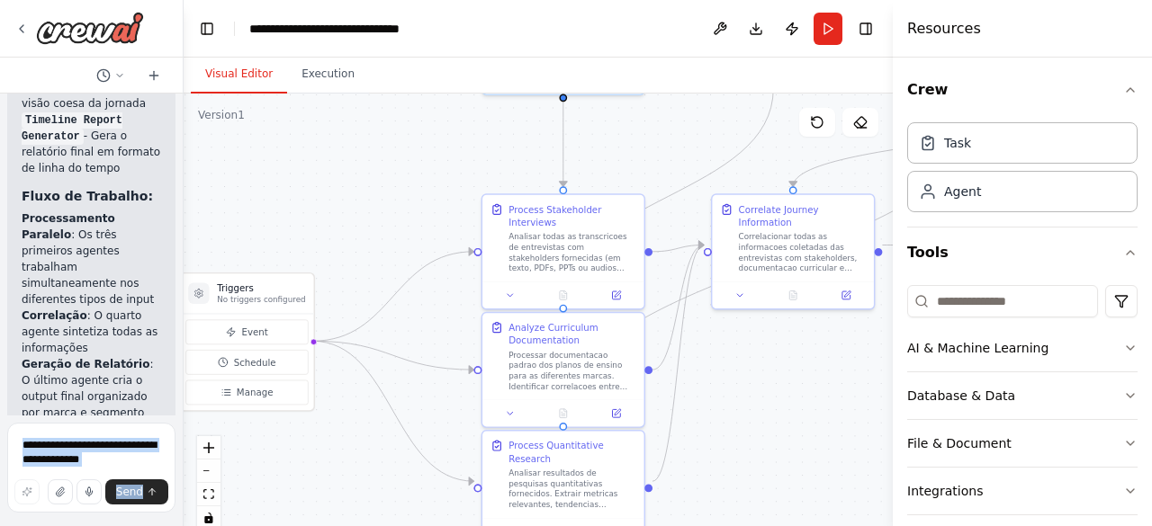
drag, startPoint x: 516, startPoint y: 201, endPoint x: 77, endPoint y: 221, distance: 438.7
click at [77, 221] on div "Hello! I'm the CrewAI assistant. What kind of automation do you want to build? …" at bounding box center [92, 263] width 184 height 526
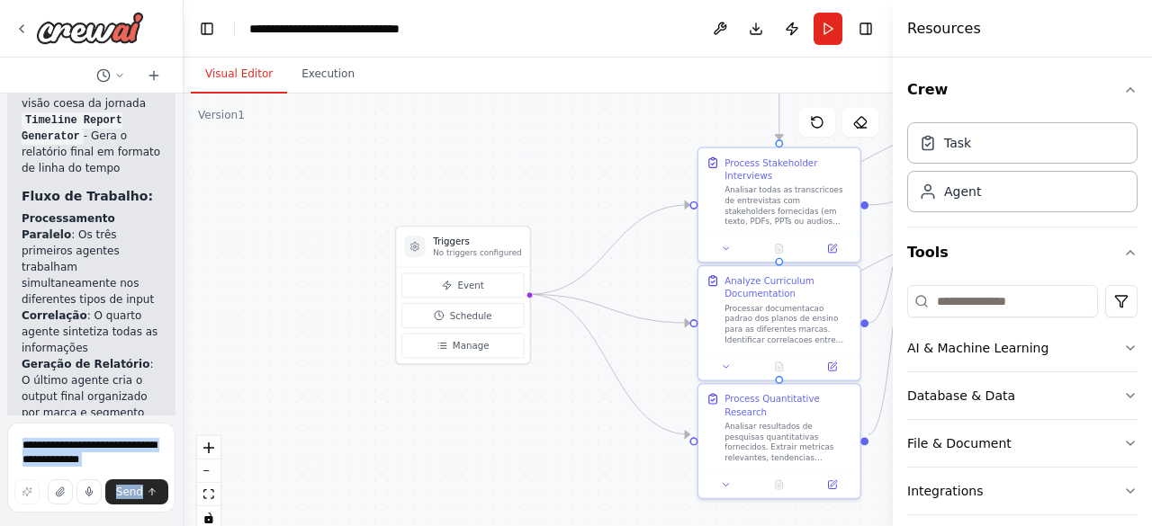
drag, startPoint x: 362, startPoint y: 238, endPoint x: 566, endPoint y: 189, distance: 210.2
click at [566, 189] on div ".deletable-edge-delete-btn { width: 20px; height: 20px; border: 0px solid #ffff…" at bounding box center [538, 319] width 709 height 450
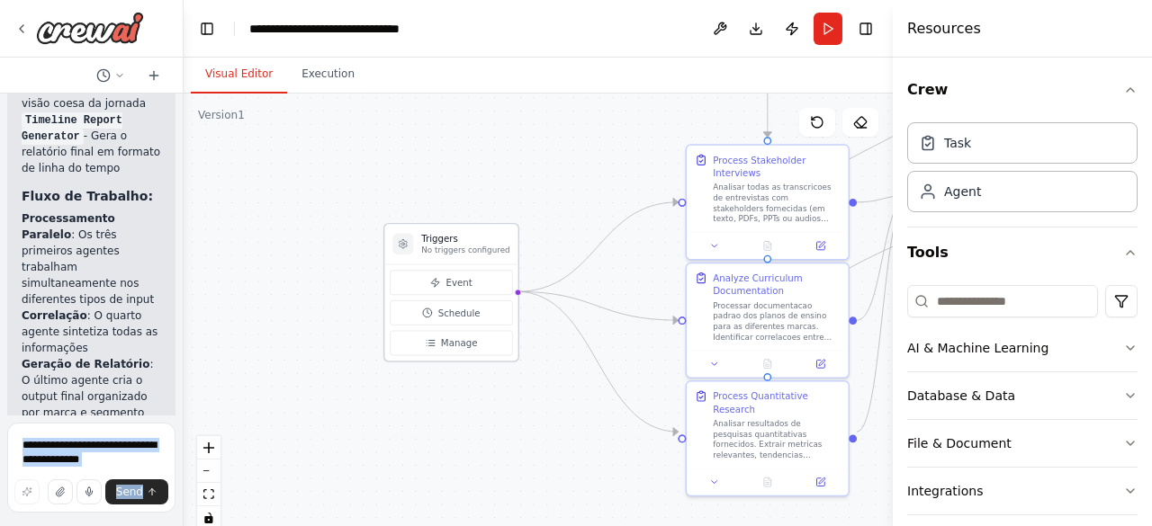
click at [405, 245] on icon at bounding box center [403, 243] width 8 height 9
click at [407, 246] on icon at bounding box center [403, 243] width 8 height 9
click at [486, 346] on button "Manage" at bounding box center [451, 343] width 122 height 25
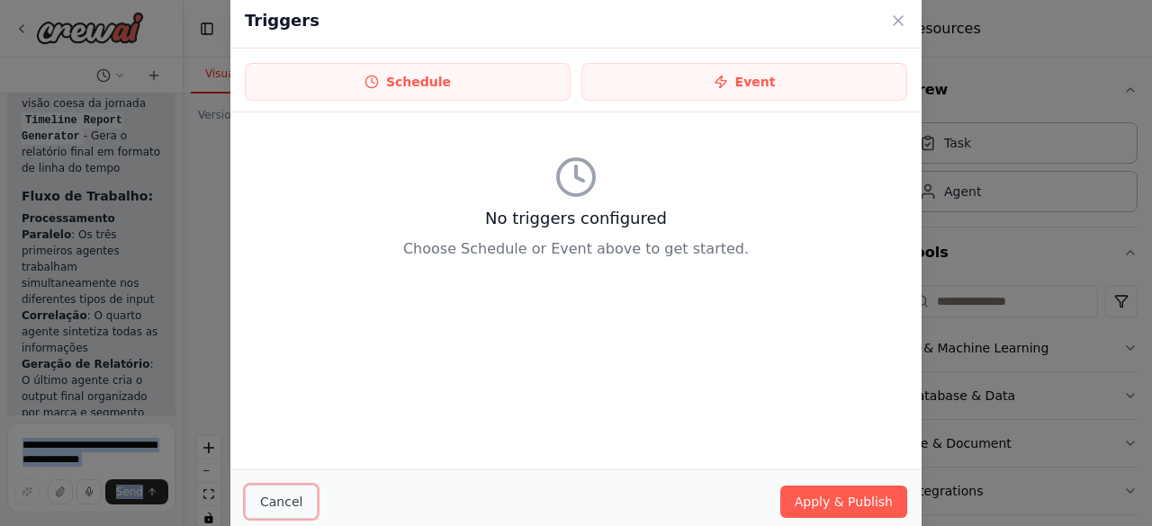
click at [295, 489] on button "Cancel" at bounding box center [281, 502] width 73 height 34
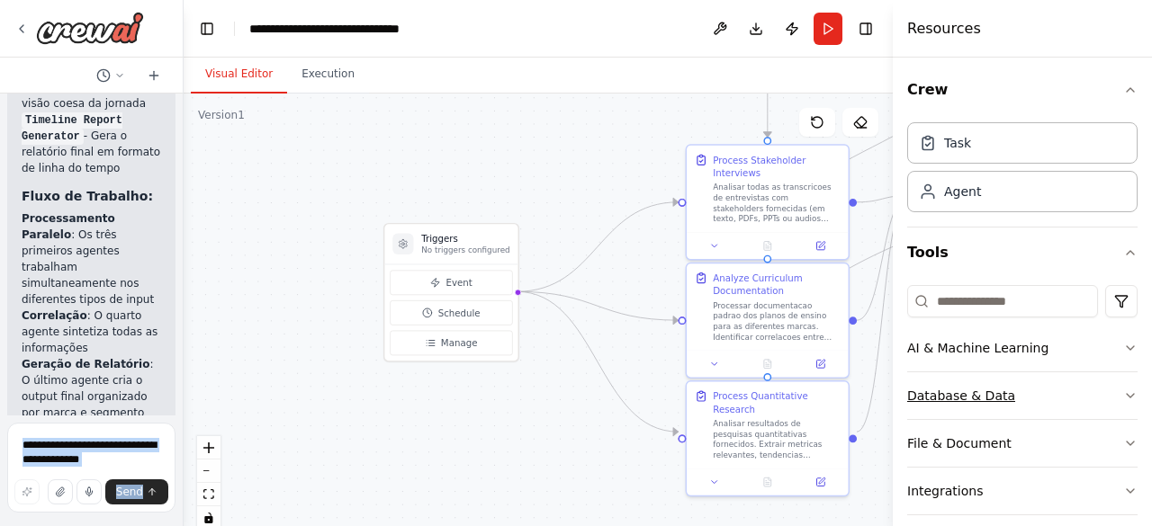
click at [990, 375] on button "Database & Data" at bounding box center [1022, 396] width 230 height 47
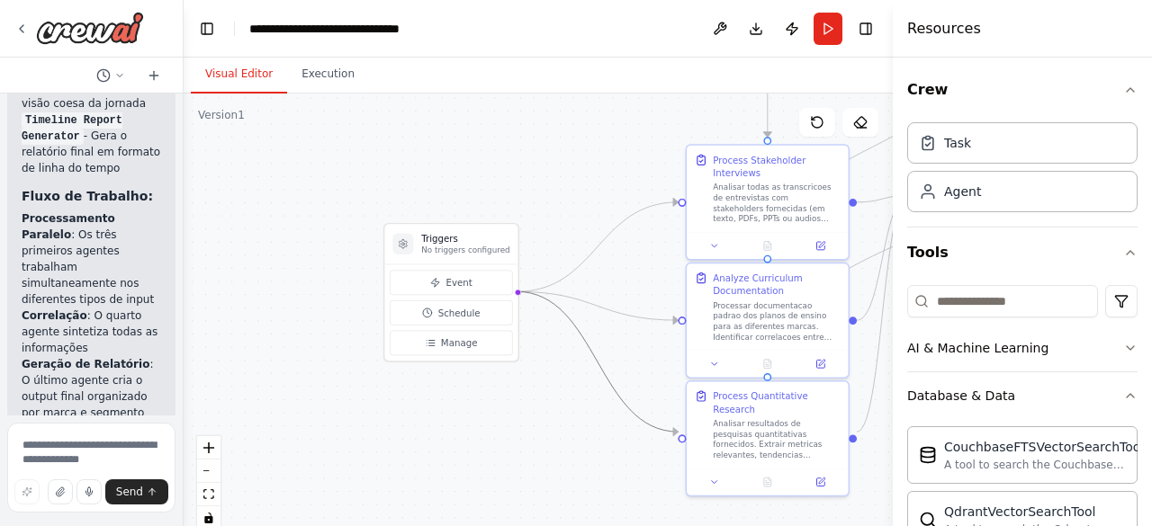
drag, startPoint x: 629, startPoint y: 404, endPoint x: 589, endPoint y: 416, distance: 41.3
click at [589, 416] on div ".deletable-edge-delete-btn { width: 20px; height: 20px; border: 0px solid #ffff…" at bounding box center [538, 319] width 709 height 450
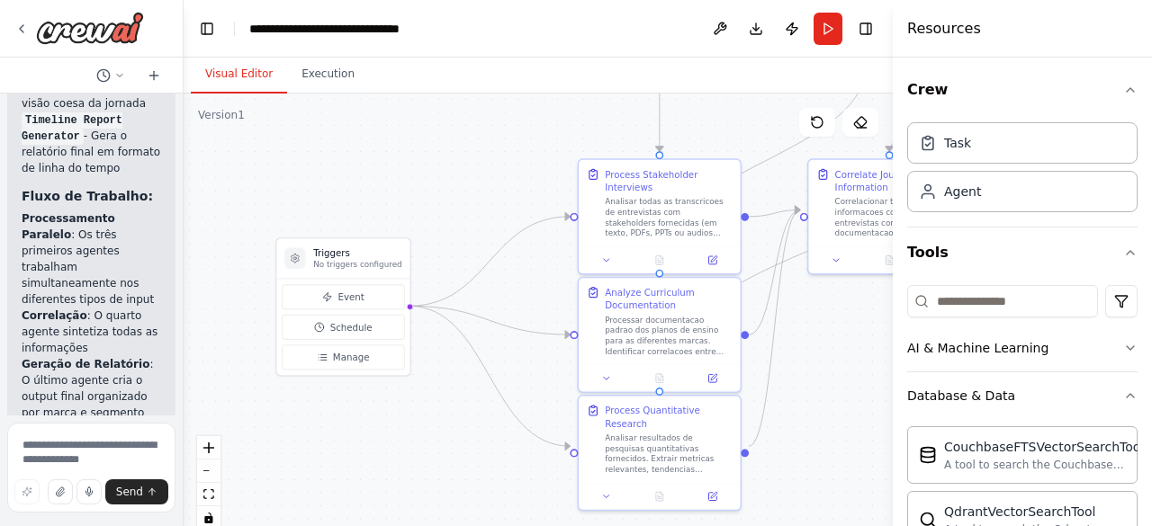
drag, startPoint x: 520, startPoint y: 410, endPoint x: 412, endPoint y: 425, distance: 108.9
click at [412, 425] on div ".deletable-edge-delete-btn { width: 20px; height: 20px; border: 0px solid #ffff…" at bounding box center [538, 319] width 709 height 450
click at [623, 244] on div at bounding box center [659, 257] width 161 height 27
click at [675, 361] on div "Analyze Curriculum Documentation Processar documentacao padrao dos planos de en…" at bounding box center [659, 318] width 161 height 86
click at [696, 430] on div "Analisar resultados de pesquisas quantitativas fornecidos. Extrair metricas rel…" at bounding box center [669, 451] width 128 height 42
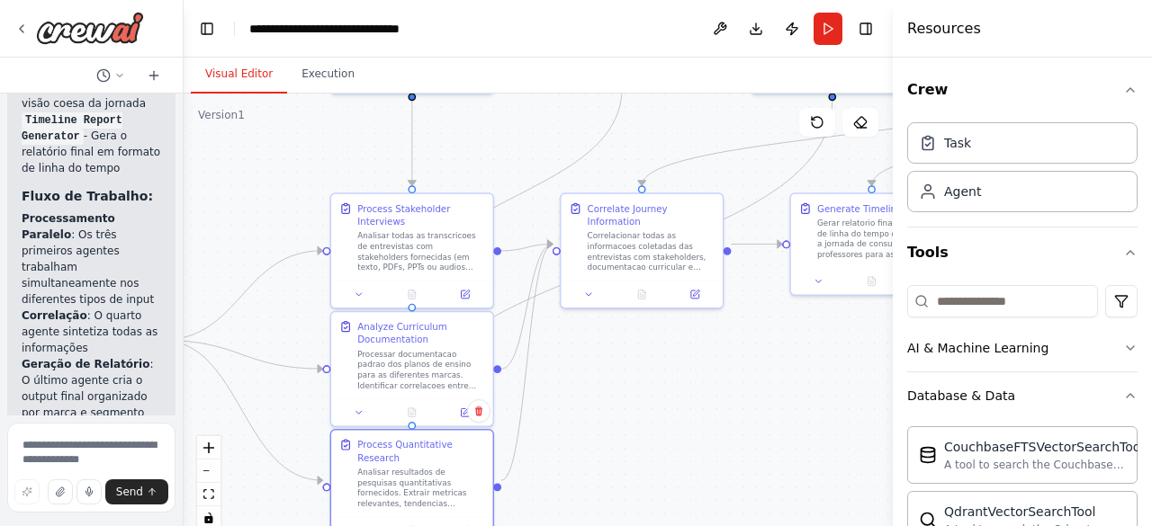
drag, startPoint x: 861, startPoint y: 424, endPoint x: 598, endPoint y: 469, distance: 267.5
click at [598, 469] on div ".deletable-edge-delete-btn { width: 20px; height: 20px; border: 0px solid #ffff…" at bounding box center [538, 319] width 709 height 450
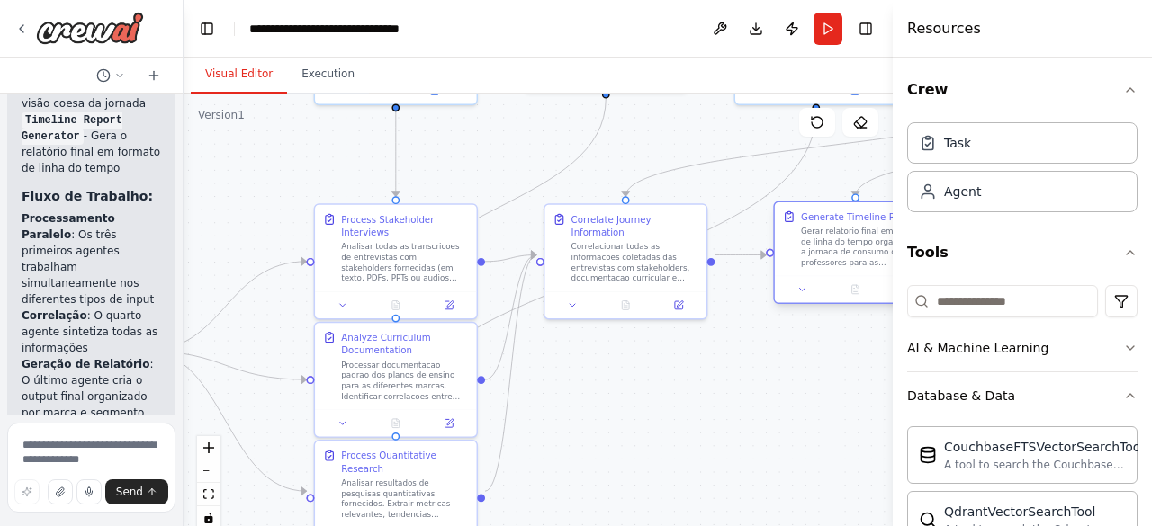
drag, startPoint x: 826, startPoint y: 283, endPoint x: 825, endPoint y: 299, distance: 16.2
click at [825, 299] on div at bounding box center [855, 289] width 161 height 27
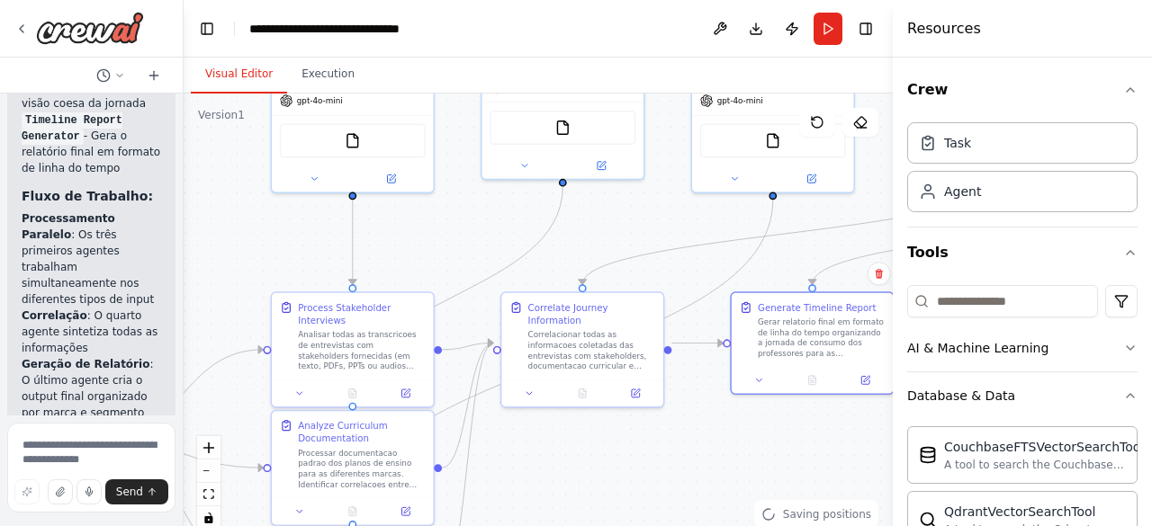
drag, startPoint x: 745, startPoint y: 453, endPoint x: 696, endPoint y: 551, distance: 109.9
click at [696, 526] on html "Hello! I'm the CrewAI assistant. What kind of automation do you want to build? …" at bounding box center [576, 263] width 1152 height 526
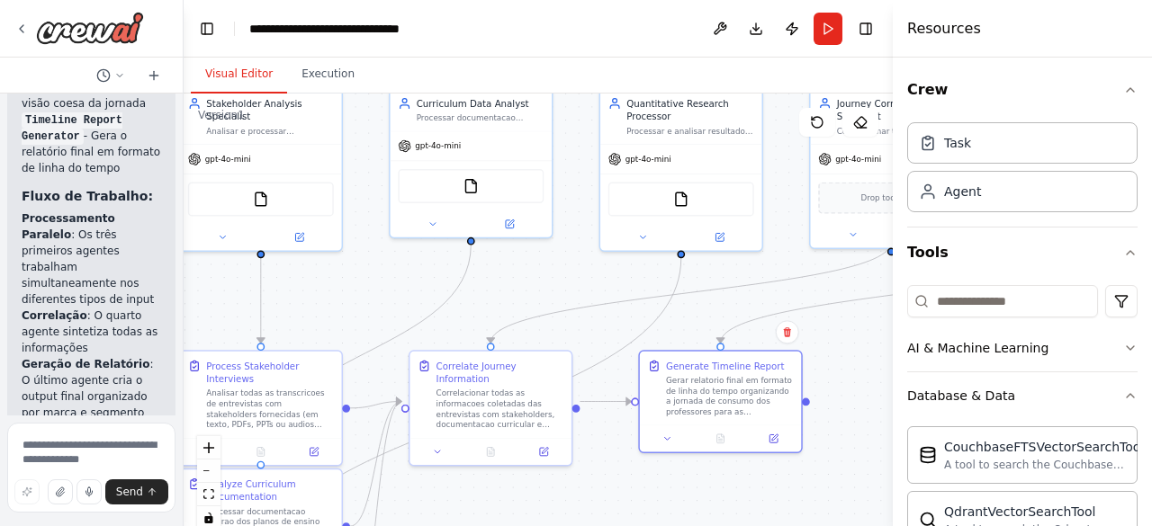
drag, startPoint x: 666, startPoint y: 242, endPoint x: 583, endPoint y: 291, distance: 96.0
click at [583, 291] on div ".deletable-edge-delete-btn { width: 20px; height: 20px; border: 0px solid #ffff…" at bounding box center [538, 319] width 709 height 450
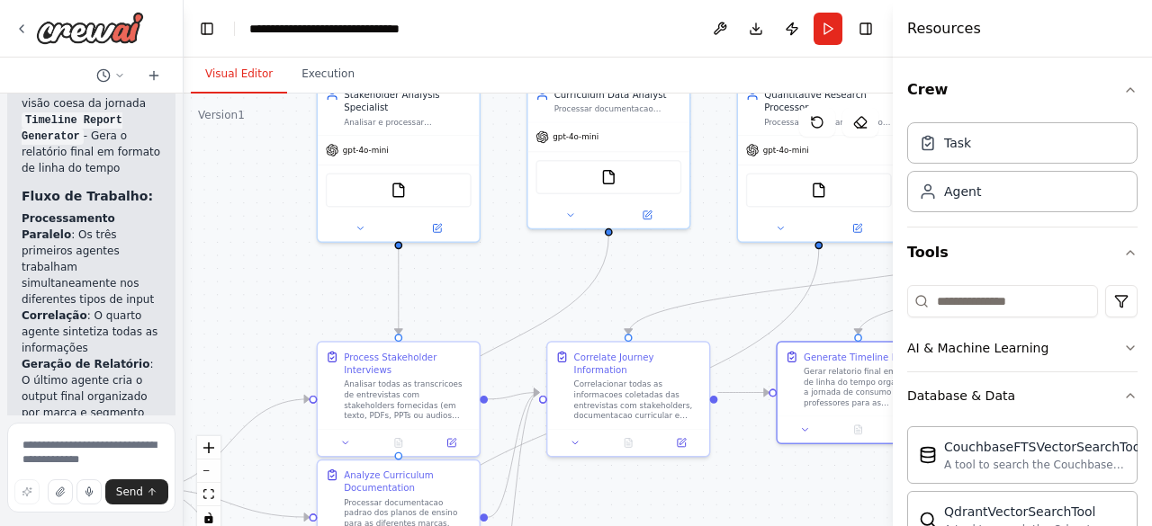
drag, startPoint x: 583, startPoint y: 291, endPoint x: 714, endPoint y: 282, distance: 131.7
click at [714, 282] on div ".deletable-edge-delete-btn { width: 20px; height: 20px; border: 0px solid #ffff…" at bounding box center [538, 319] width 709 height 450
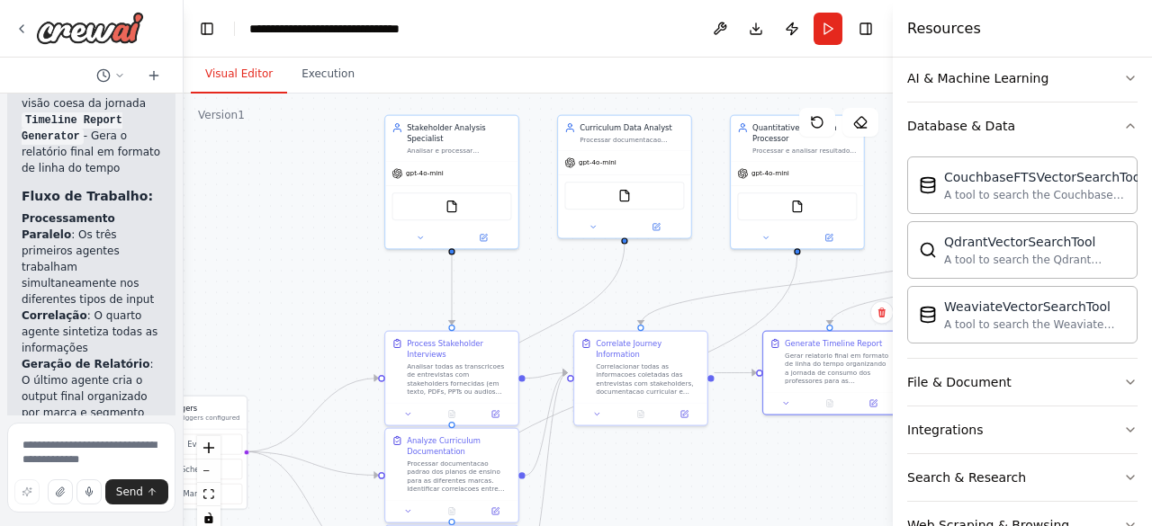
scroll to position [364, 0]
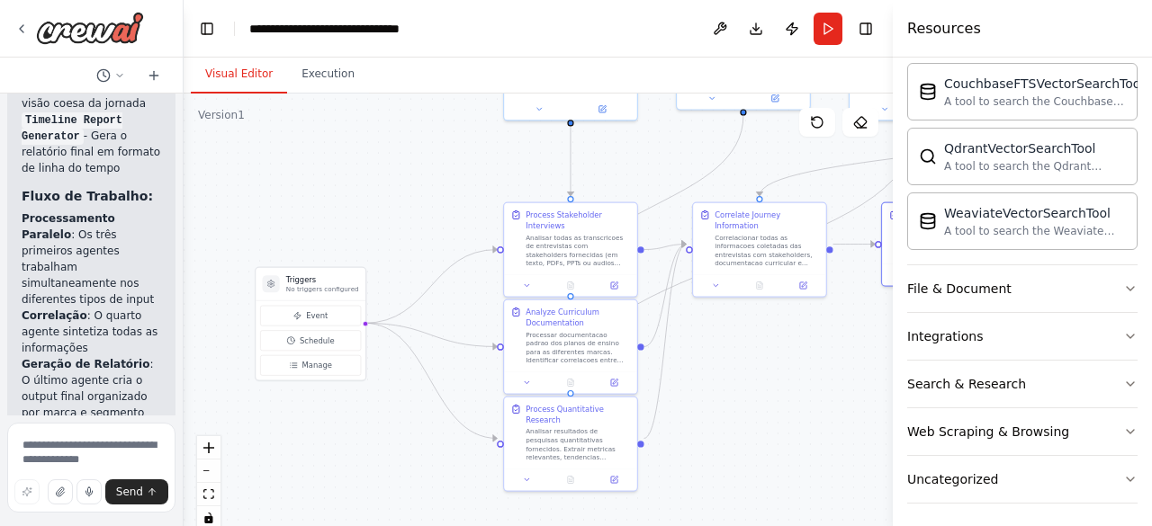
drag, startPoint x: 296, startPoint y: 330, endPoint x: 415, endPoint y: 202, distance: 175.1
click at [415, 202] on div ".deletable-edge-delete-btn { width: 20px; height: 20px; border: 0px solid #ffff…" at bounding box center [538, 319] width 709 height 450
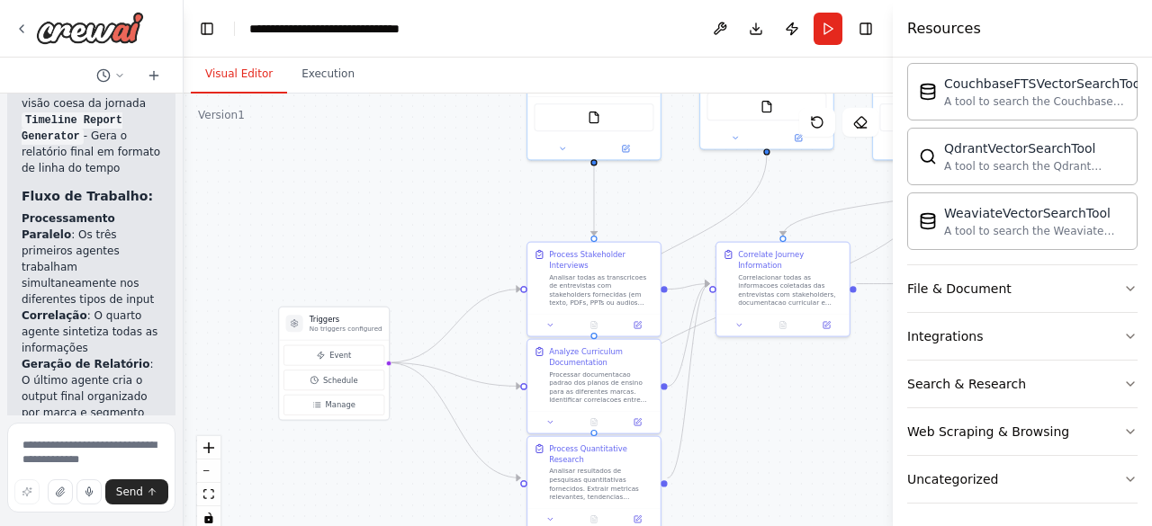
drag, startPoint x: 394, startPoint y: 406, endPoint x: 422, endPoint y: 429, distance: 36.4
click at [422, 429] on div ".deletable-edge-delete-btn { width: 20px; height: 20px; border: 0px solid #ffff…" at bounding box center [538, 319] width 709 height 450
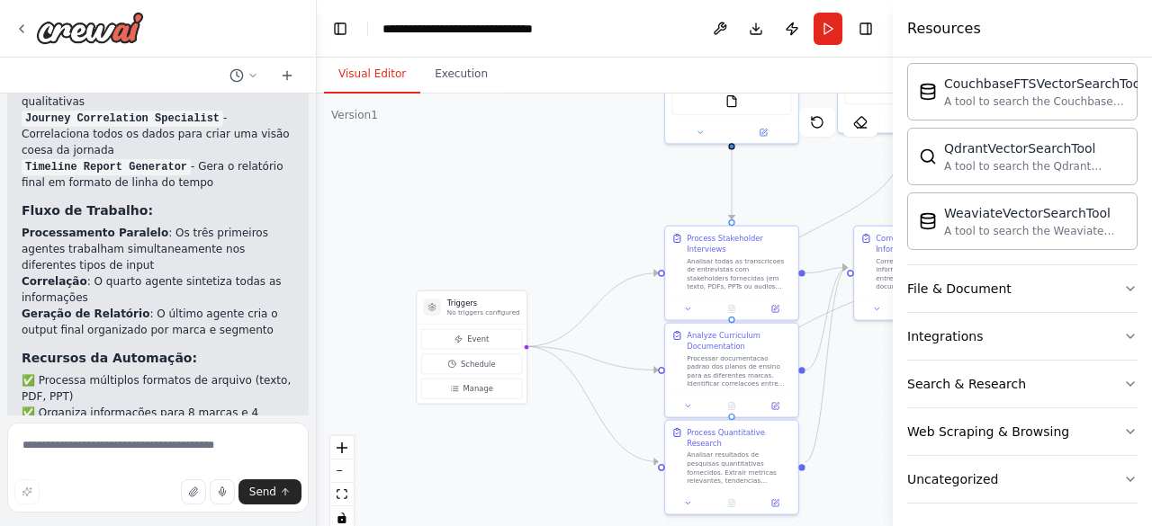
drag, startPoint x: 178, startPoint y: 298, endPoint x: 320, endPoint y: 296, distance: 142.2
click at [320, 296] on div "Hello! I'm the CrewAI assistant. What kind of automation do you want to build? …" at bounding box center [576, 263] width 1152 height 526
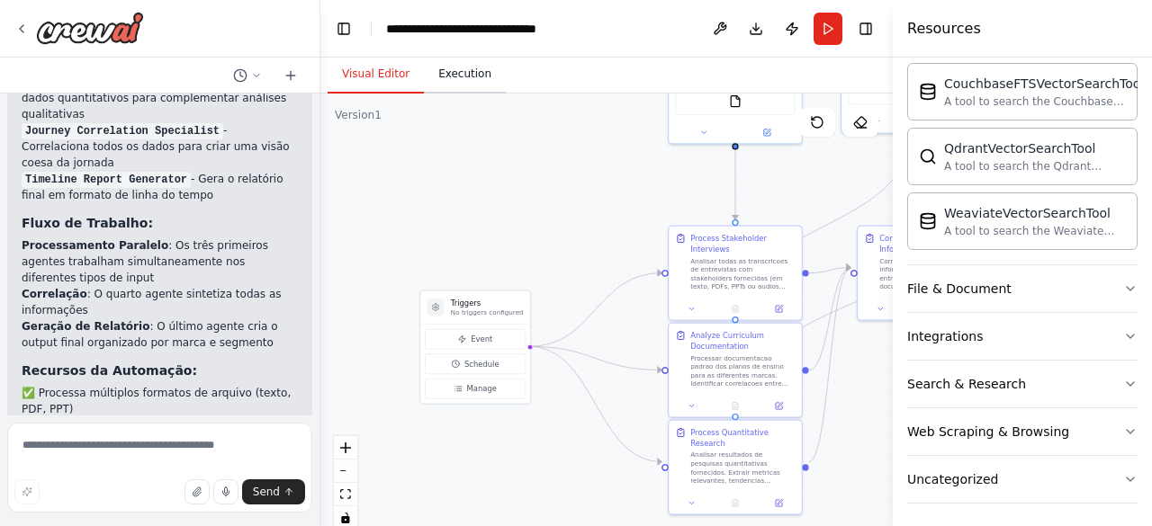
click at [463, 62] on button "Execution" at bounding box center [465, 75] width 82 height 38
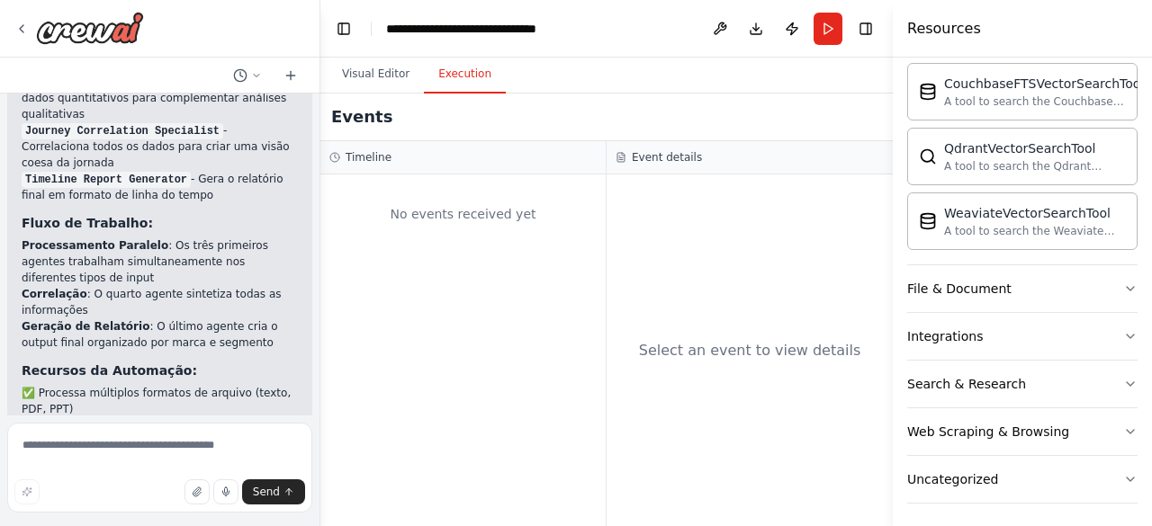
click at [466, 235] on div "No events received yet" at bounding box center [462, 214] width 267 height 61
click at [486, 198] on div "No events received yet" at bounding box center [462, 214] width 267 height 61
click at [351, 161] on h3 "Timeline" at bounding box center [369, 157] width 46 height 14
click at [776, 356] on div "Select an event to view details" at bounding box center [750, 351] width 222 height 22
click at [831, 305] on div "Select an event to view details" at bounding box center [750, 351] width 286 height 352
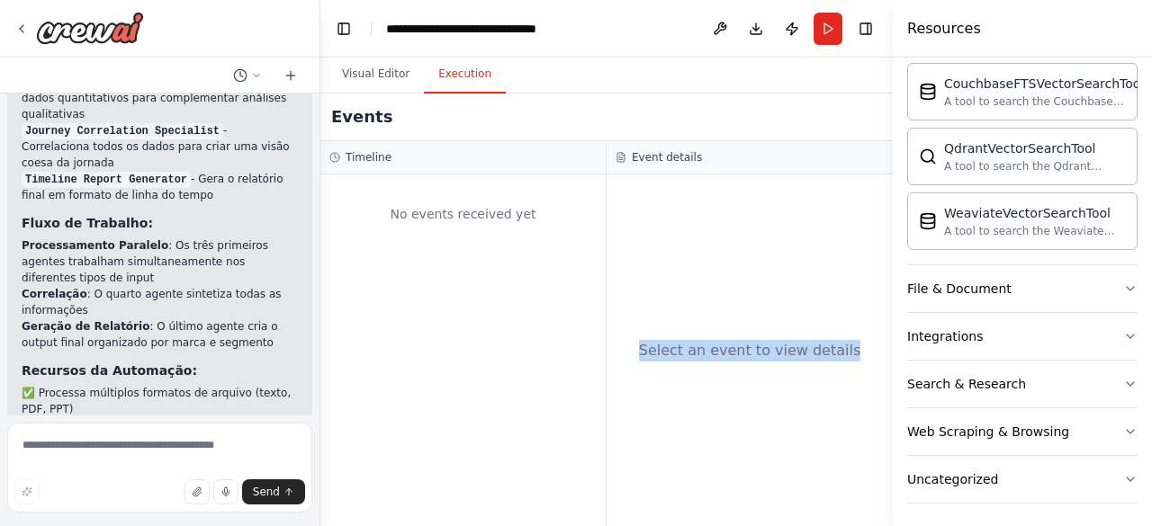
drag, startPoint x: 831, startPoint y: 305, endPoint x: 664, endPoint y: 377, distance: 182.2
click at [664, 377] on div "Select an event to view details" at bounding box center [750, 351] width 286 height 352
click at [711, 323] on div "Select an event to view details" at bounding box center [750, 351] width 286 height 352
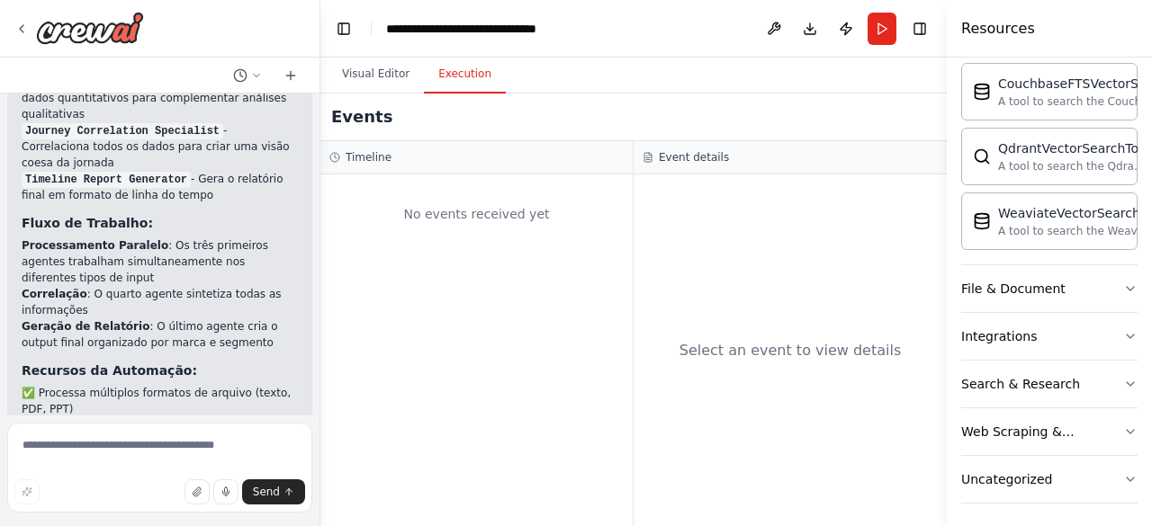
drag, startPoint x: 893, startPoint y: 65, endPoint x: 1151, endPoint y: 87, distance: 259.2
click at [1151, 87] on div "Resources Crew Task Agent Tools AI & Machine Learning Database & Data Couchbase…" at bounding box center [1049, 263] width 205 height 526
click at [885, 31] on button "Run" at bounding box center [881, 29] width 29 height 32
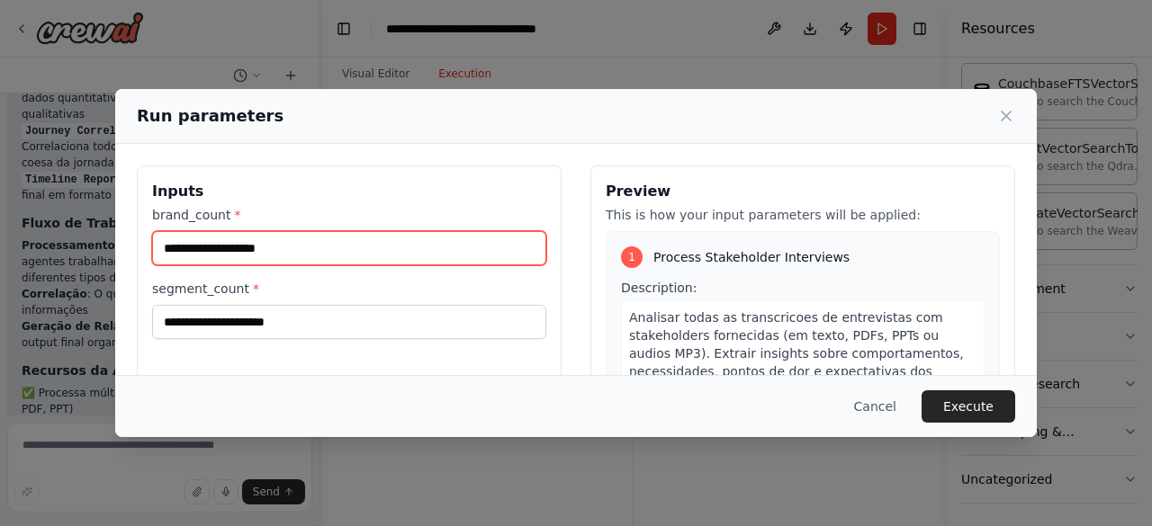
click at [398, 256] on input "brand_count *" at bounding box center [349, 248] width 394 height 34
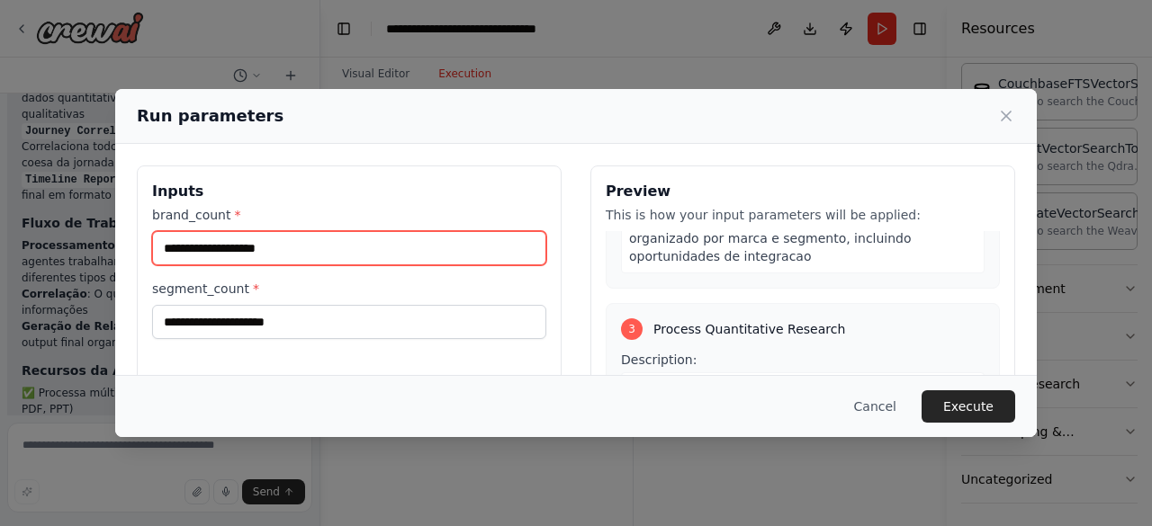
scroll to position [664, 0]
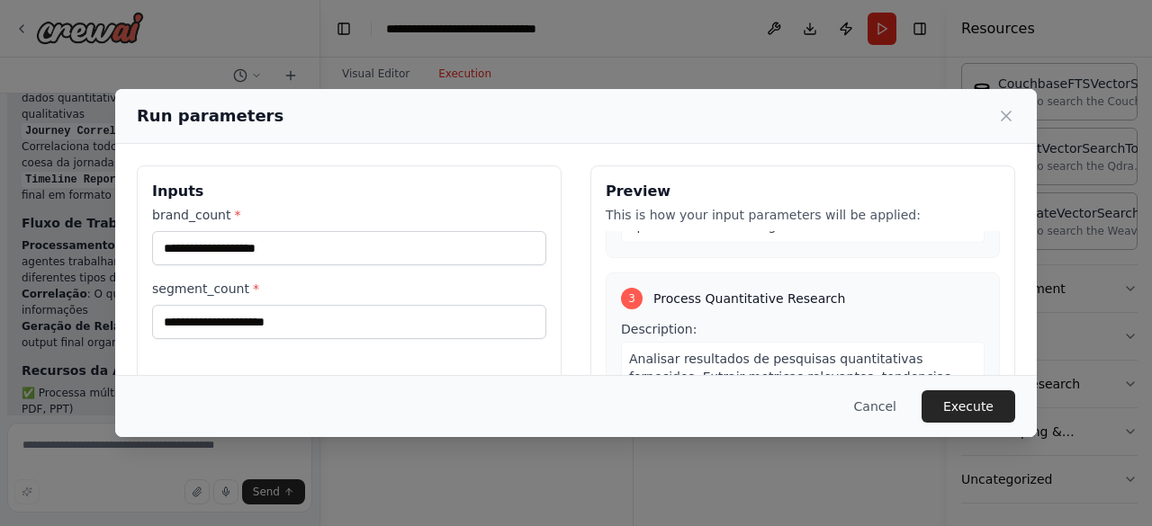
click at [988, 377] on div "Cancel Execute" at bounding box center [575, 406] width 921 height 62
click at [982, 397] on button "Execute" at bounding box center [968, 407] width 94 height 32
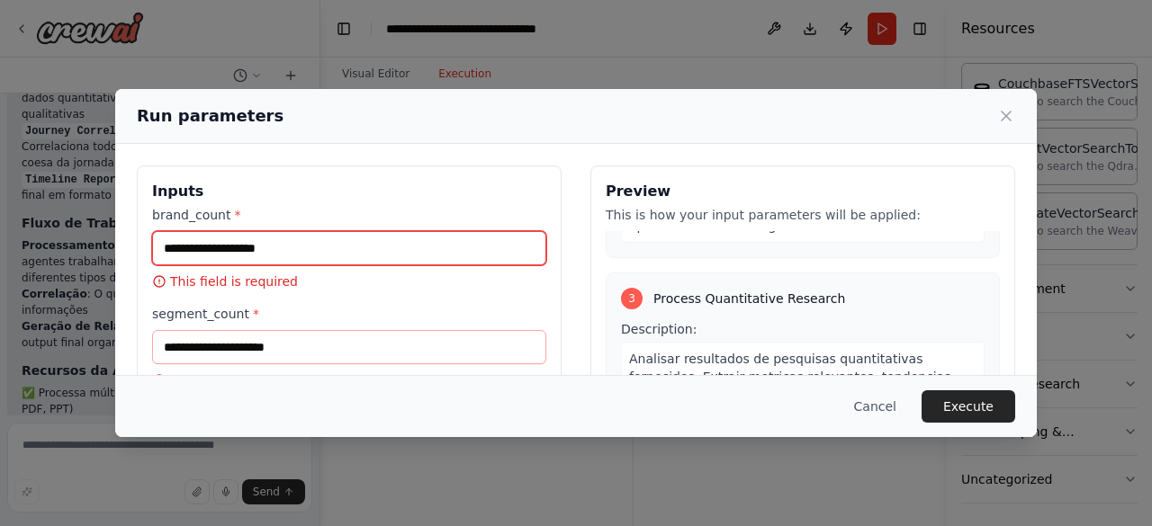
click at [390, 235] on input "brand_count *" at bounding box center [349, 248] width 394 height 34
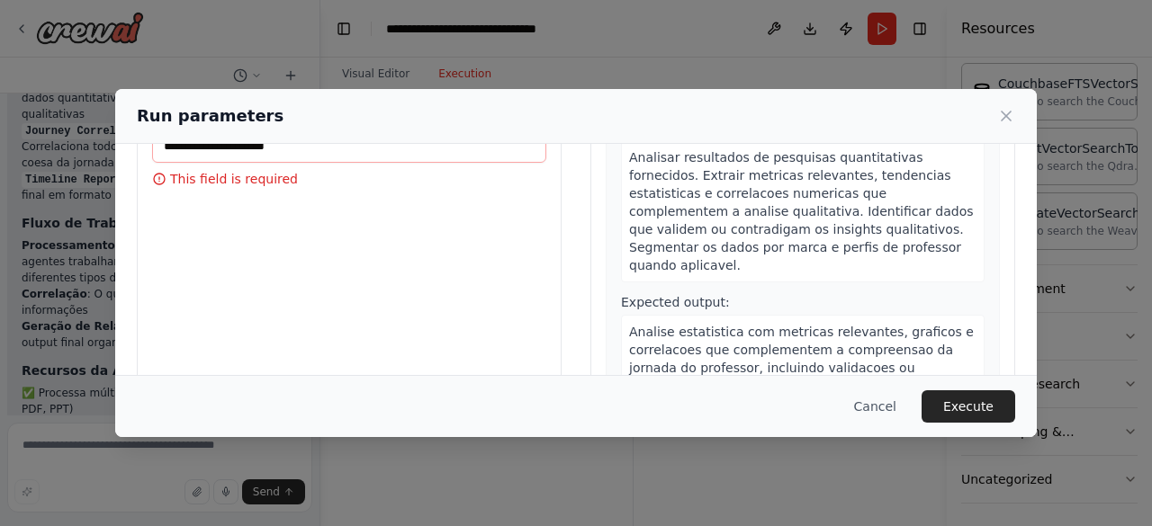
scroll to position [238, 0]
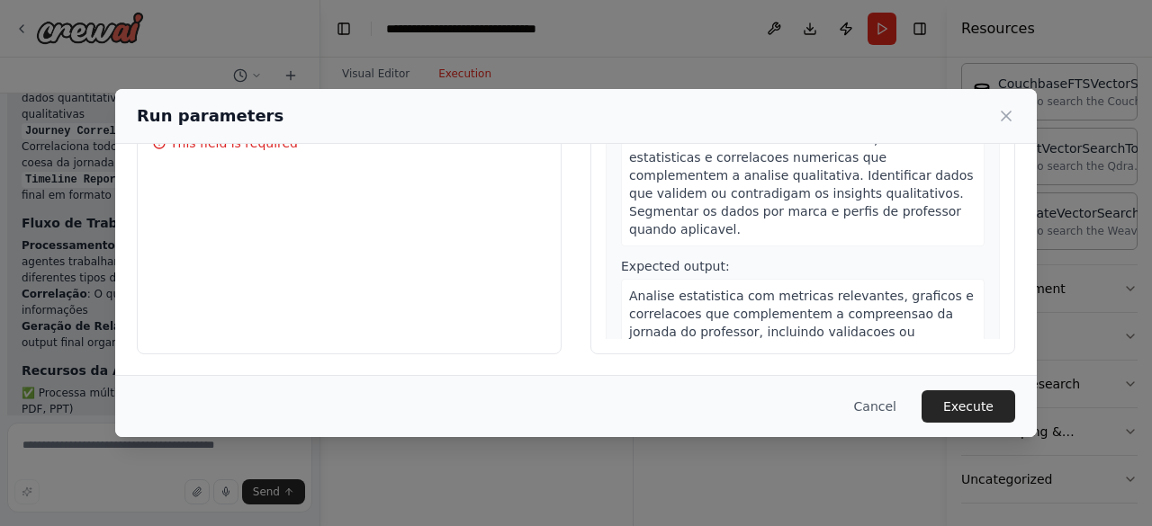
click at [923, 332] on div "Analise estatistica com metricas relevantes, graficos e correlacoes que complem…" at bounding box center [803, 323] width 364 height 88
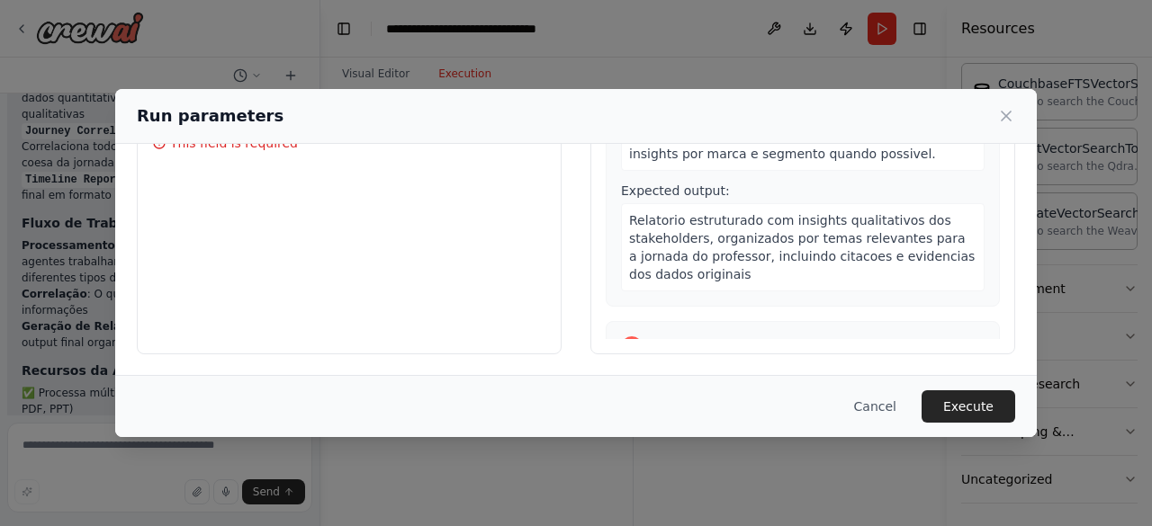
scroll to position [0, 0]
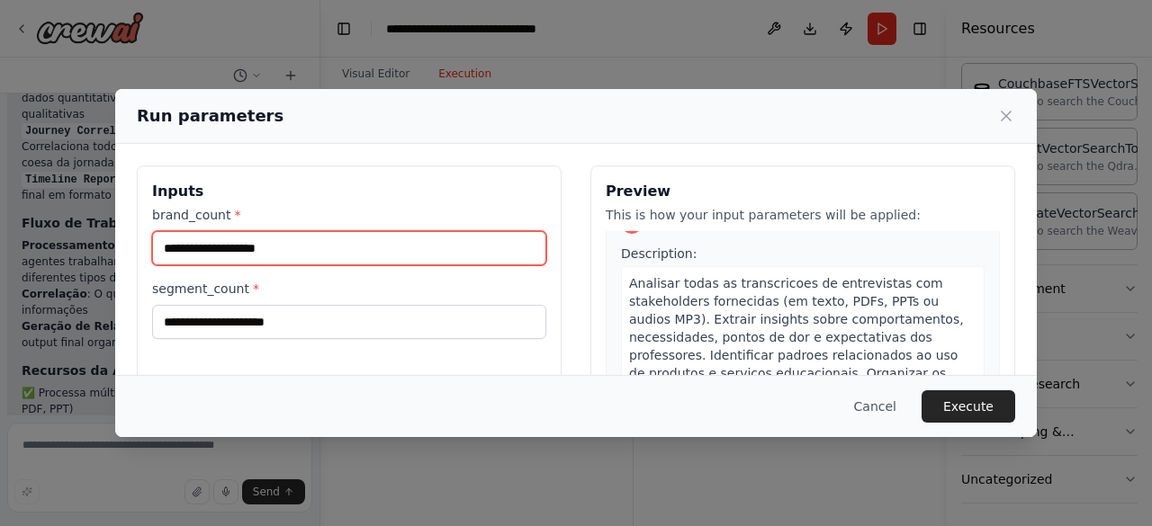
click at [296, 247] on input "brand_count *" at bounding box center [349, 248] width 394 height 34
type input "*"
type input "********"
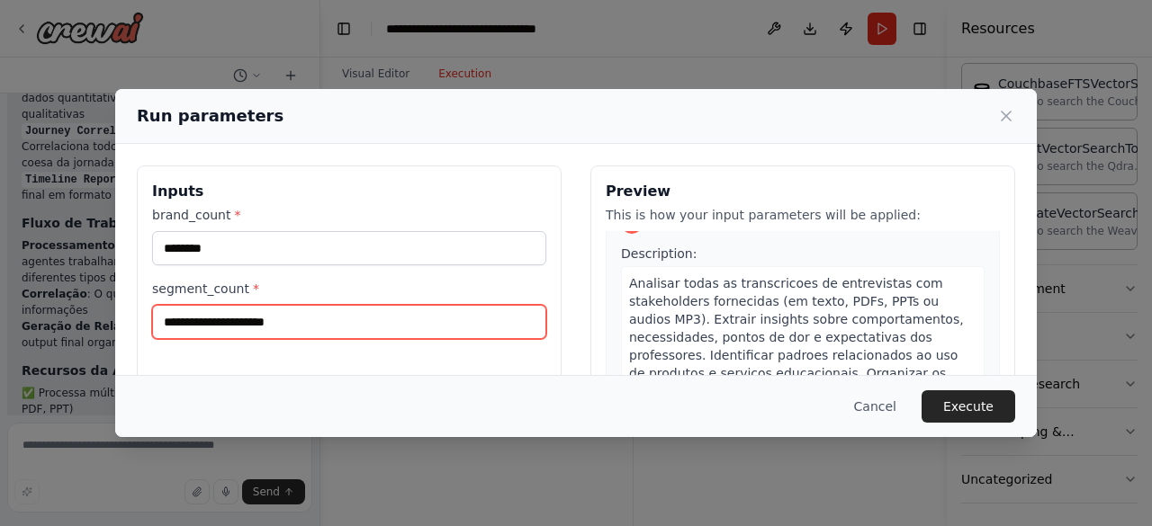
click at [254, 317] on input "segment_count *" at bounding box center [349, 322] width 394 height 34
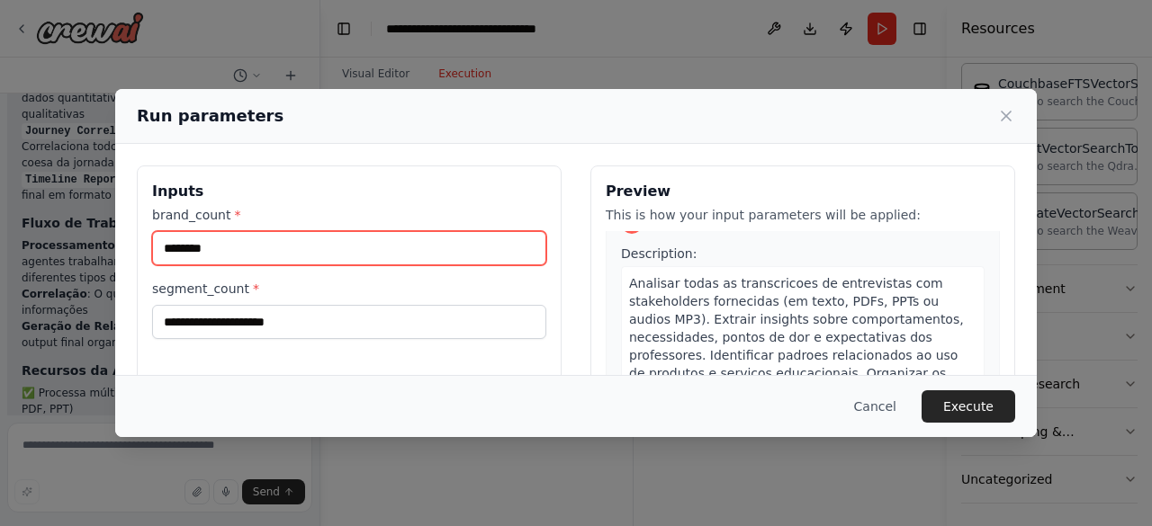
click at [434, 246] on input "********" at bounding box center [349, 248] width 394 height 34
type input "*"
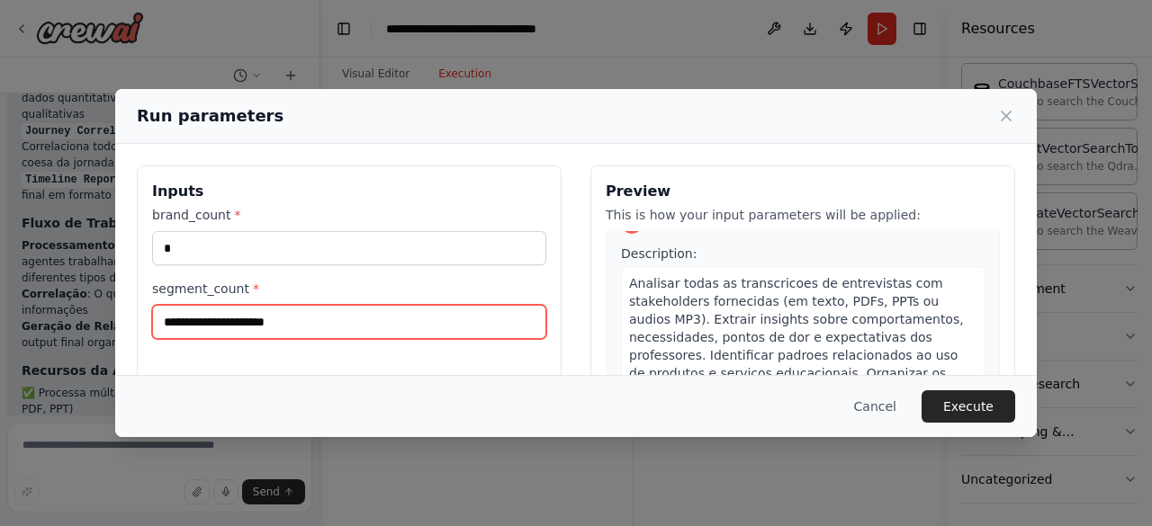
click at [350, 311] on input "segment_count *" at bounding box center [349, 322] width 394 height 34
type input "*"
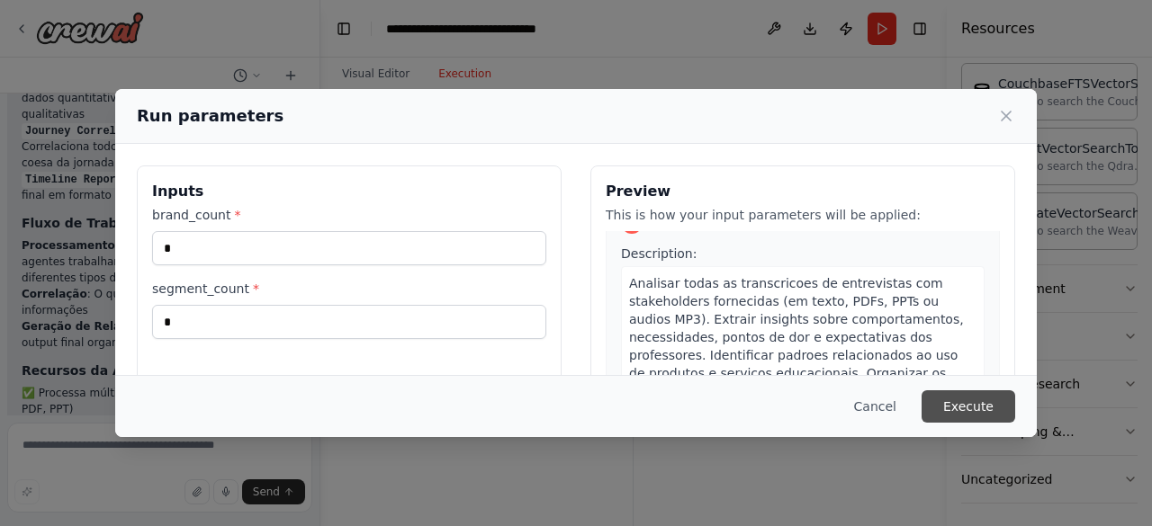
click at [972, 403] on button "Execute" at bounding box center [968, 407] width 94 height 32
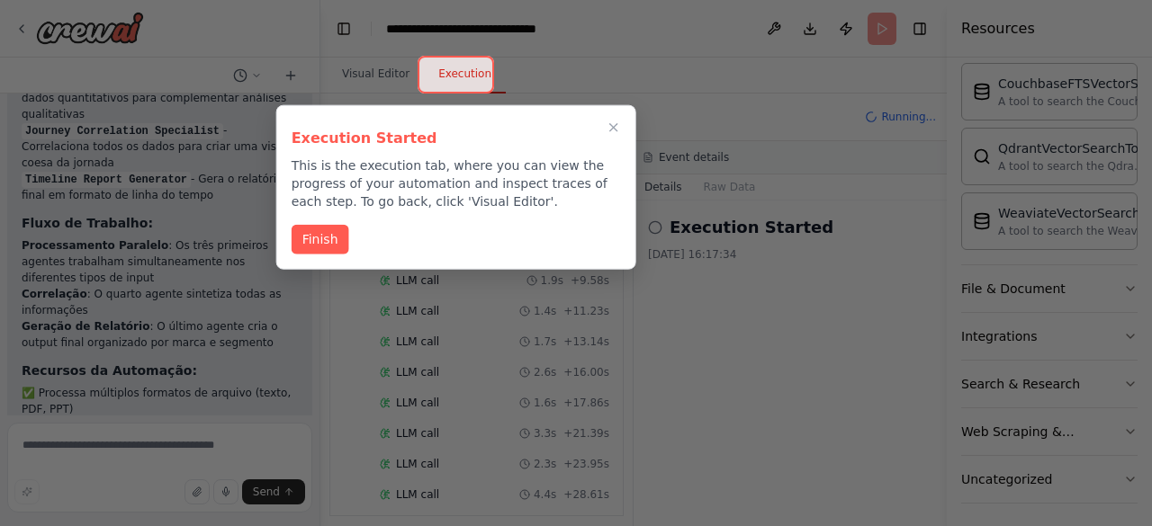
scroll to position [217, 0]
click at [319, 229] on button "Finish" at bounding box center [321, 238] width 58 height 30
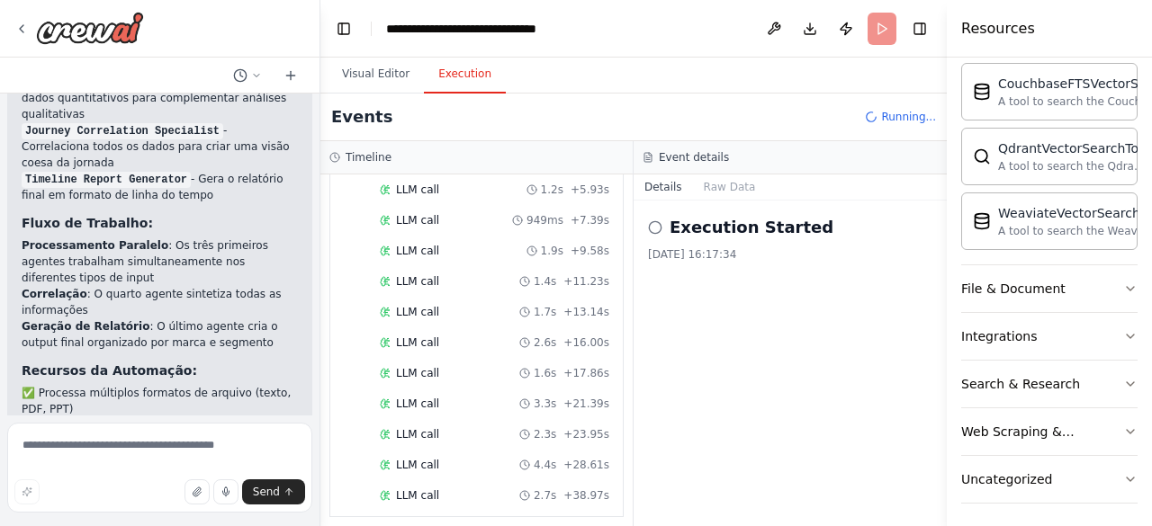
click at [659, 228] on icon at bounding box center [655, 227] width 14 height 14
click at [634, 357] on div "Execution Started [DATE] 16:17:34" at bounding box center [790, 364] width 313 height 326
drag, startPoint x: 634, startPoint y: 357, endPoint x: 639, endPoint y: 226, distance: 131.5
click at [639, 226] on div "Execution Started [DATE] 16:17:34" at bounding box center [790, 364] width 313 height 326
click at [618, 409] on div "▼ Stakeholder Analysis Specialist 7.17s • 1 task ▼ Process Stakeholder Intervie…" at bounding box center [476, 351] width 312 height 352
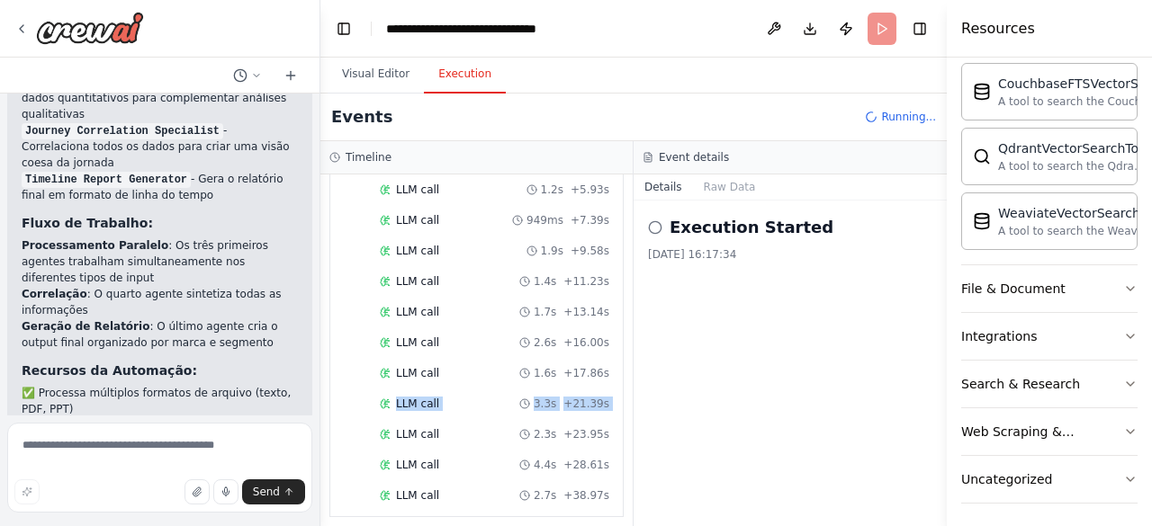
drag, startPoint x: 618, startPoint y: 409, endPoint x: 618, endPoint y: 368, distance: 40.5
click at [618, 368] on div "▼ Stakeholder Analysis Specialist 7.17s • 1 task ▼ Process Stakeholder Intervie…" at bounding box center [476, 351] width 312 height 352
drag, startPoint x: 947, startPoint y: 39, endPoint x: 1146, endPoint y: 31, distance: 199.9
click at [1146, 31] on div "Resources Crew Task Agent Tools AI & Machine Learning Database & Data Couchbase…" at bounding box center [1049, 263] width 205 height 526
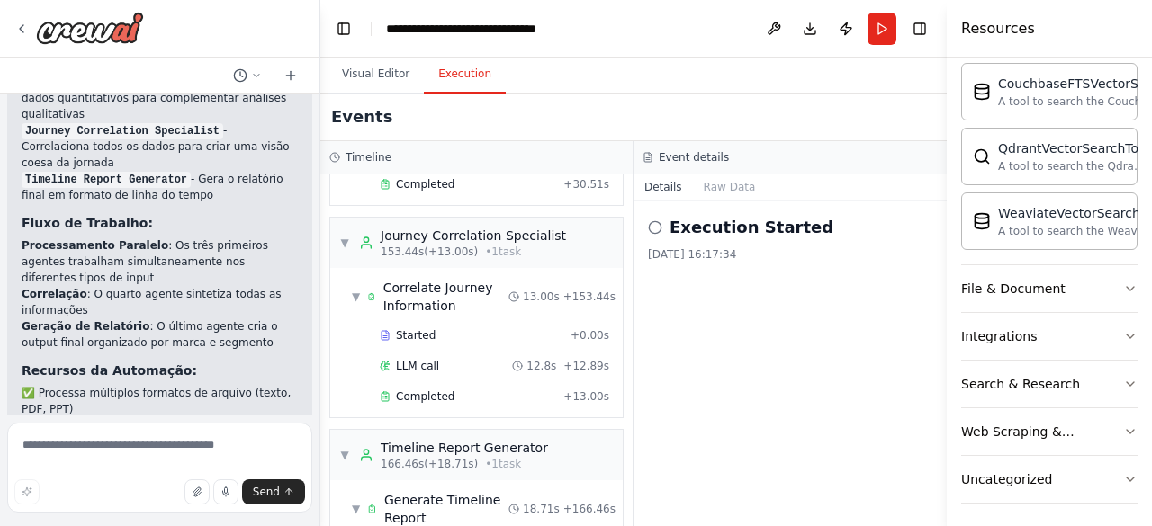
scroll to position [3062, 0]
click at [362, 490] on div "▼ Generate Timeline Report" at bounding box center [430, 508] width 157 height 36
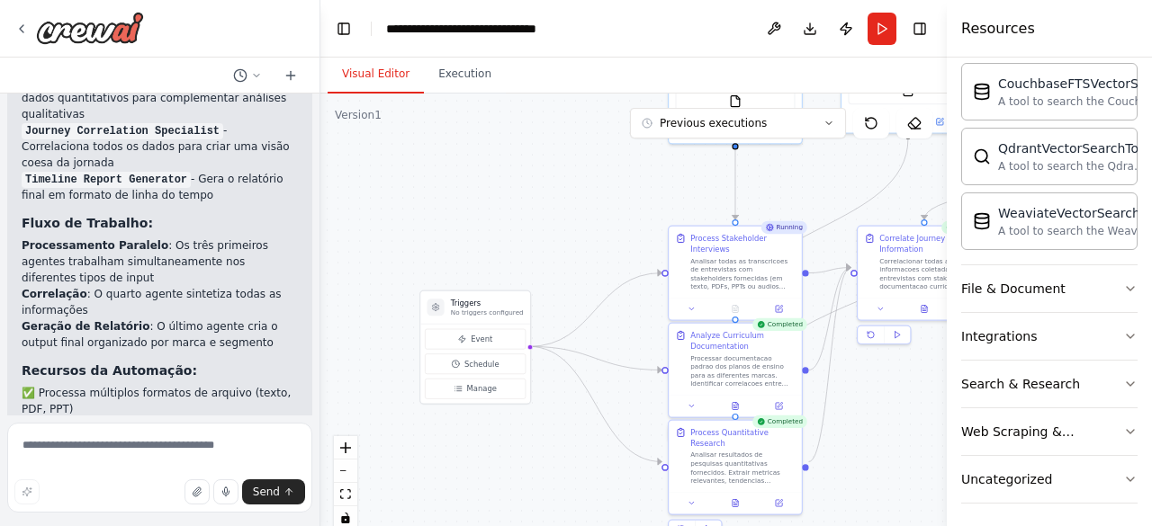
click at [385, 73] on button "Visual Editor" at bounding box center [376, 75] width 96 height 38
click at [479, 310] on p "No triggers configured" at bounding box center [487, 313] width 73 height 9
click at [494, 310] on p "No triggers configured" at bounding box center [487, 313] width 73 height 9
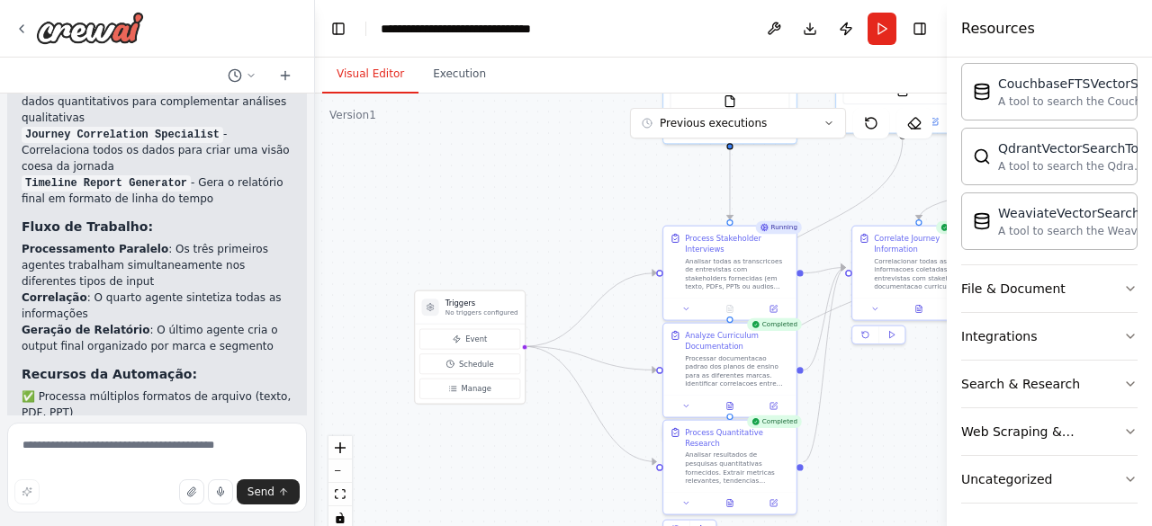
drag, startPoint x: 315, startPoint y: 372, endPoint x: 315, endPoint y: 386, distance: 14.4
click at [315, 386] on div "Hello! I'm the CrewAI assistant. What kind of automation do you want to build? …" at bounding box center [576, 263] width 1152 height 526
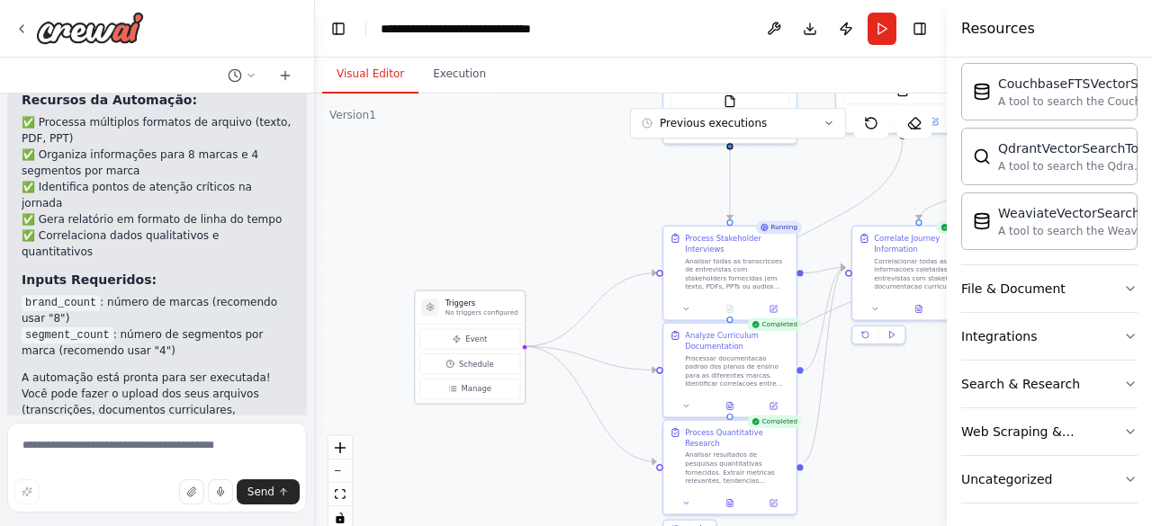
click at [481, 313] on p "No triggers configured" at bounding box center [481, 313] width 73 height 9
click at [734, 270] on div "Analisar todas as transcricoes de entrevistas com stakeholders fornecidas (em t…" at bounding box center [737, 272] width 104 height 34
click at [585, 221] on div ".deletable-edge-delete-btn { width: 20px; height: 20px; border: 0px solid #ffff…" at bounding box center [631, 319] width 632 height 450
click at [445, 70] on button "Execution" at bounding box center [459, 75] width 82 height 38
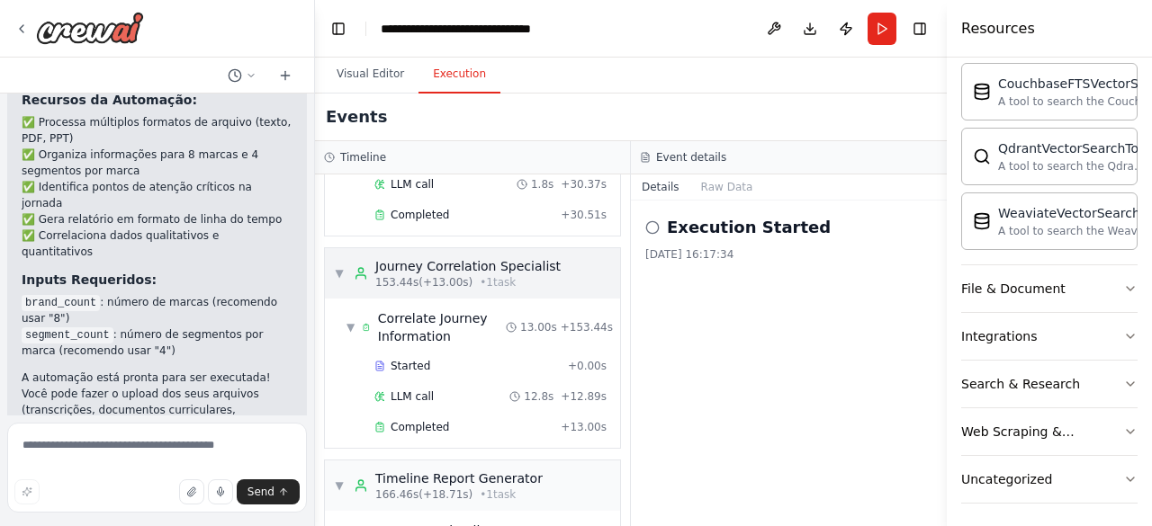
click at [337, 266] on span "▼" at bounding box center [339, 273] width 11 height 14
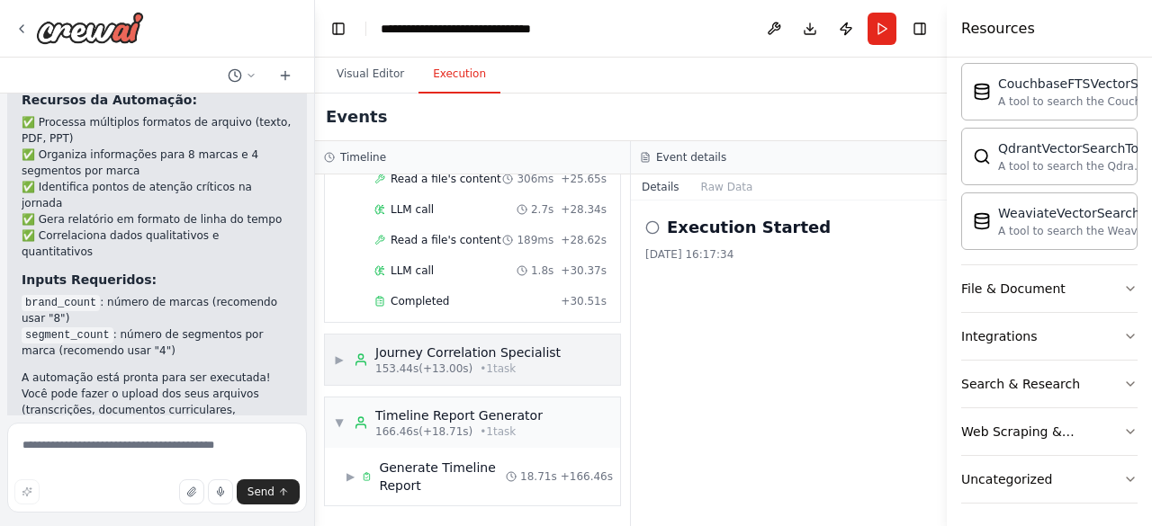
scroll to position [2825, 0]
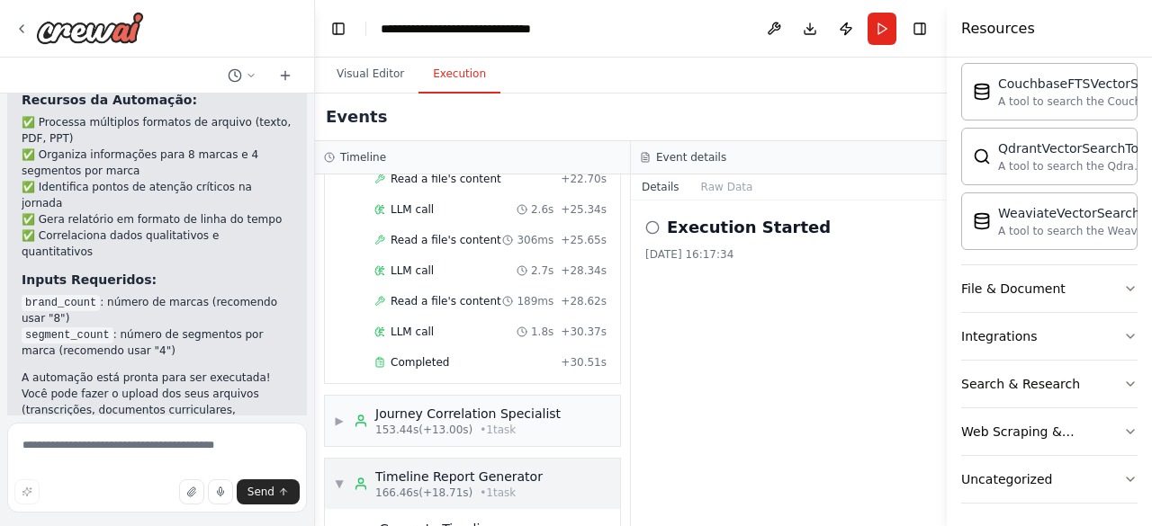
click at [344, 477] on span "▼" at bounding box center [339, 484] width 11 height 14
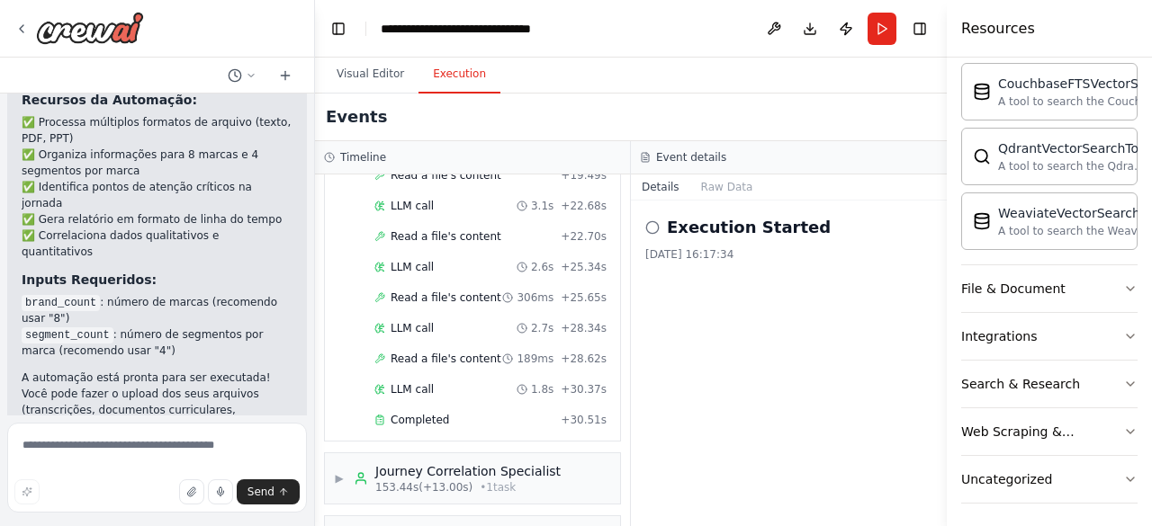
scroll to position [0, 0]
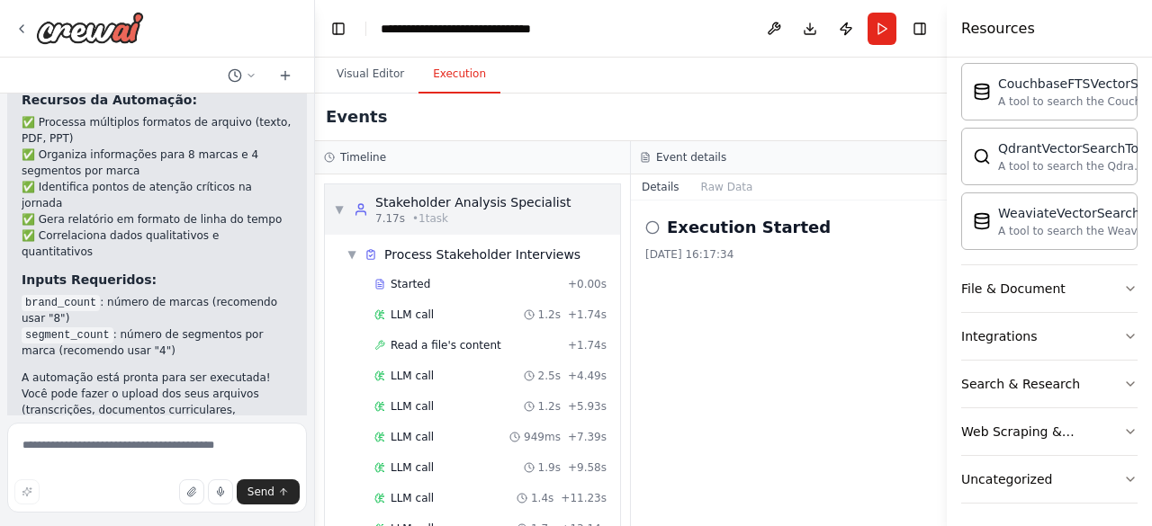
click at [337, 207] on span "▼" at bounding box center [339, 209] width 11 height 14
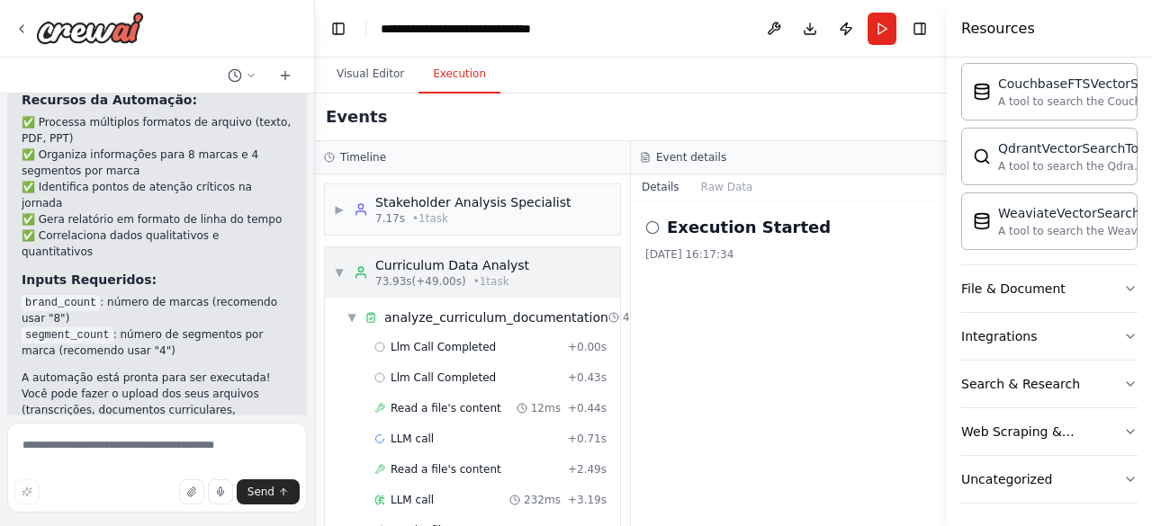
click at [341, 271] on span "▼" at bounding box center [339, 272] width 11 height 14
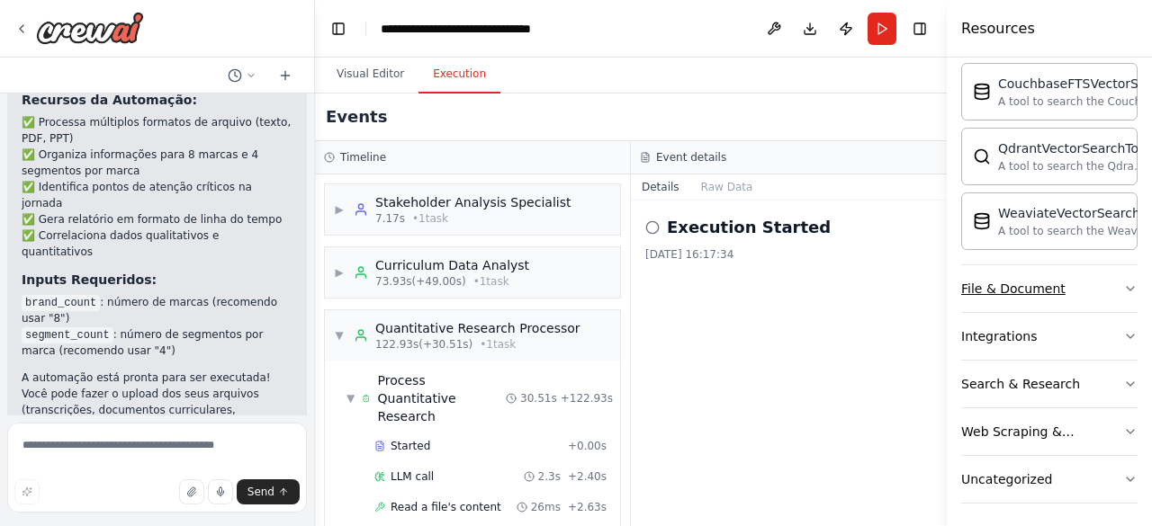
click at [1040, 280] on div "File & Document" at bounding box center [1013, 289] width 104 height 18
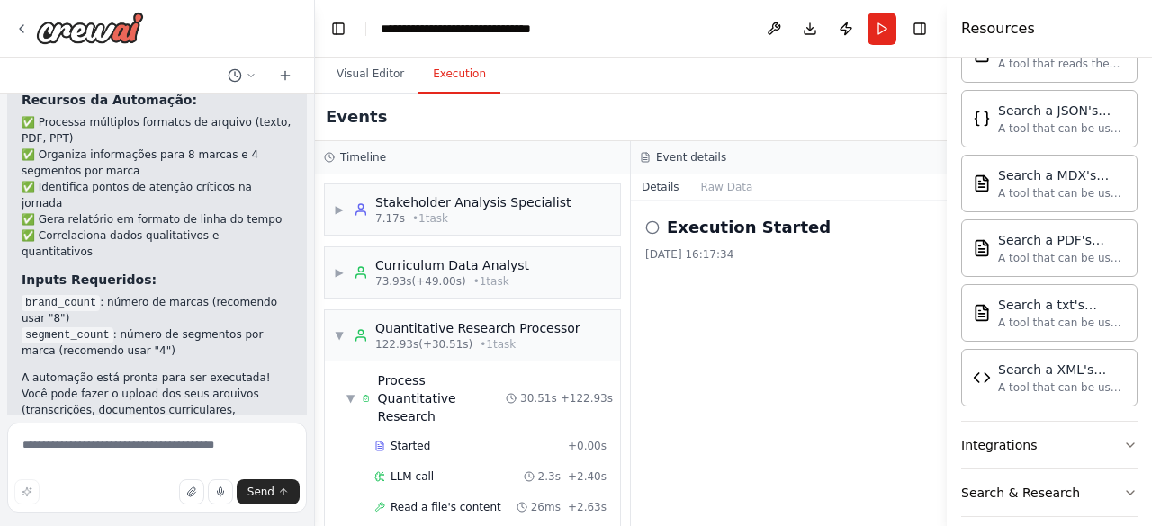
scroll to position [834, 0]
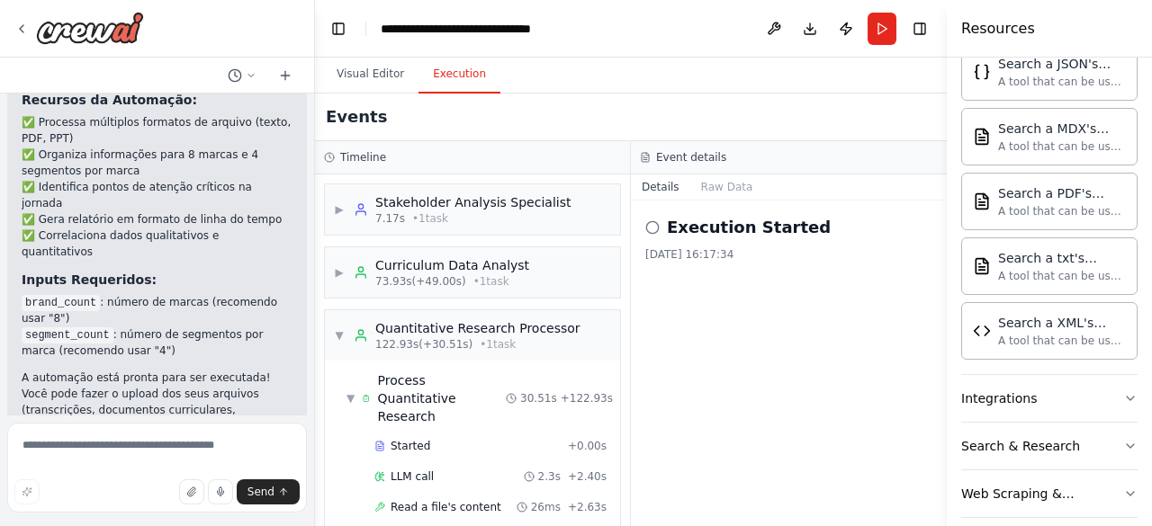
click at [858, 384] on div "Execution Started [DATE] 16:17:34" at bounding box center [789, 364] width 316 height 326
click at [708, 197] on button "Raw Data" at bounding box center [727, 187] width 74 height 25
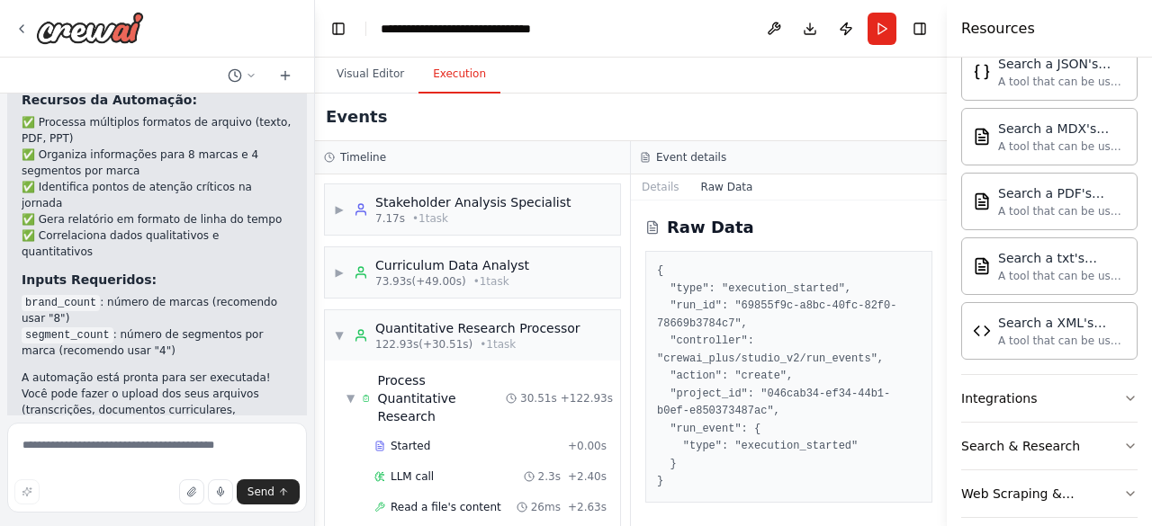
click at [708, 197] on button "Raw Data" at bounding box center [727, 187] width 74 height 25
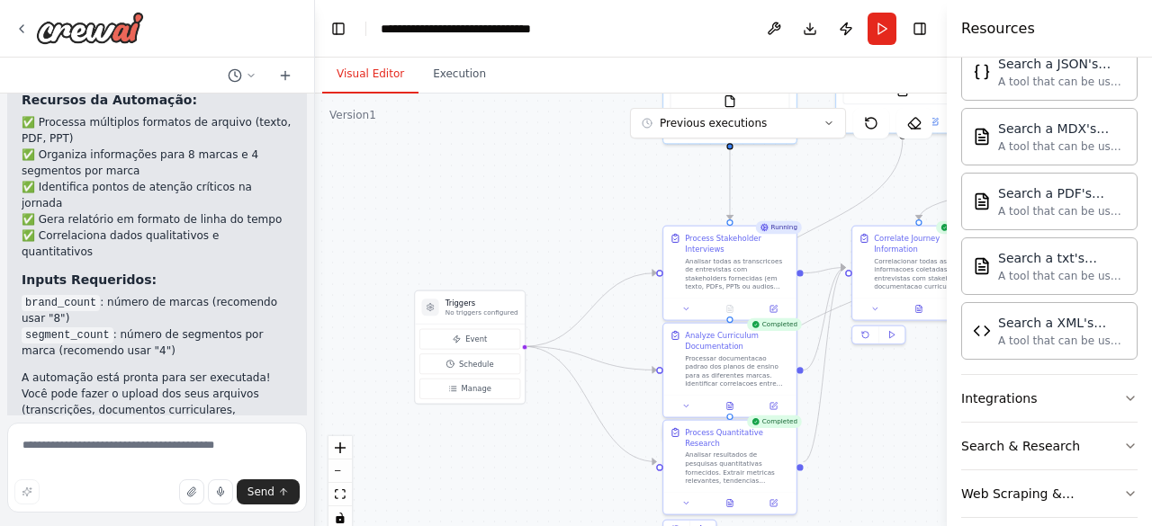
click at [371, 78] on button "Visual Editor" at bounding box center [370, 75] width 96 height 38
click at [481, 318] on div "Triggers No triggers configured" at bounding box center [470, 308] width 110 height 33
click at [345, 38] on button "Toggle Left Sidebar" at bounding box center [338, 28] width 25 height 25
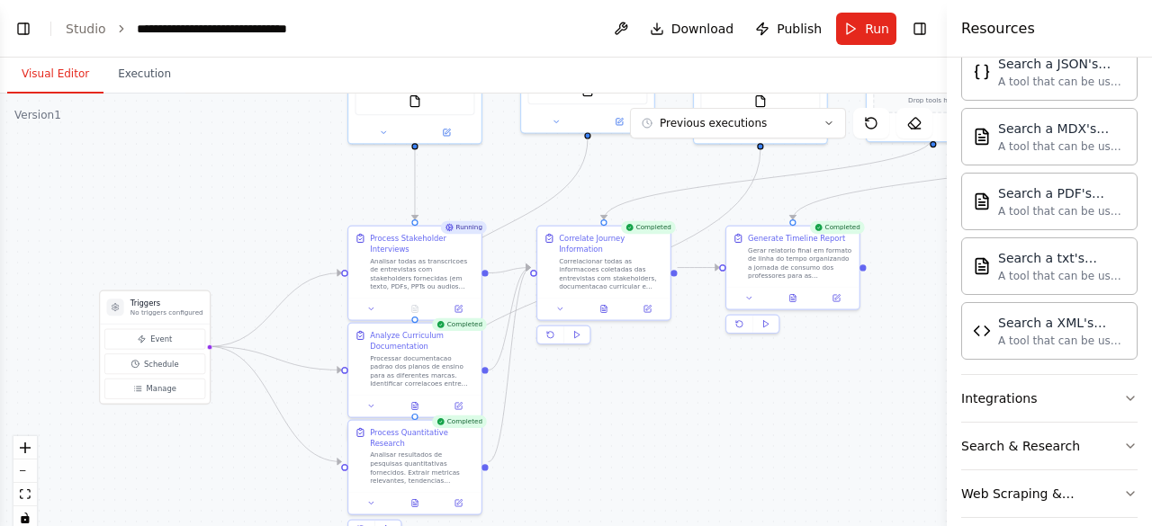
click at [133, 94] on div ".deletable-edge-delete-btn { width: 20px; height: 20px; border: 0px solid #ffff…" at bounding box center [473, 319] width 947 height 450
click at [76, 78] on button "Visual Editor" at bounding box center [55, 75] width 96 height 38
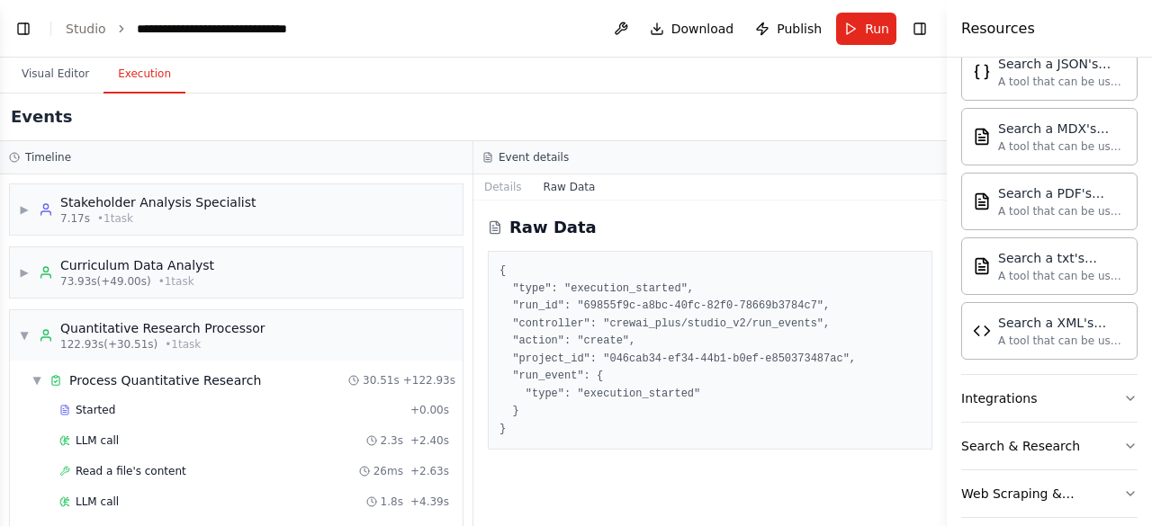
click at [146, 74] on button "Execution" at bounding box center [144, 75] width 82 height 38
click at [250, 214] on div "▶ Stakeholder Analysis Specialist 7.17s • 1 task" at bounding box center [236, 209] width 453 height 50
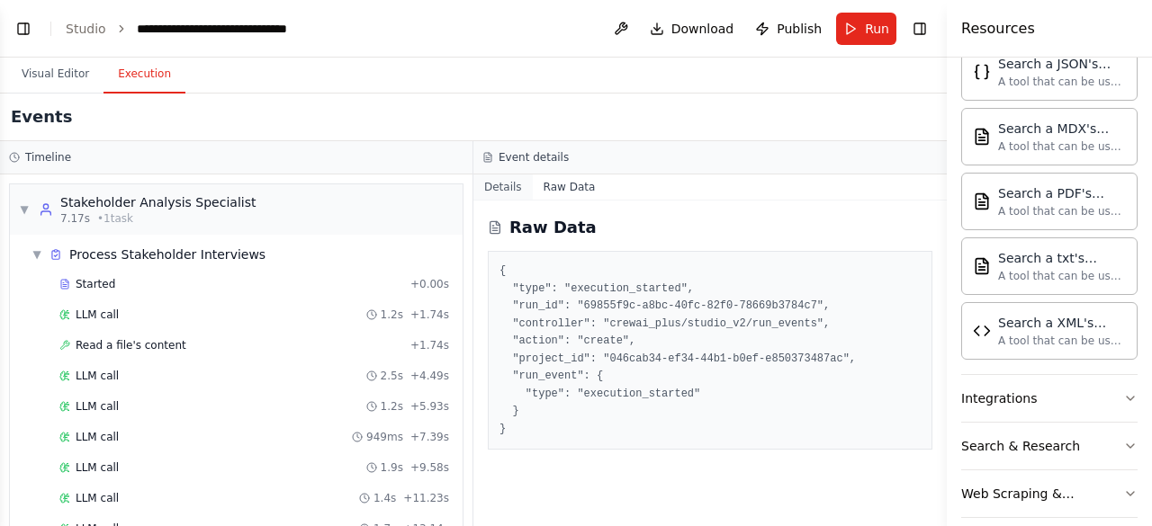
click at [494, 189] on button "Details" at bounding box center [502, 187] width 59 height 25
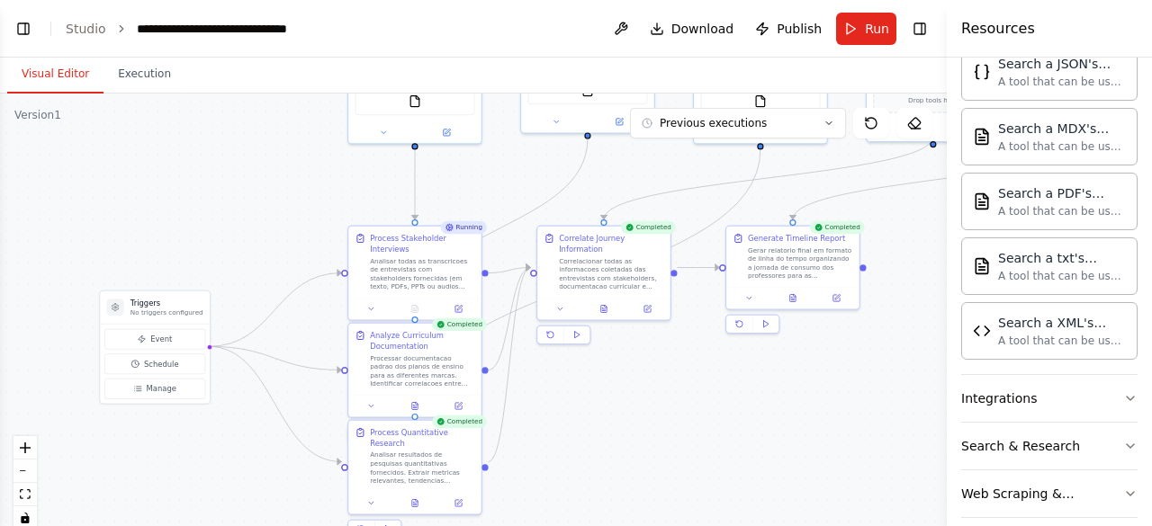
click at [40, 76] on button "Visual Editor" at bounding box center [55, 75] width 96 height 38
click at [14, 22] on button "Toggle Left Sidebar" at bounding box center [23, 28] width 25 height 25
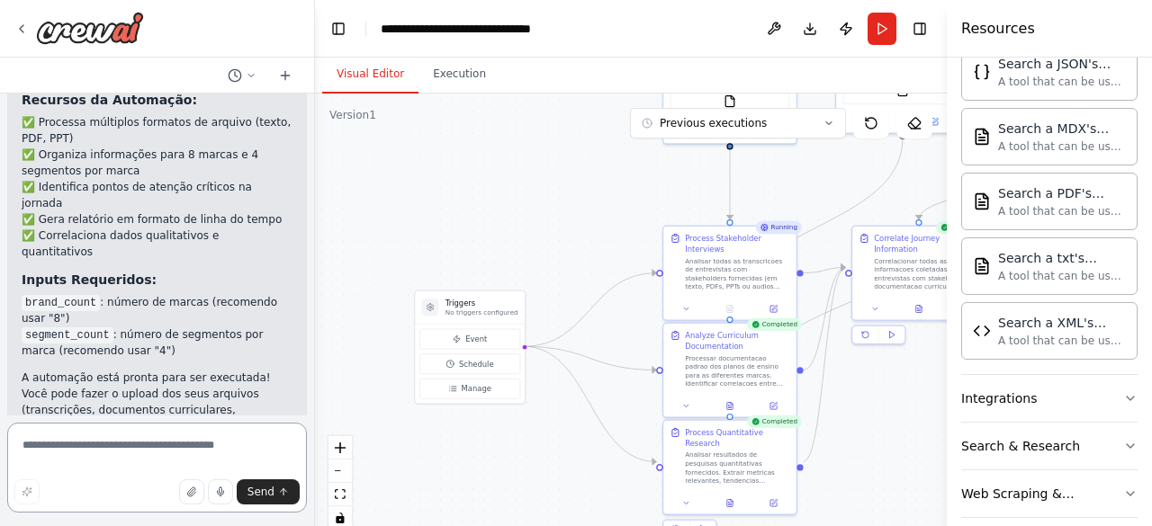
click at [136, 454] on textarea at bounding box center [157, 468] width 300 height 90
click at [230, 449] on textarea at bounding box center [157, 468] width 300 height 90
click at [140, 447] on textarea at bounding box center [157, 468] width 300 height 90
paste textarea "**********"
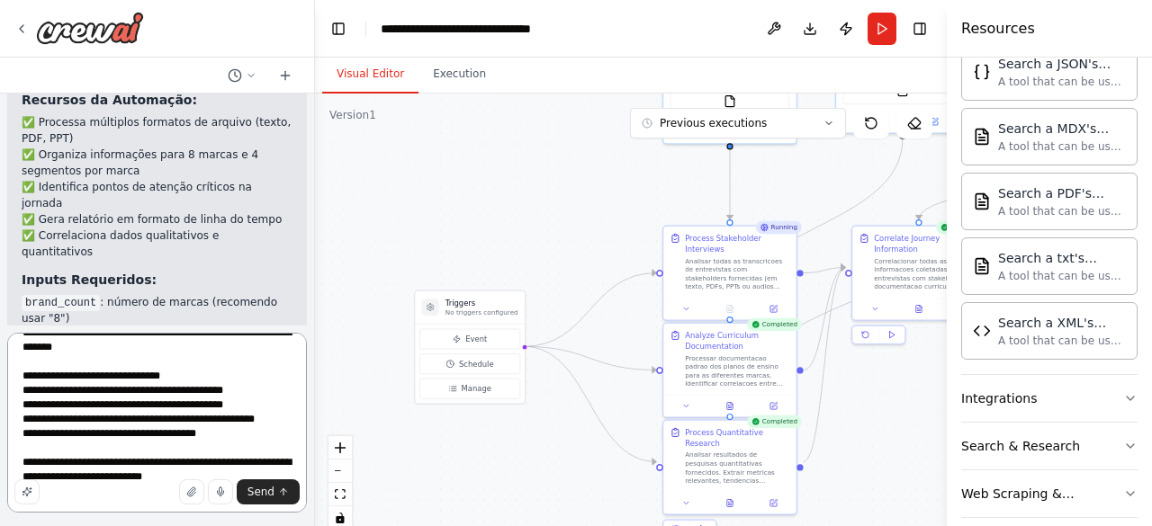
scroll to position [109, 0]
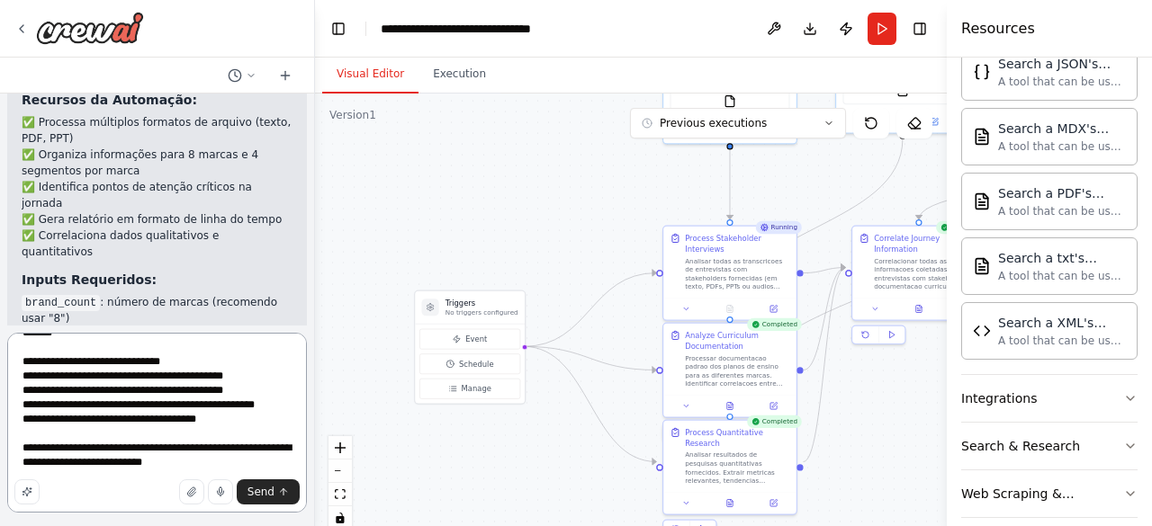
type textarea "**********"
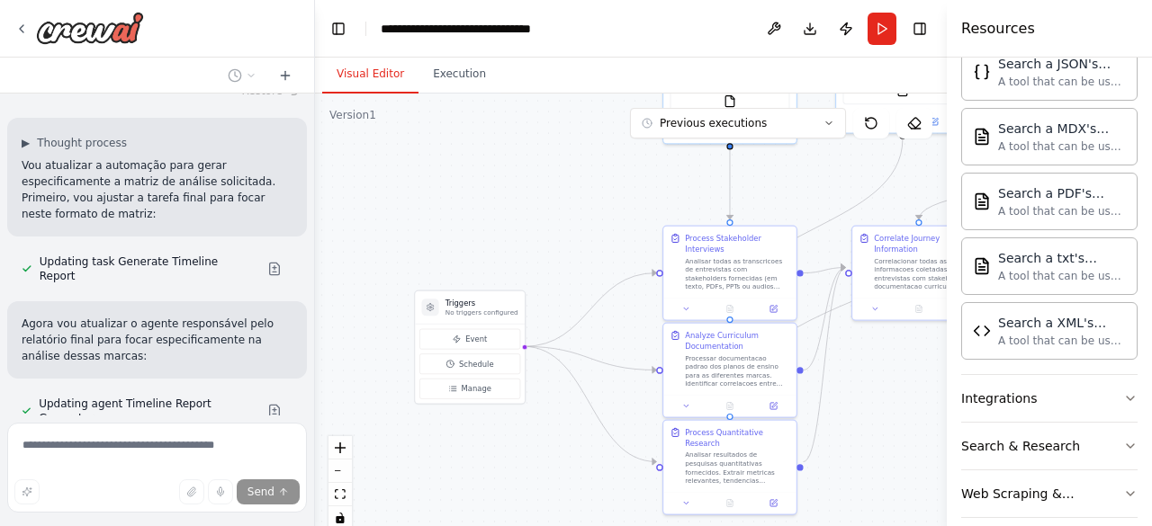
scroll to position [3723, 0]
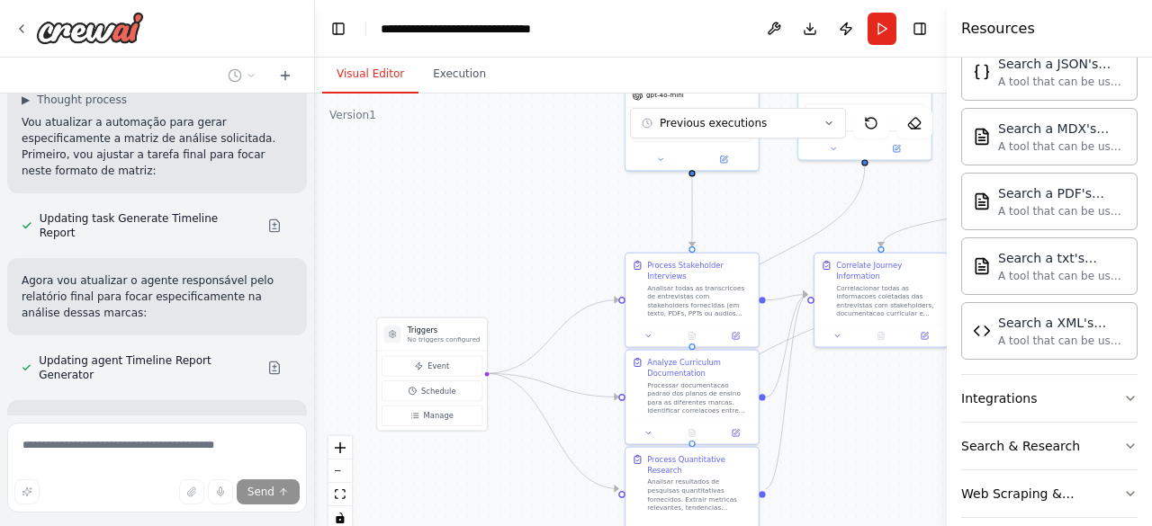
drag, startPoint x: 481, startPoint y: 215, endPoint x: 436, endPoint y: 253, distance: 58.8
click at [436, 253] on div ".deletable-edge-delete-btn { width: 20px; height: 20px; border: 0px solid #ffff…" at bounding box center [631, 319] width 632 height 450
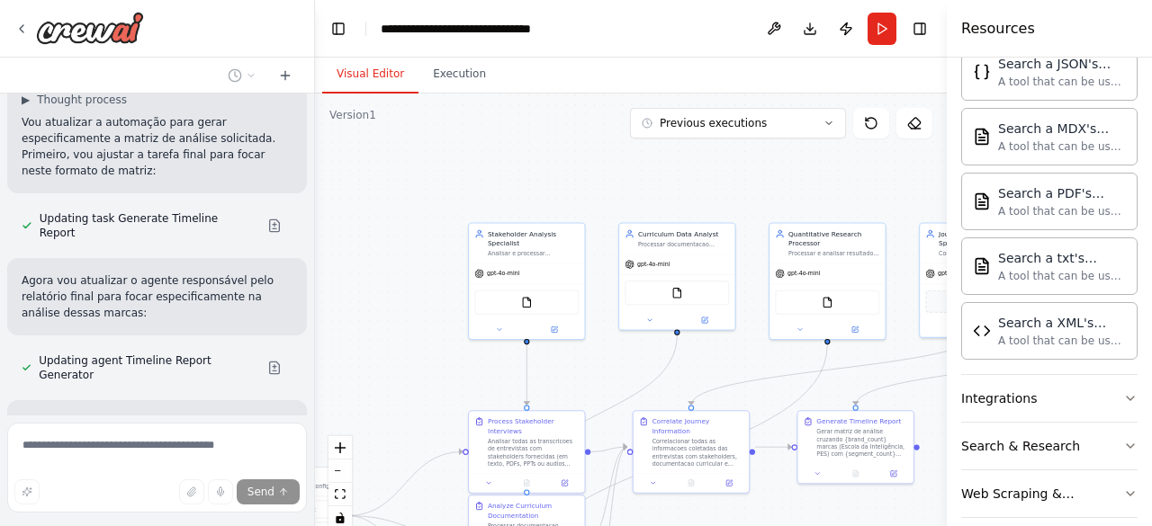
drag, startPoint x: 539, startPoint y: 213, endPoint x: 397, endPoint y: 363, distance: 206.2
click at [397, 363] on div ".deletable-edge-delete-btn { width: 20px; height: 20px; border: 0px solid #ffff…" at bounding box center [631, 319] width 632 height 450
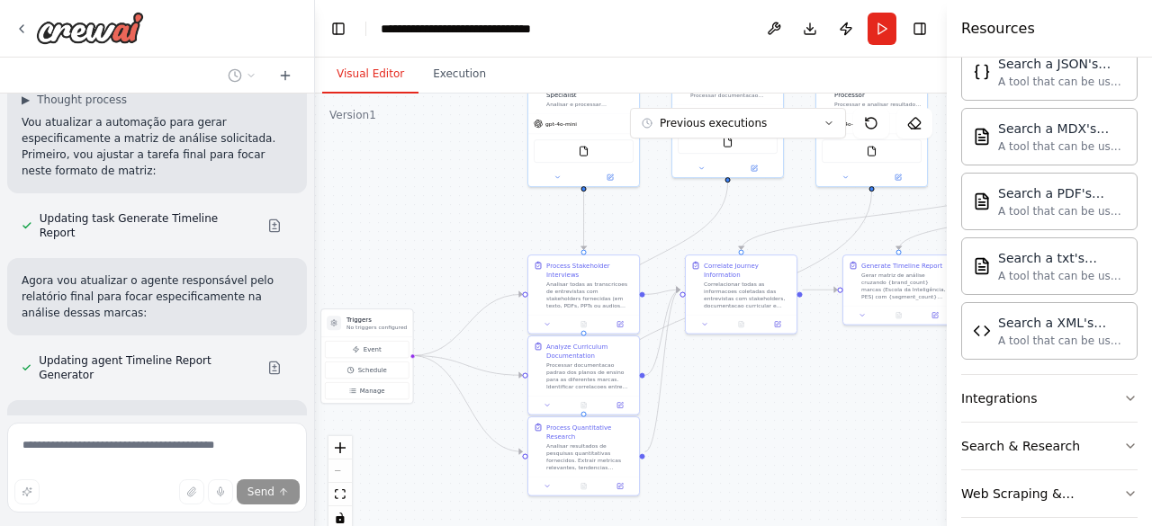
drag, startPoint x: 394, startPoint y: 296, endPoint x: 476, endPoint y: 123, distance: 191.2
click at [476, 123] on div ".deletable-edge-delete-btn { width: 20px; height: 20px; border: 0px solid #ffff…" at bounding box center [631, 319] width 632 height 450
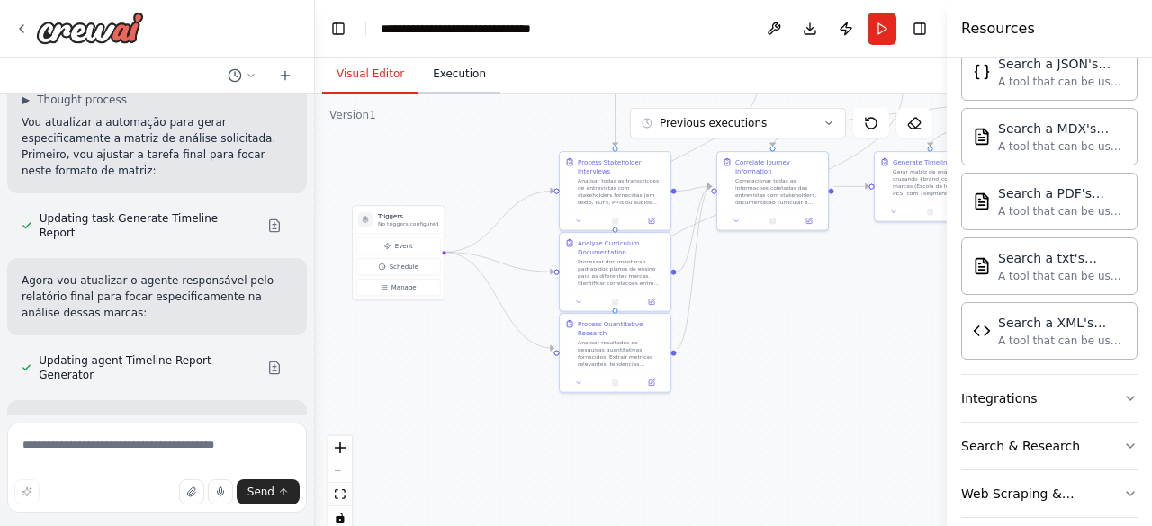
drag, startPoint x: 442, startPoint y: 143, endPoint x: 463, endPoint y: 58, distance: 87.1
click at [463, 58] on div "Visual Editor Execution Version 1 Previous executions Show Tools Hide Agents Tr…" at bounding box center [631, 292] width 632 height 469
drag, startPoint x: 416, startPoint y: 356, endPoint x: 475, endPoint y: 349, distance: 59.8
click at [475, 349] on div ".deletable-edge-delete-btn { width: 20px; height: 20px; border: 0px solid #ffff…" at bounding box center [631, 319] width 632 height 450
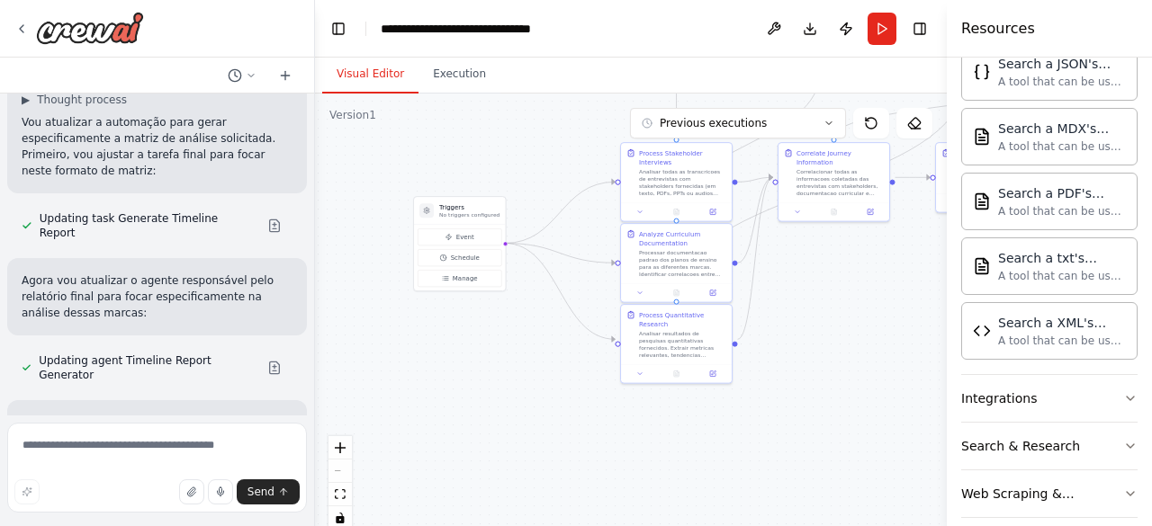
scroll to position [3707, 0]
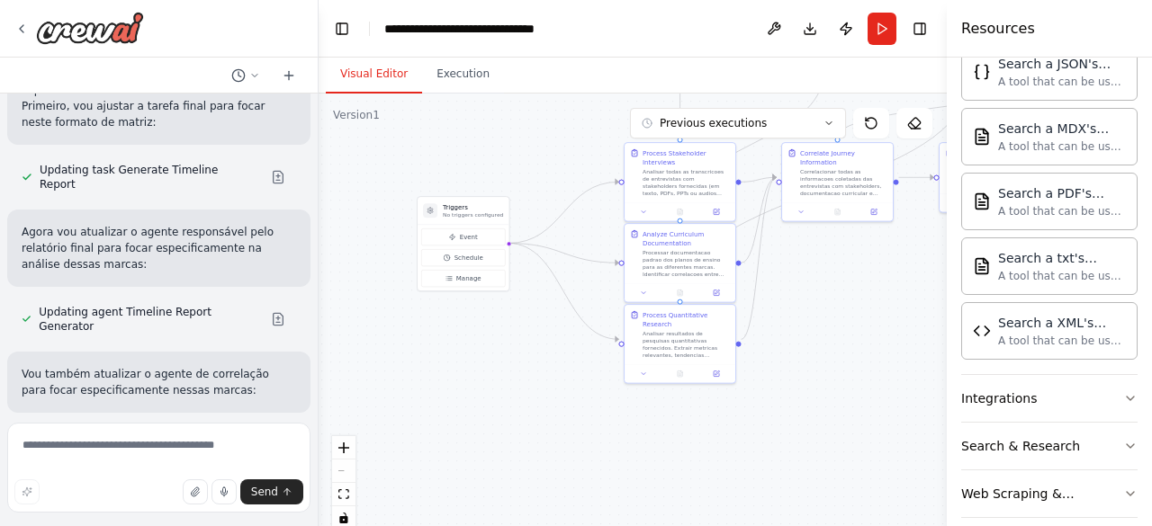
drag, startPoint x: 313, startPoint y: 381, endPoint x: 319, endPoint y: 424, distance: 43.5
click at [319, 424] on div "Hello! I'm the CrewAI assistant. What kind of automation do you want to build? …" at bounding box center [576, 263] width 1152 height 526
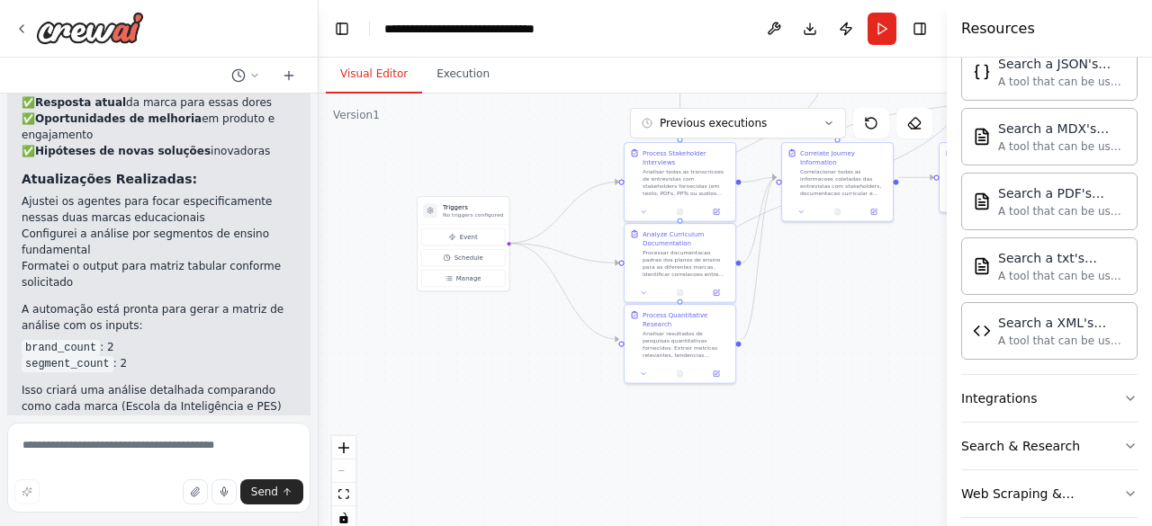
scroll to position [4462, 0]
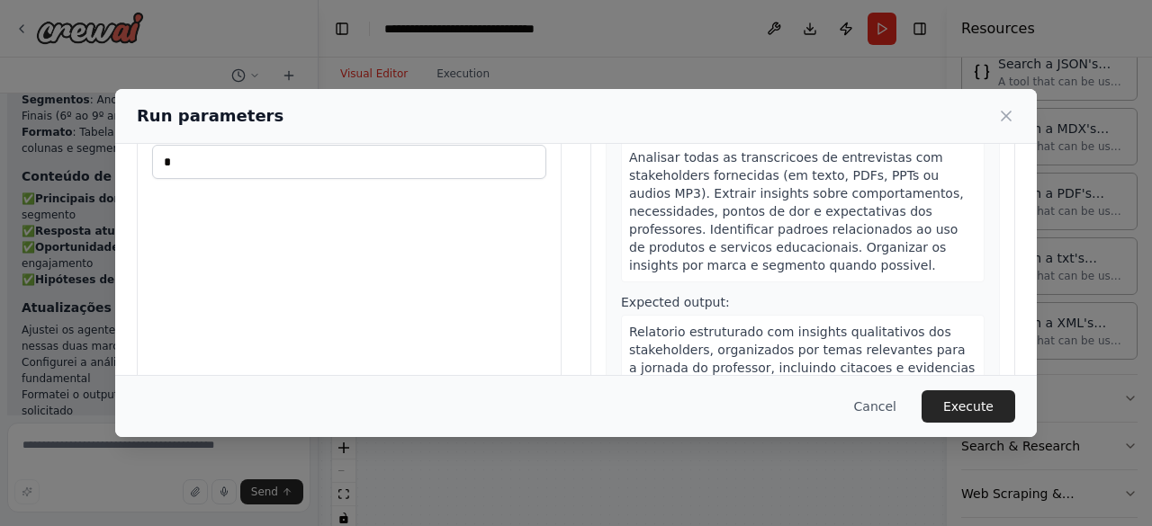
scroll to position [238, 0]
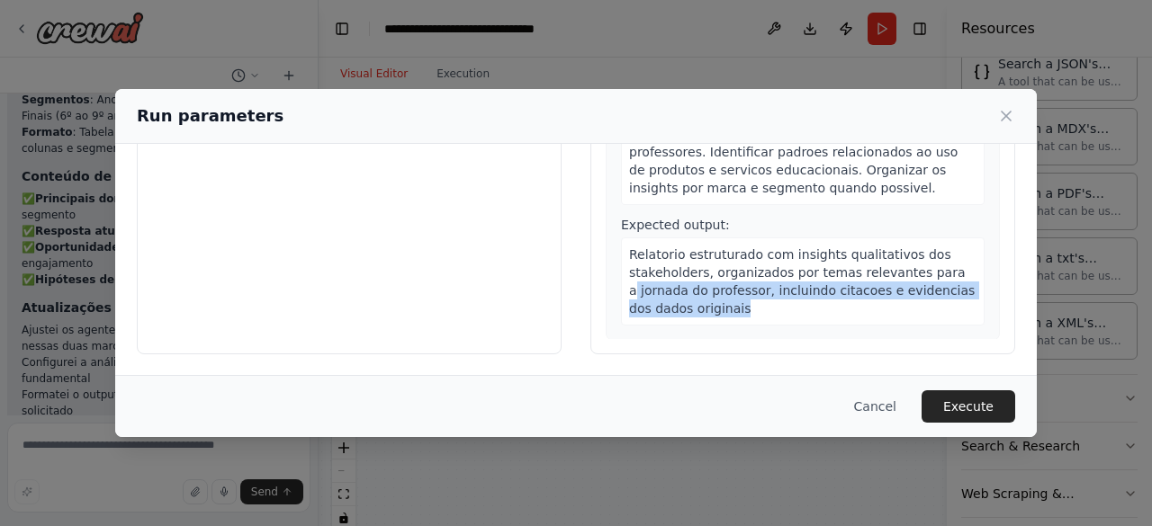
drag, startPoint x: 1021, startPoint y: 313, endPoint x: 1020, endPoint y: 280, distance: 33.3
click at [1020, 280] on div "Inputs brand_count * * segment_count * * Preview This is how your input paramet…" at bounding box center [575, 141] width 921 height 470
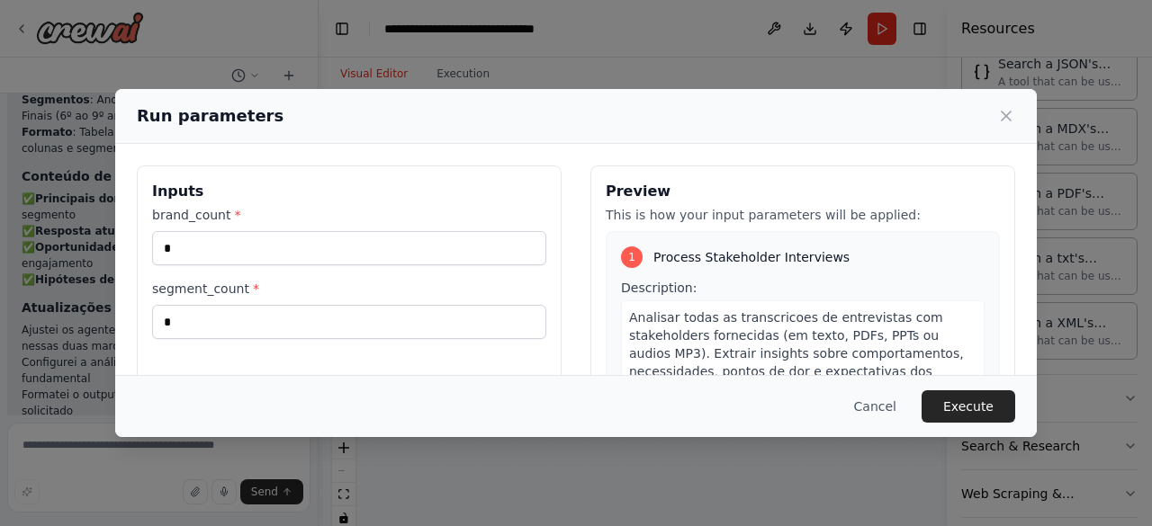
drag, startPoint x: 441, startPoint y: 227, endPoint x: 437, endPoint y: 238, distance: 12.2
click at [437, 238] on div "brand_count * *" at bounding box center [349, 235] width 394 height 59
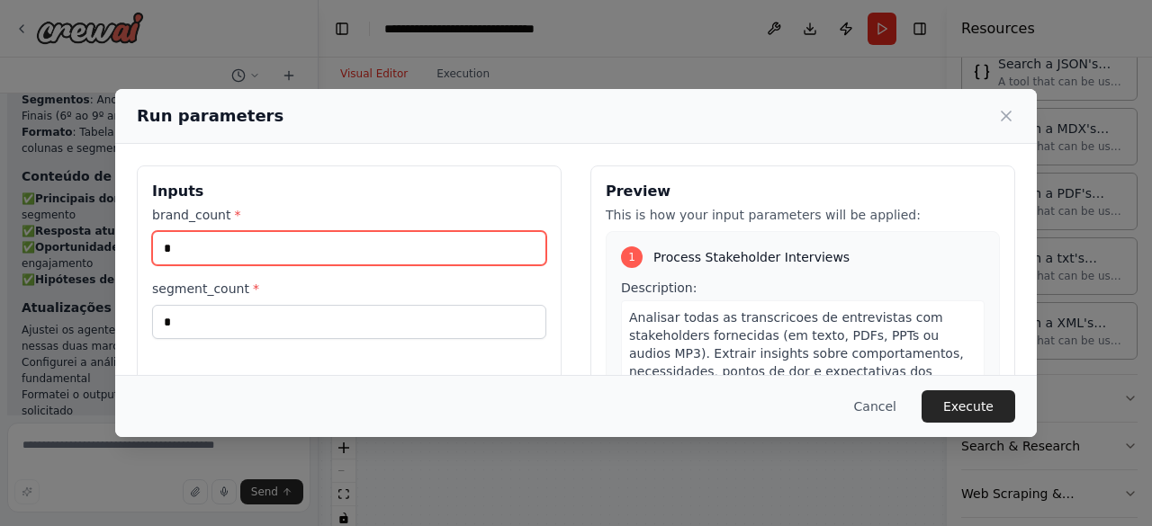
click at [437, 238] on input "*" at bounding box center [349, 248] width 394 height 34
type input "*"
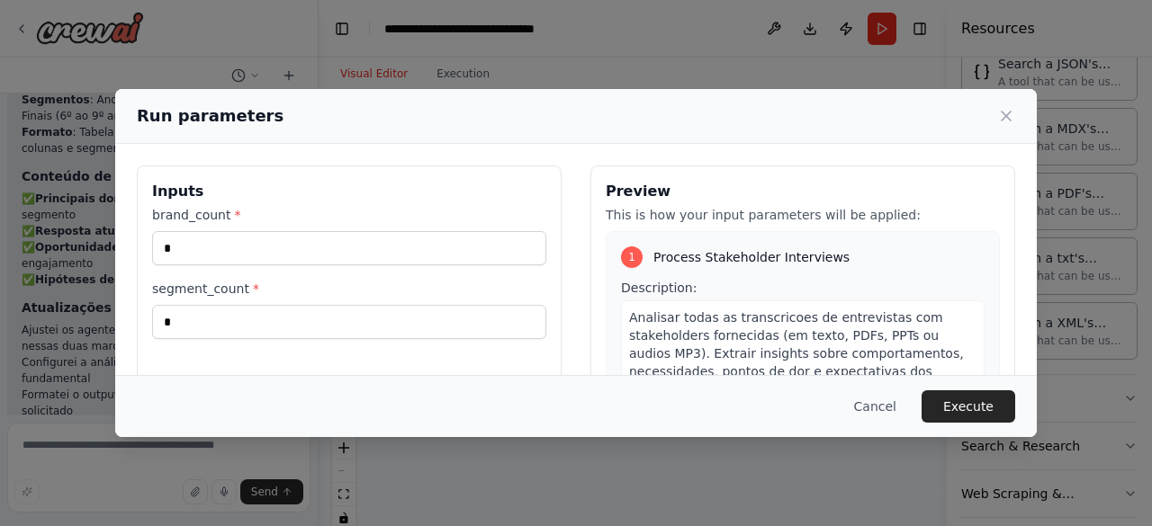
drag, startPoint x: 376, startPoint y: 339, endPoint x: 391, endPoint y: 331, distance: 16.5
click at [391, 331] on div "Inputs brand_count * * segment_count * *" at bounding box center [349, 379] width 425 height 427
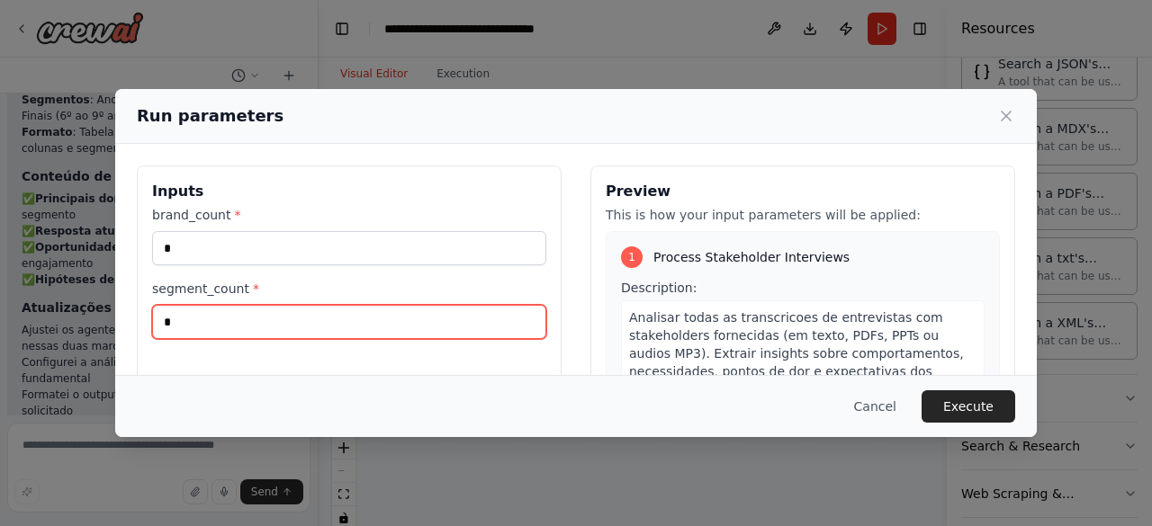
click at [391, 331] on input "*" at bounding box center [349, 322] width 394 height 34
type input "*"
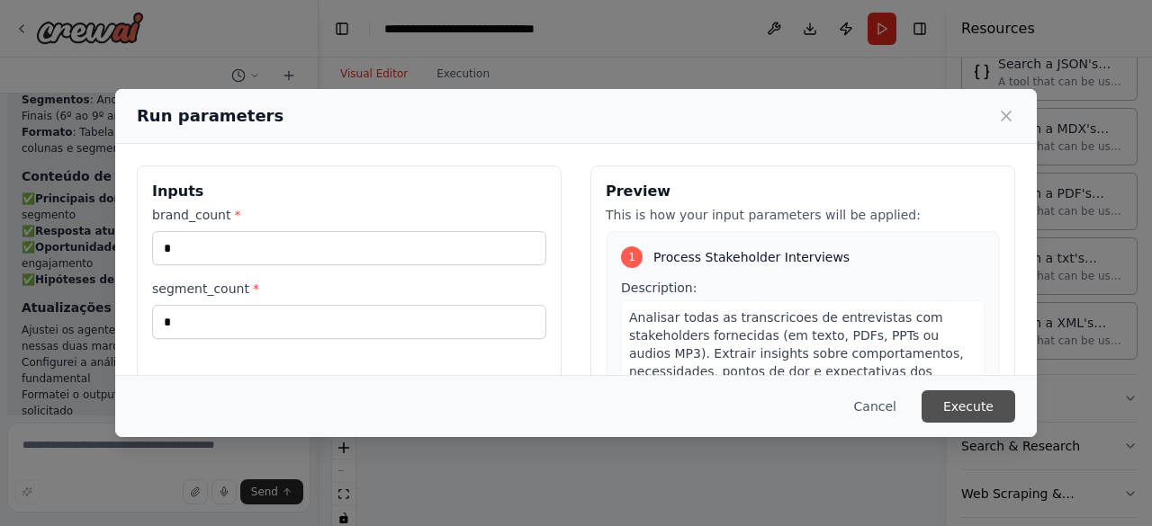
click at [1007, 395] on button "Execute" at bounding box center [968, 407] width 94 height 32
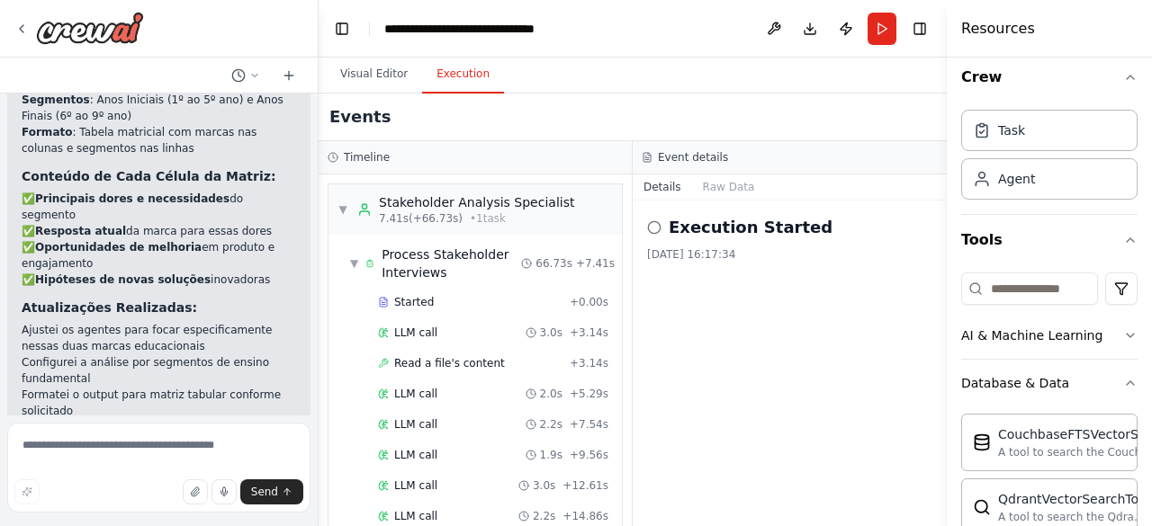
scroll to position [4462, 0]
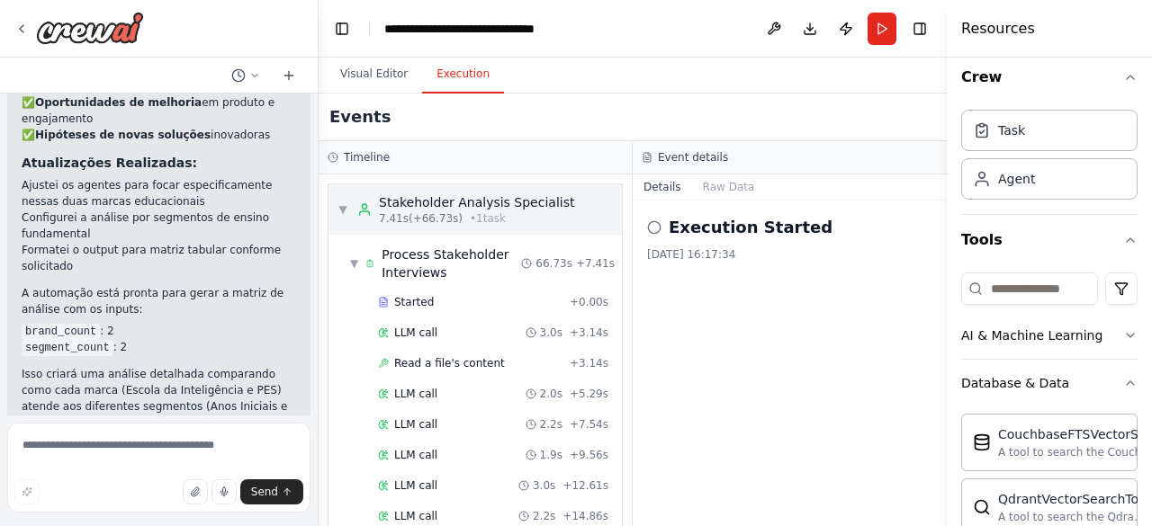
click at [344, 210] on span "▼" at bounding box center [342, 209] width 11 height 14
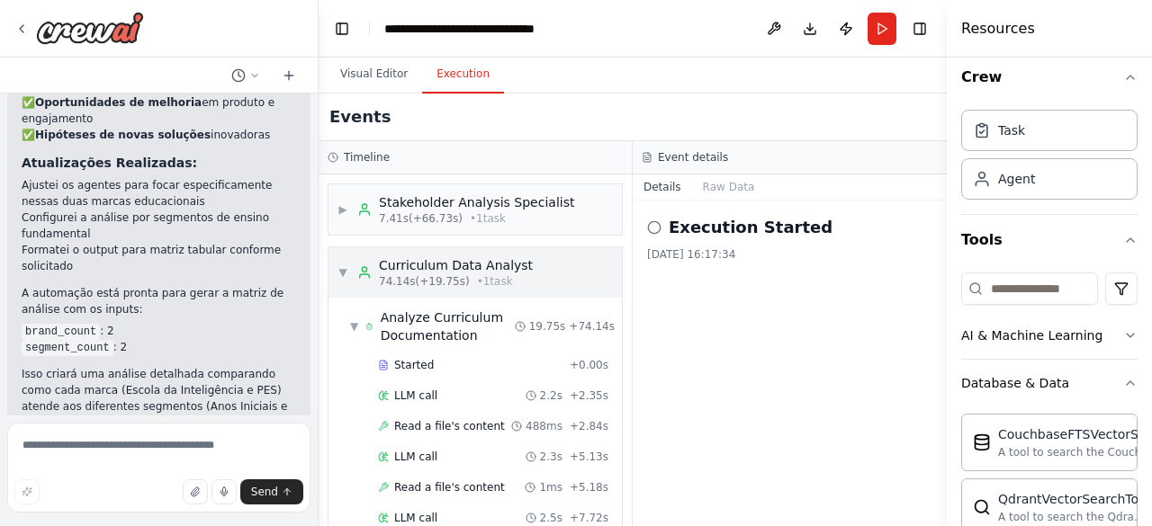
click at [338, 267] on span "▼" at bounding box center [342, 272] width 11 height 14
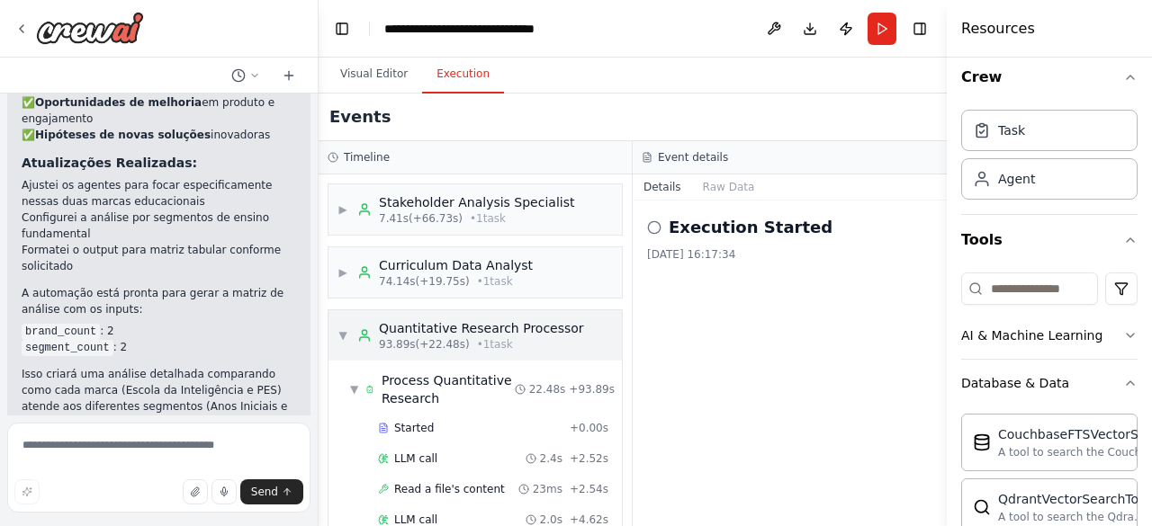
click at [340, 329] on span "▼" at bounding box center [342, 335] width 11 height 14
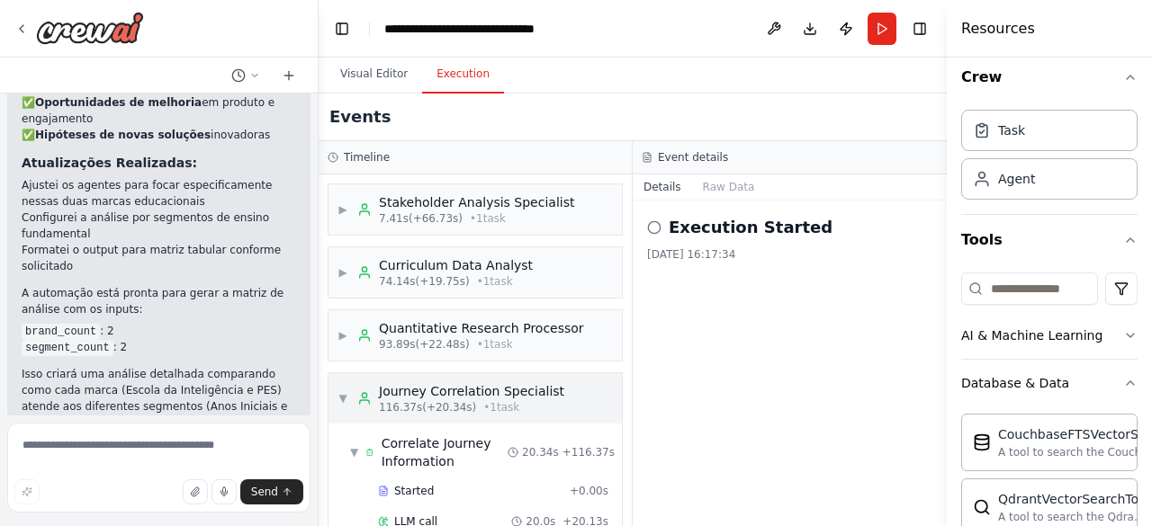
click at [342, 387] on div "▼ Journey Correlation Specialist 116.37s (+20.34s) • 1 task" at bounding box center [450, 398] width 227 height 32
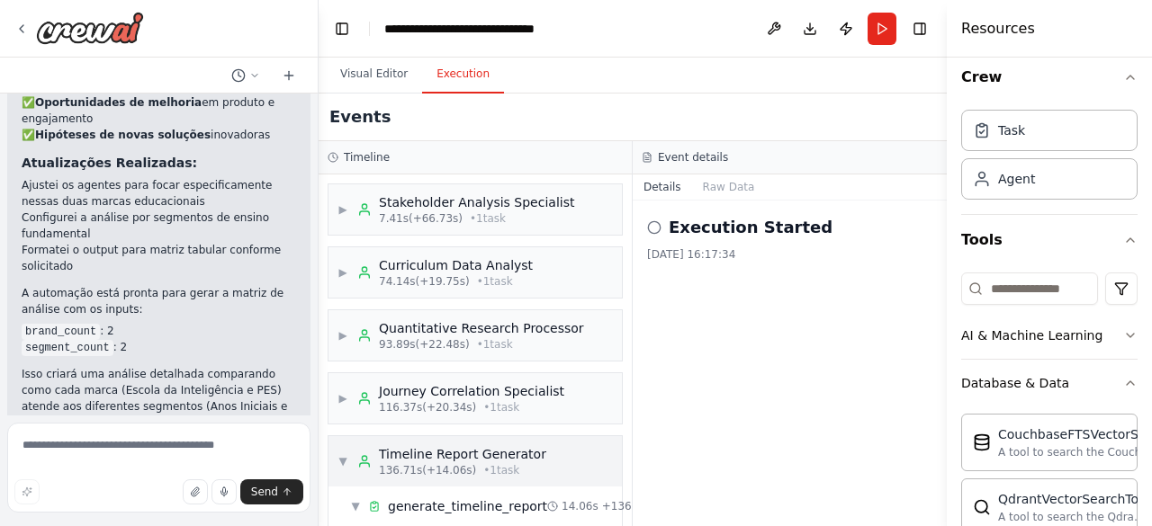
click at [344, 459] on span "▼" at bounding box center [342, 461] width 11 height 14
click at [495, 207] on div "Stakeholder Analysis Specialist" at bounding box center [476, 202] width 195 height 18
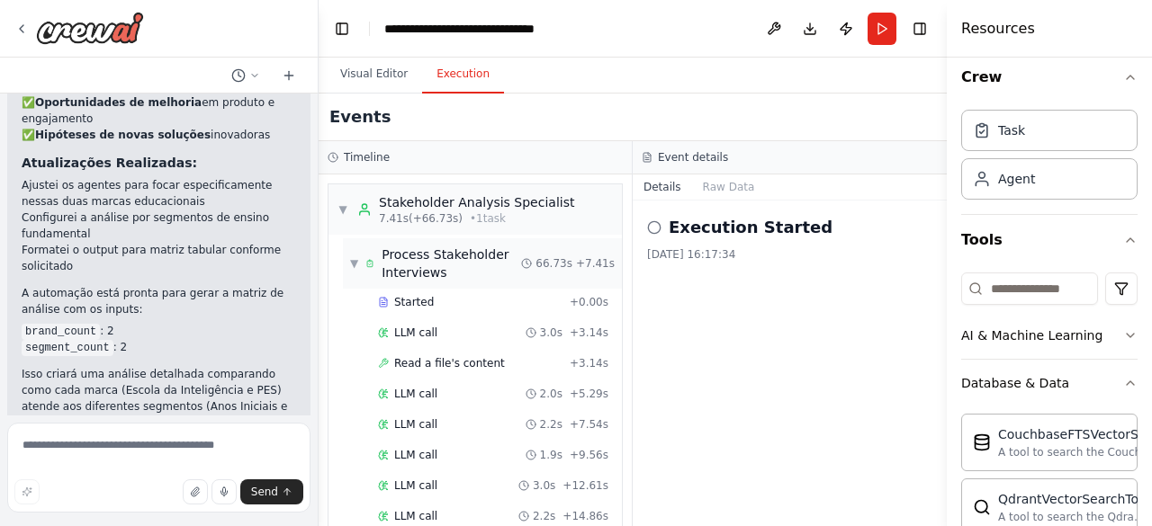
click at [355, 260] on span "▼" at bounding box center [354, 263] width 8 height 14
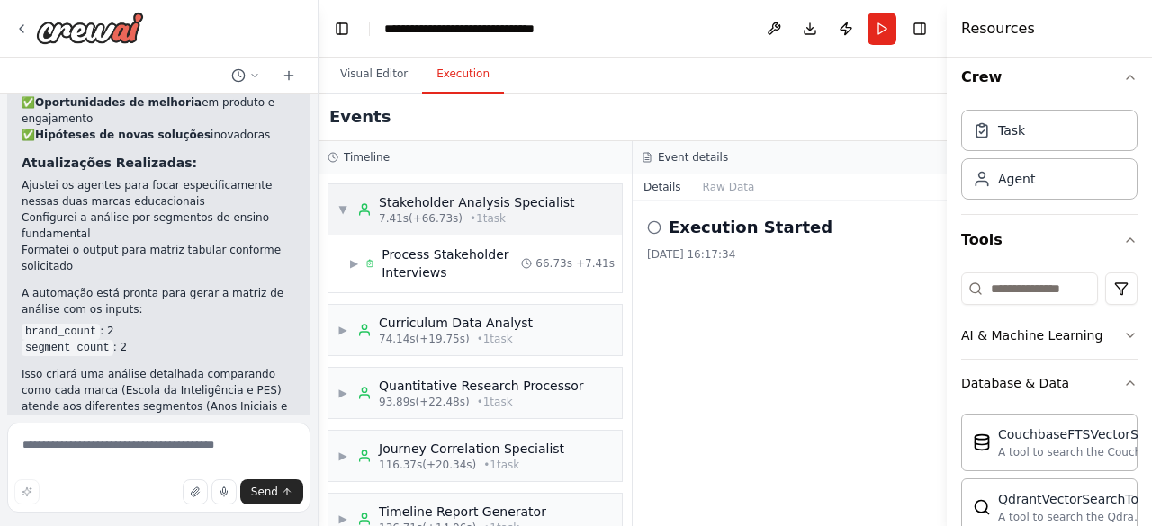
click at [389, 217] on span "7.41s (+66.73s)" at bounding box center [421, 218] width 84 height 14
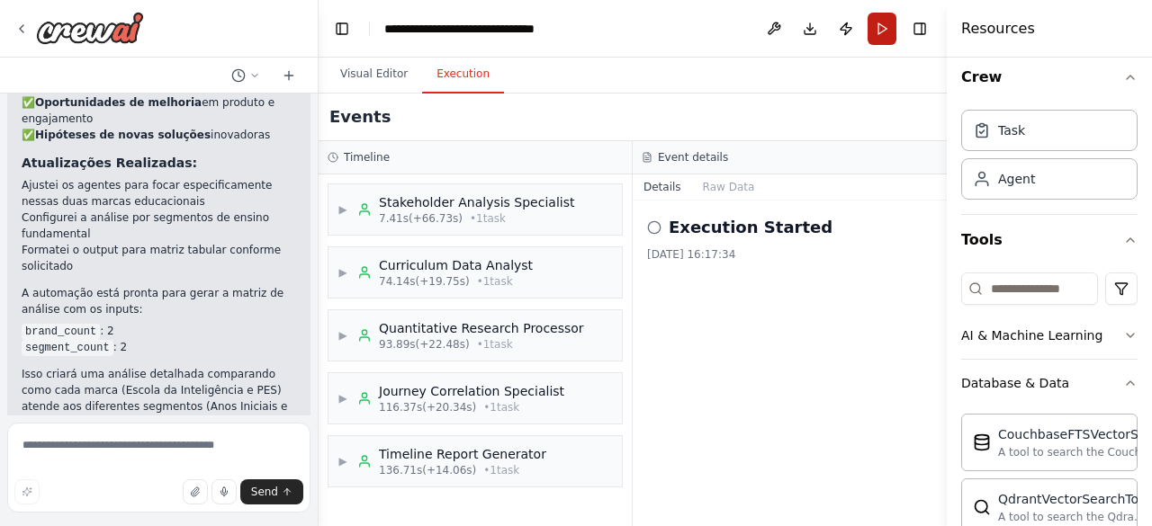
click at [875, 33] on button "Run" at bounding box center [881, 29] width 29 height 32
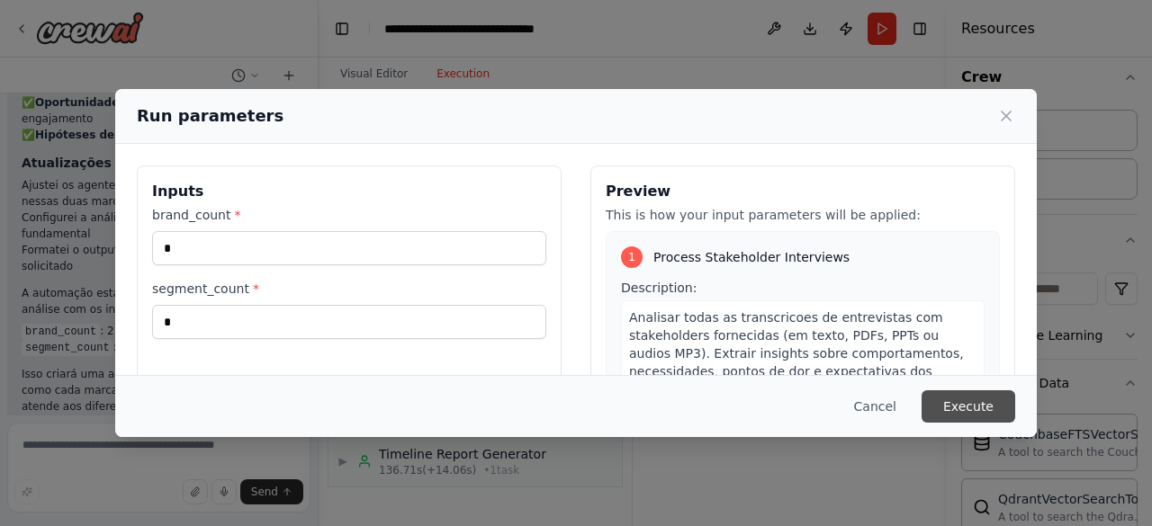
click at [960, 393] on button "Execute" at bounding box center [968, 407] width 94 height 32
